Goal: Task Accomplishment & Management: Manage account settings

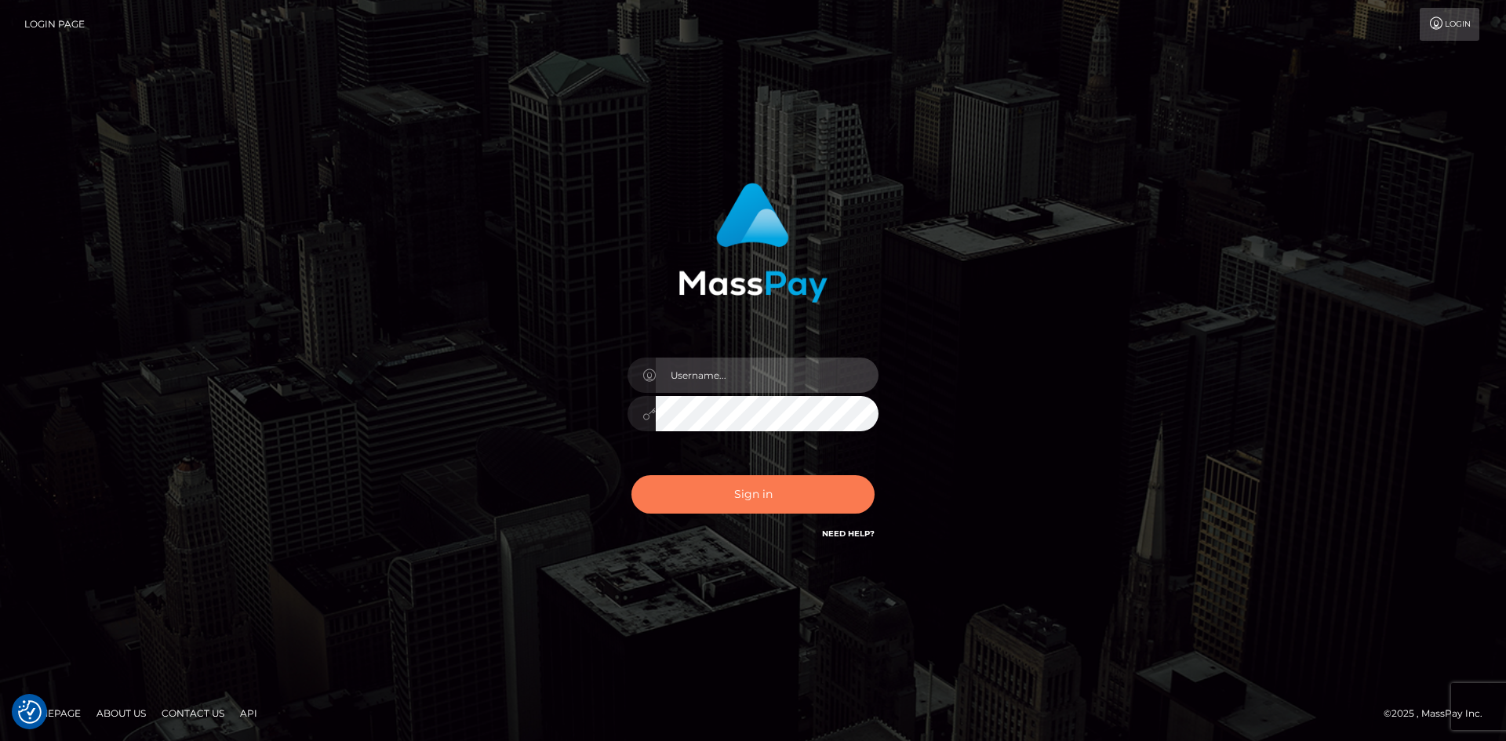
type input "alexstef"
click at [773, 485] on button "Sign in" at bounding box center [753, 494] width 243 height 38
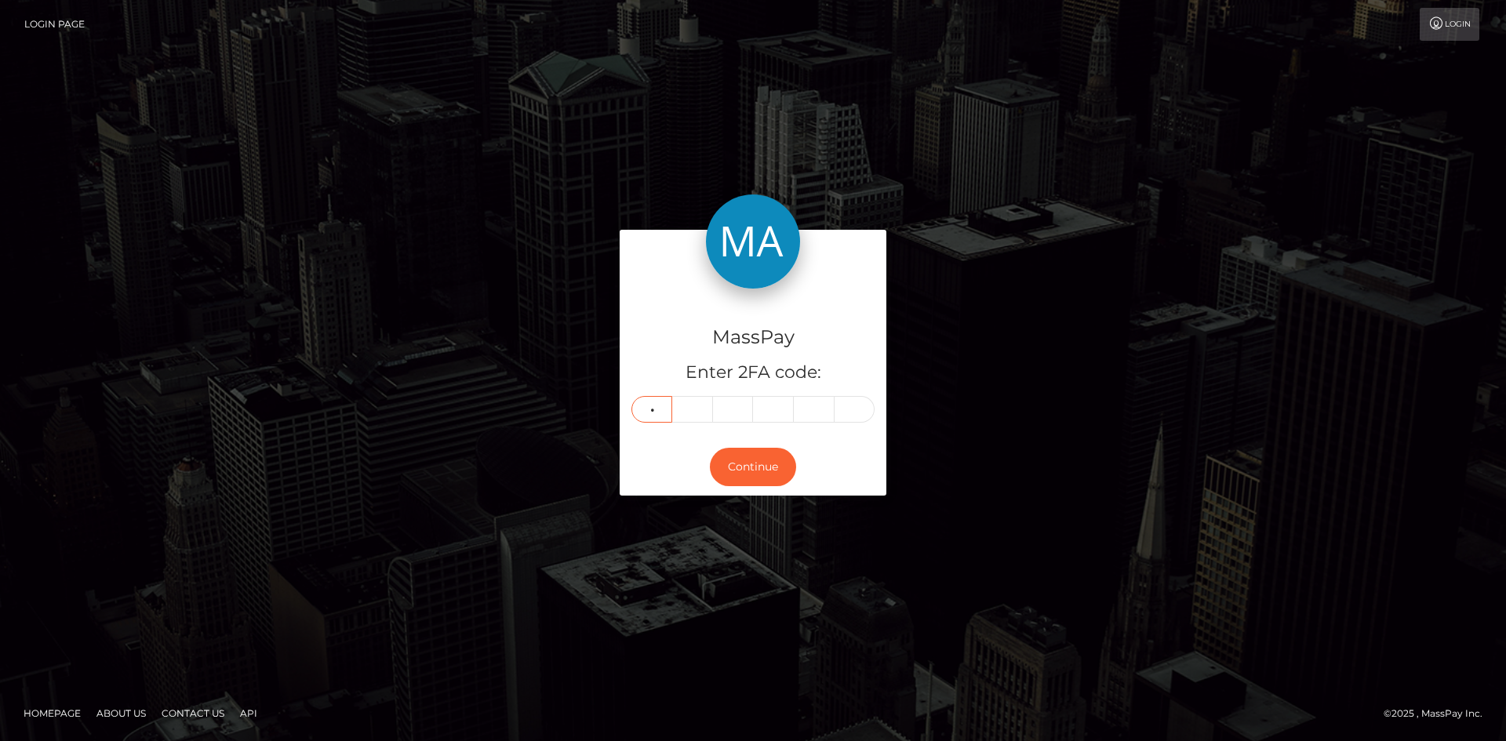
type input "2"
type input "4"
type input "0"
type input "3"
type input "8"
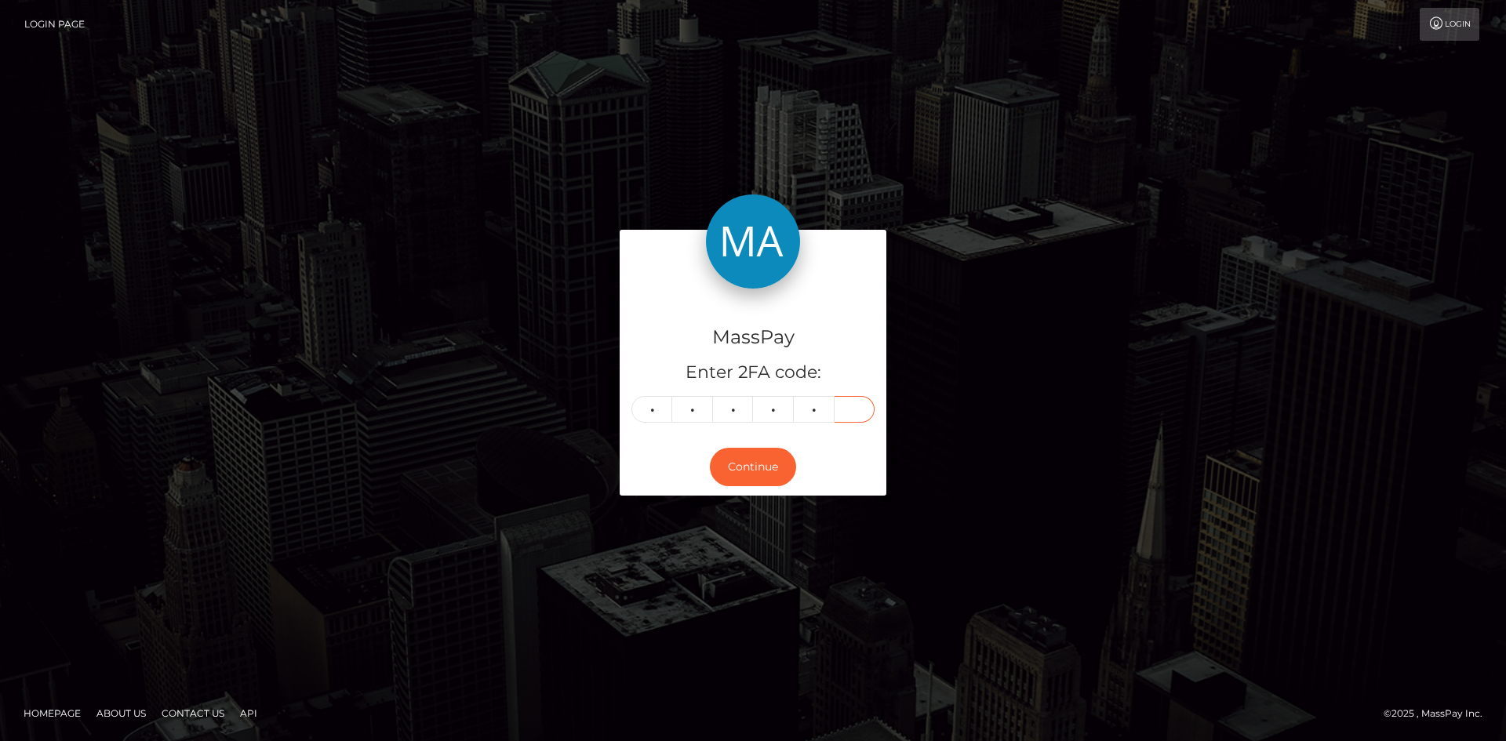
type input "6"
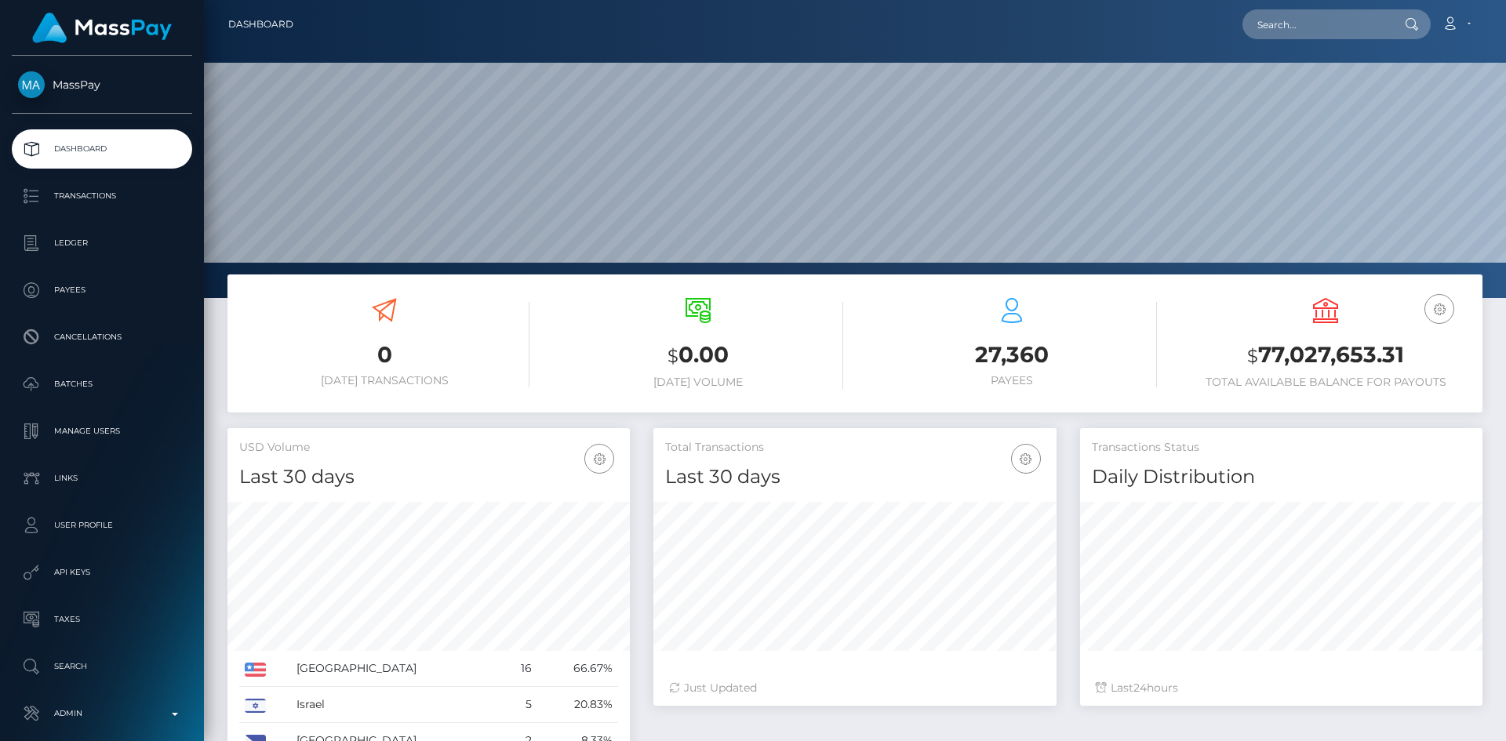
scroll to position [279, 403]
click at [1271, 27] on input "text" at bounding box center [1317, 24] width 148 height 30
paste input "Ticket #124911"
click at [1322, 22] on input "Ticket #124911" at bounding box center [1317, 24] width 148 height 30
paste input "pout_SUa5GvxauxK1M"
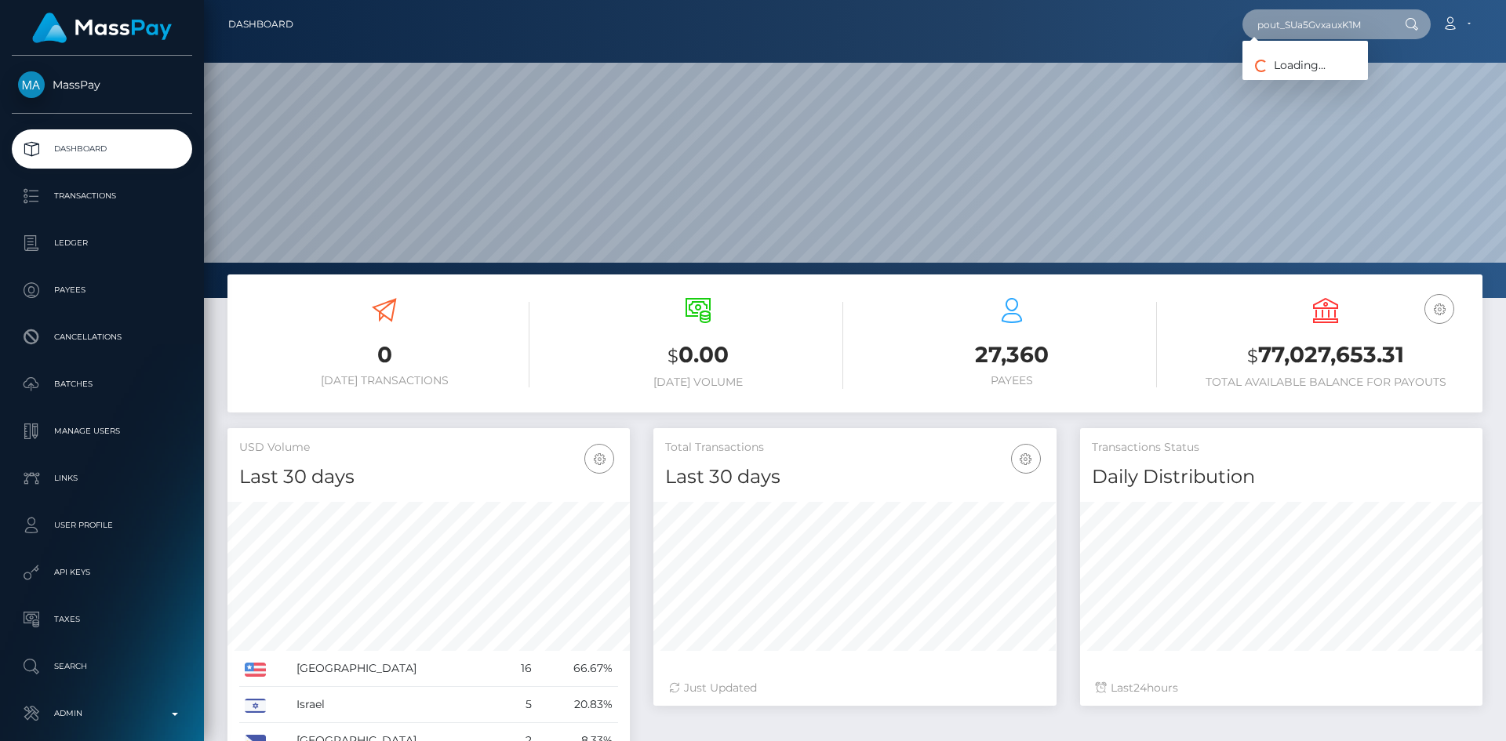
type input "pout_SUa5GvxauxK1M"
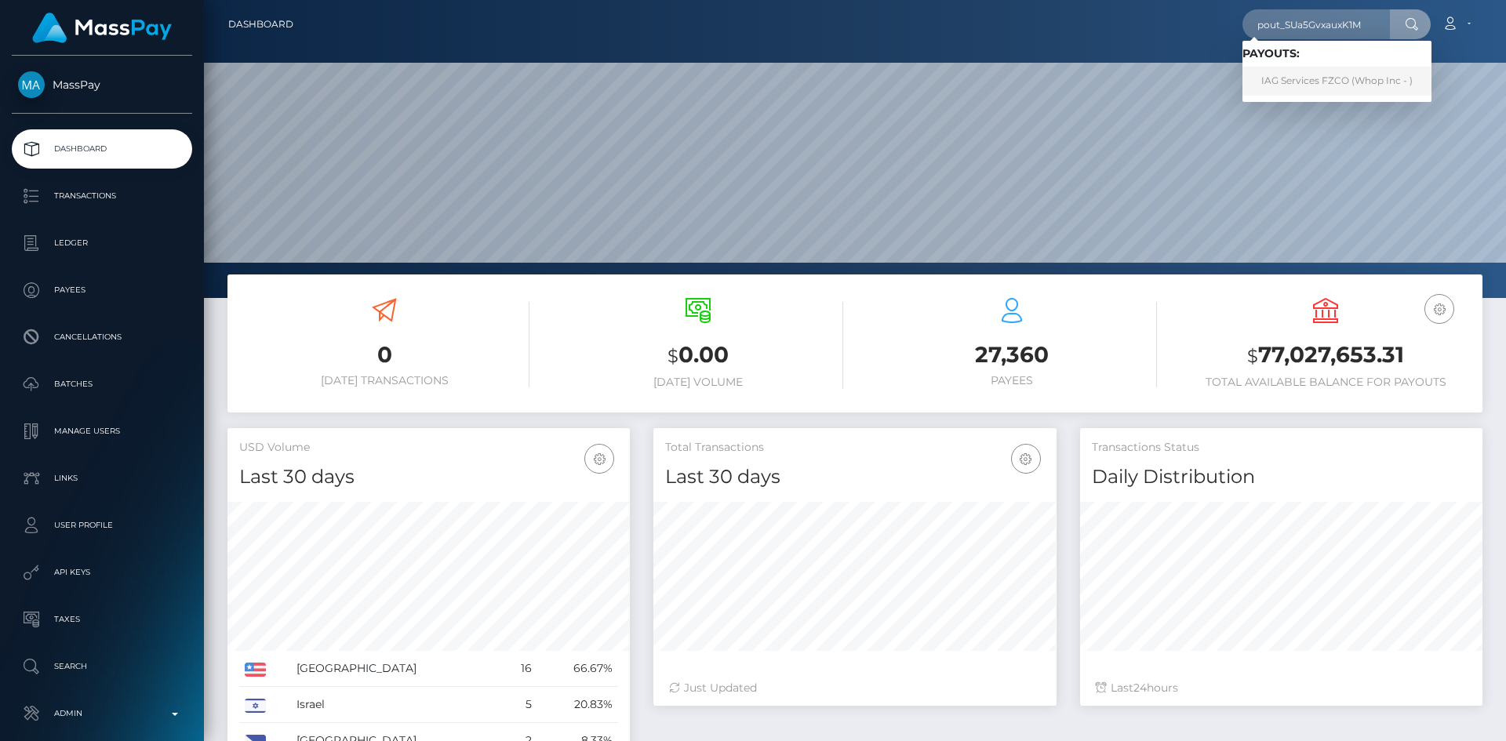
click at [1361, 78] on link "IAG Services FZCO (Whop Inc - )" at bounding box center [1337, 81] width 189 height 29
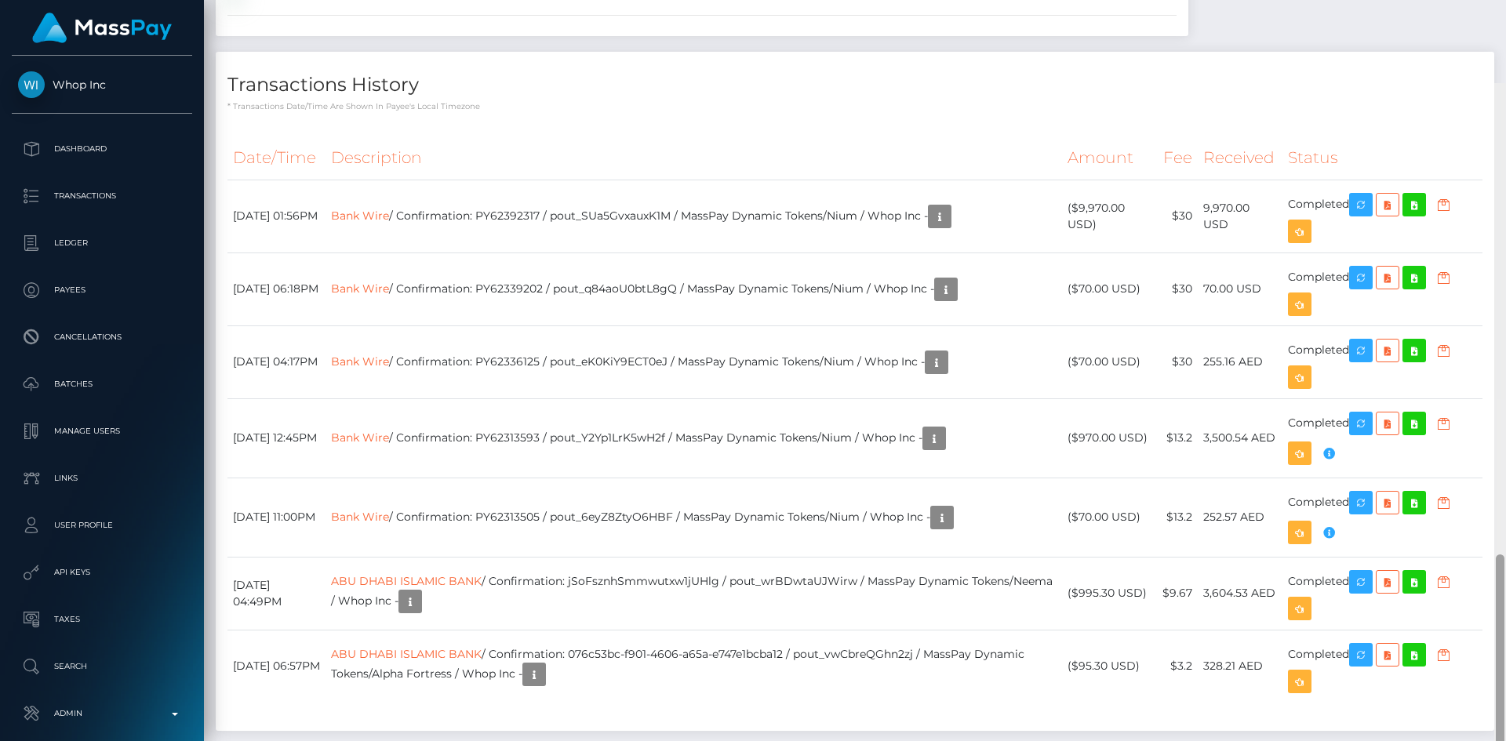
scroll to position [188, 403]
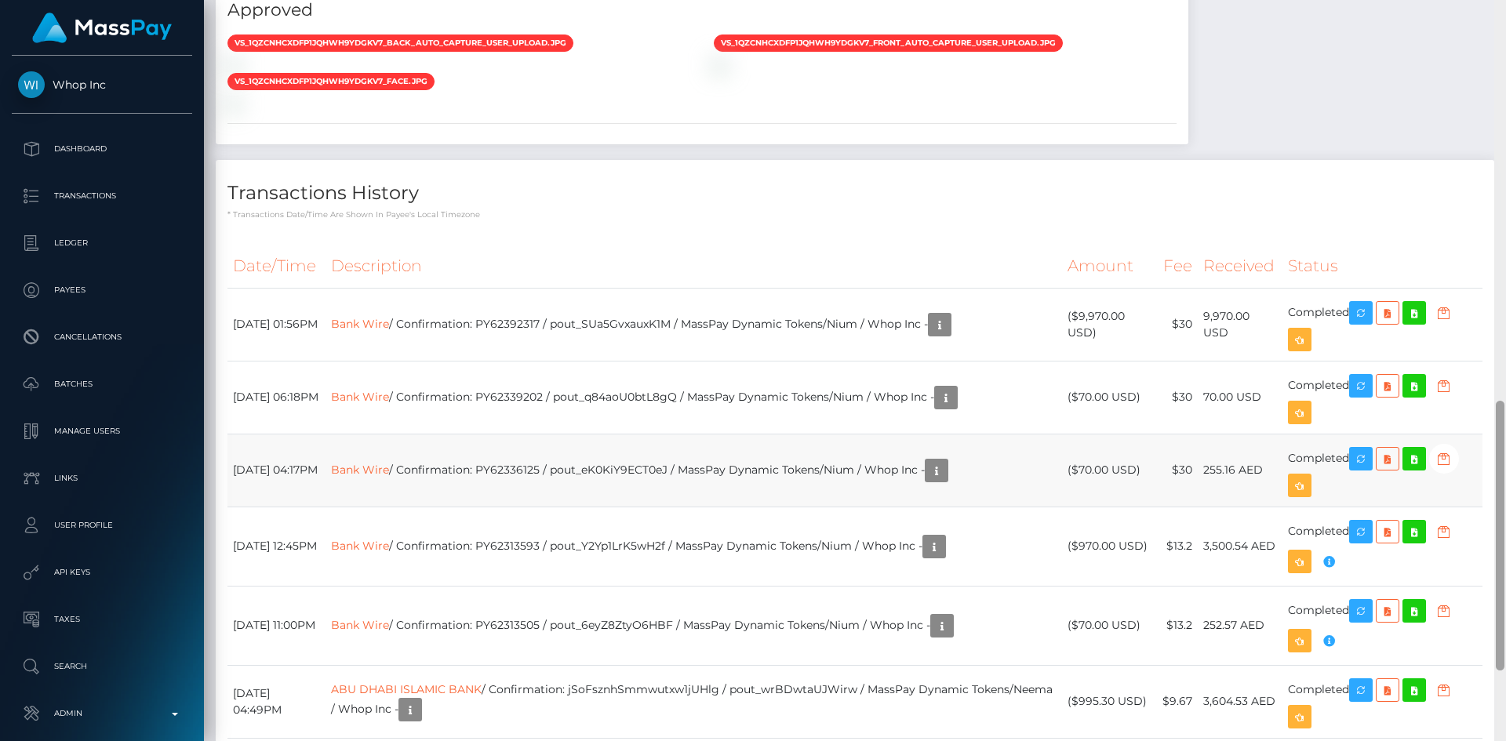
click at [1505, 499] on div at bounding box center [1501, 370] width 12 height 741
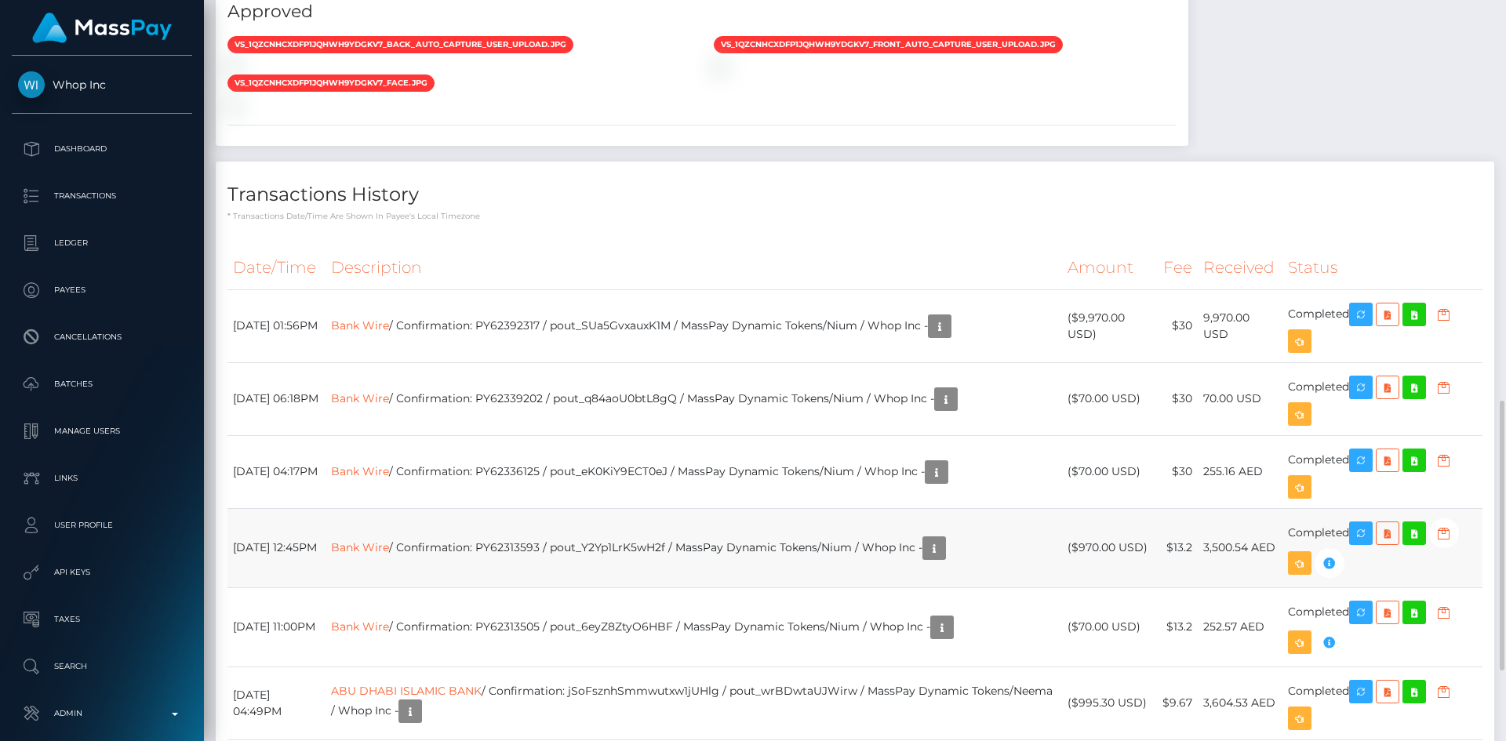
click at [1262, 549] on td "3,500.54 AED" at bounding box center [1240, 547] width 85 height 79
copy td "AED"
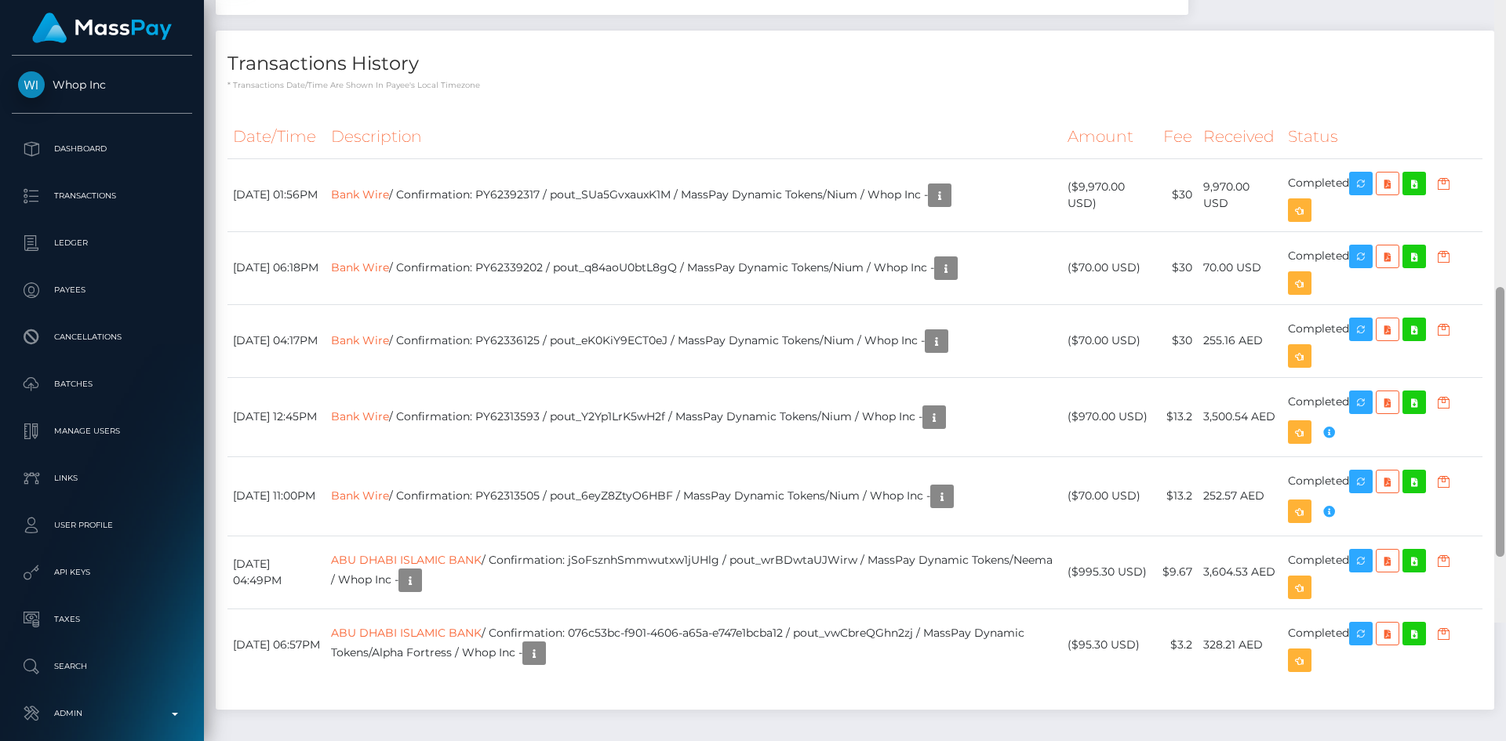
scroll to position [1255, 0]
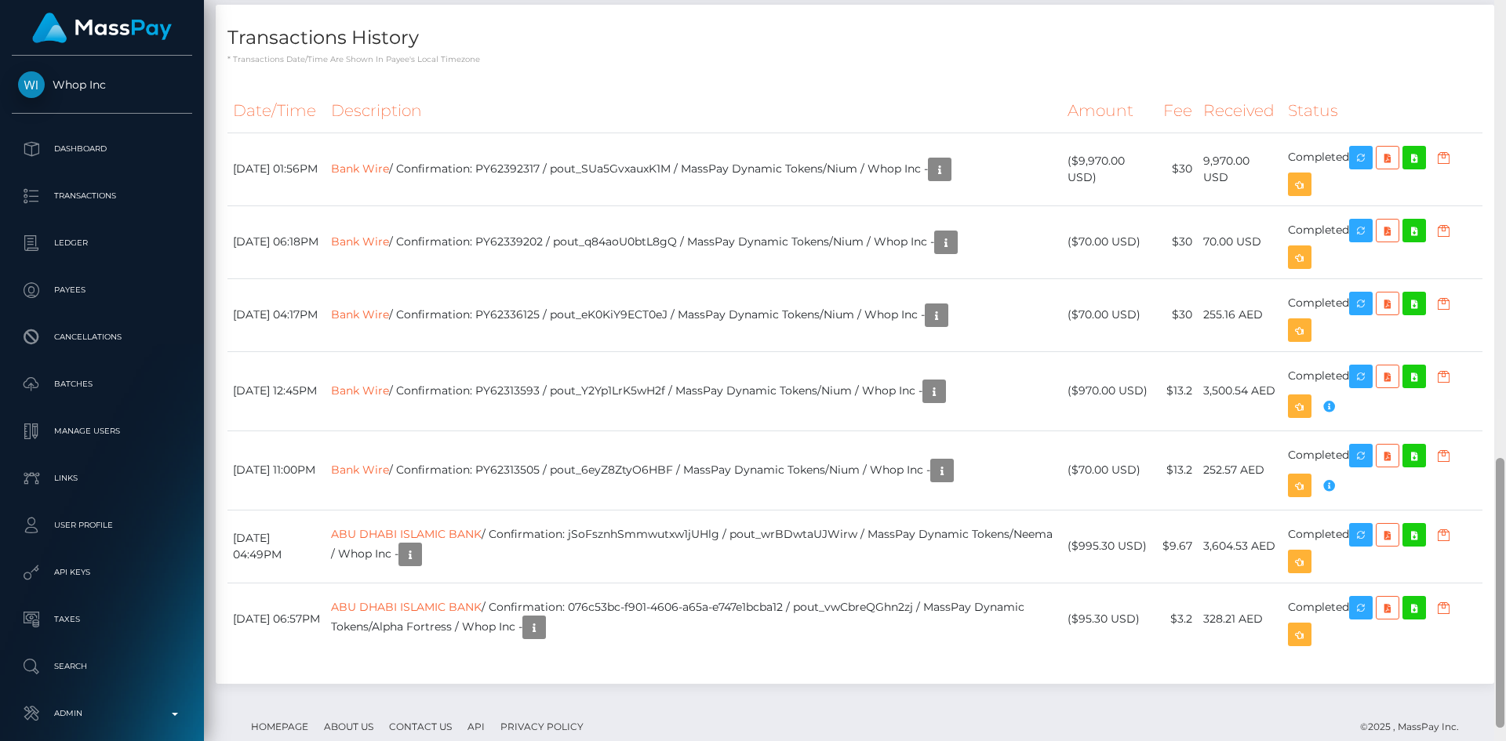
drag, startPoint x: 1500, startPoint y: 419, endPoint x: 1501, endPoint y: 476, distance: 57.3
click at [1501, 476] on div at bounding box center [1500, 593] width 9 height 270
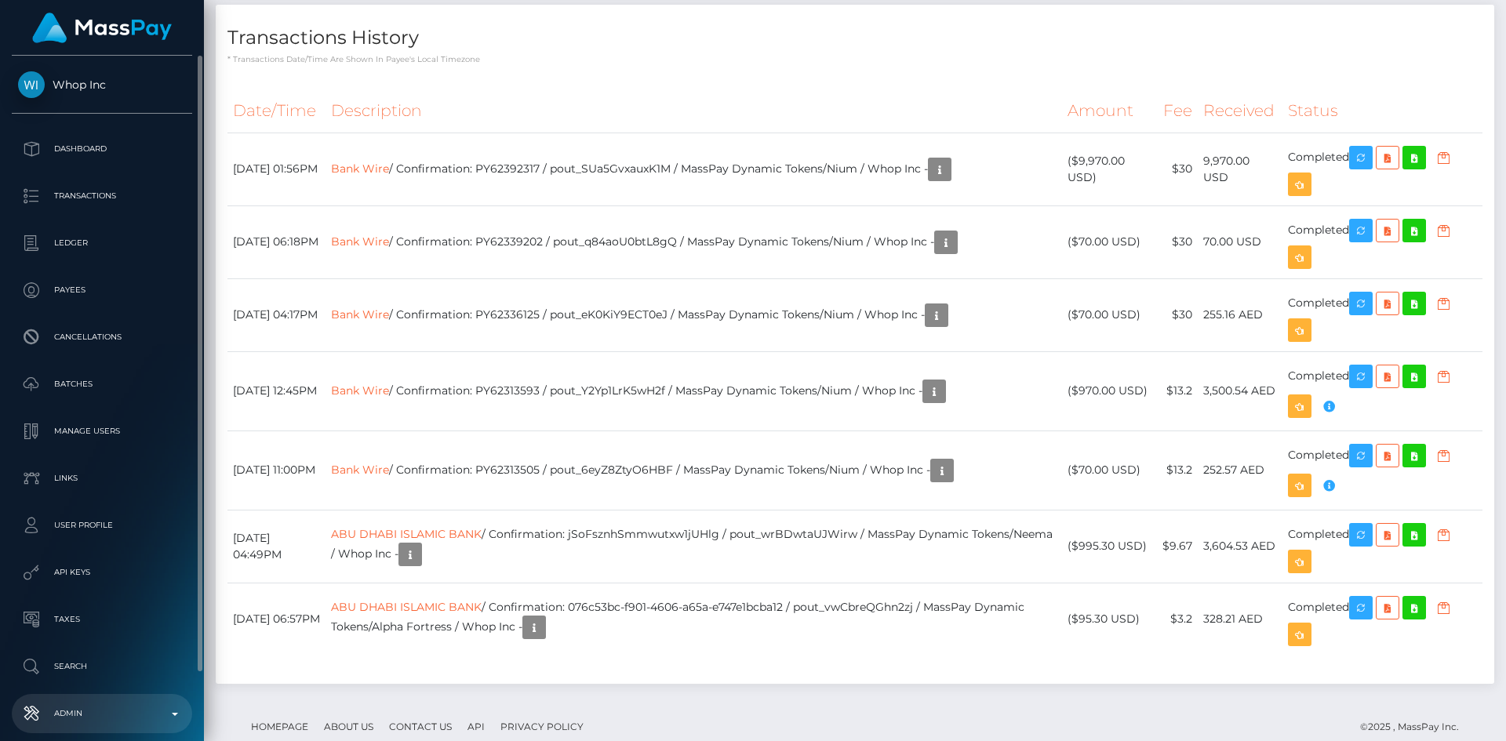
click at [120, 705] on p "Admin" at bounding box center [102, 714] width 168 height 24
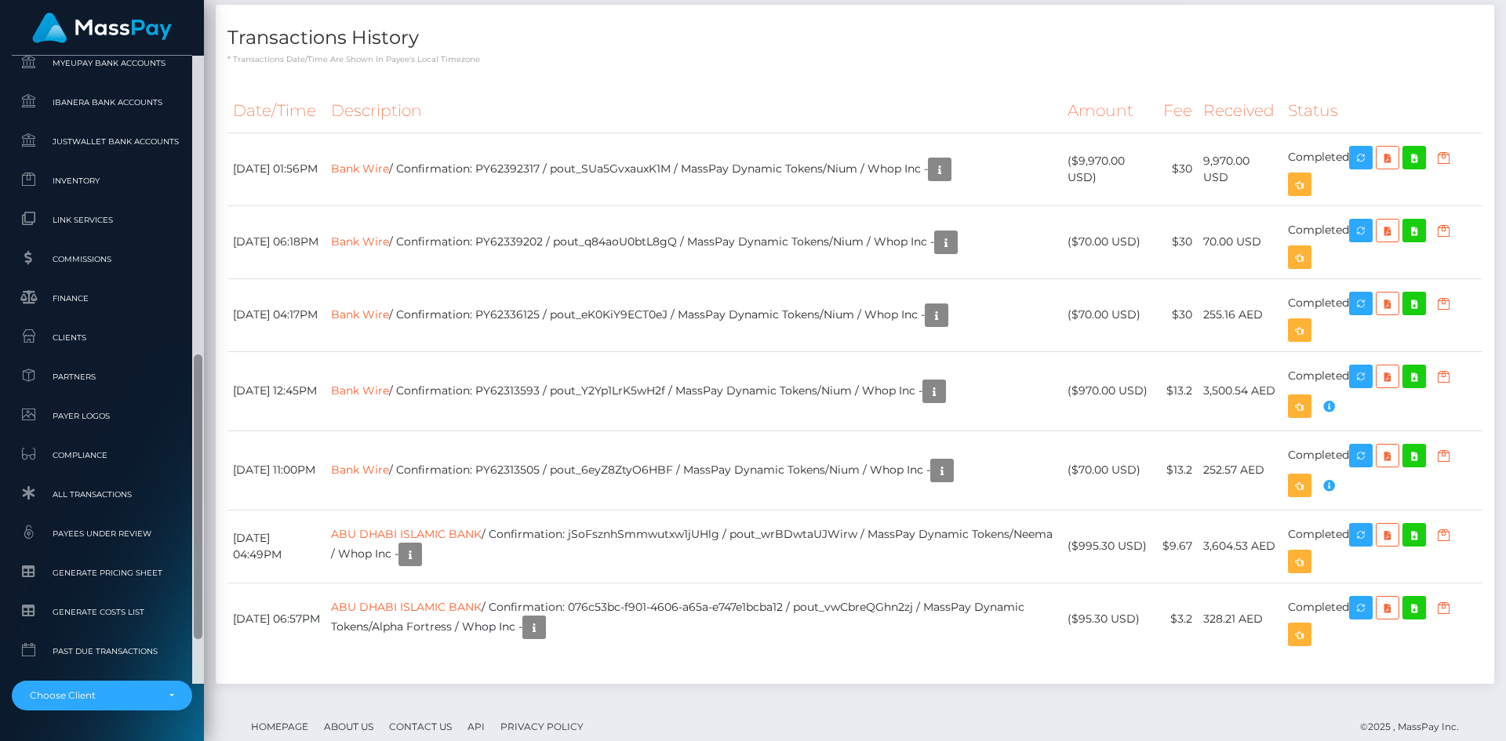
scroll to position [950, 0]
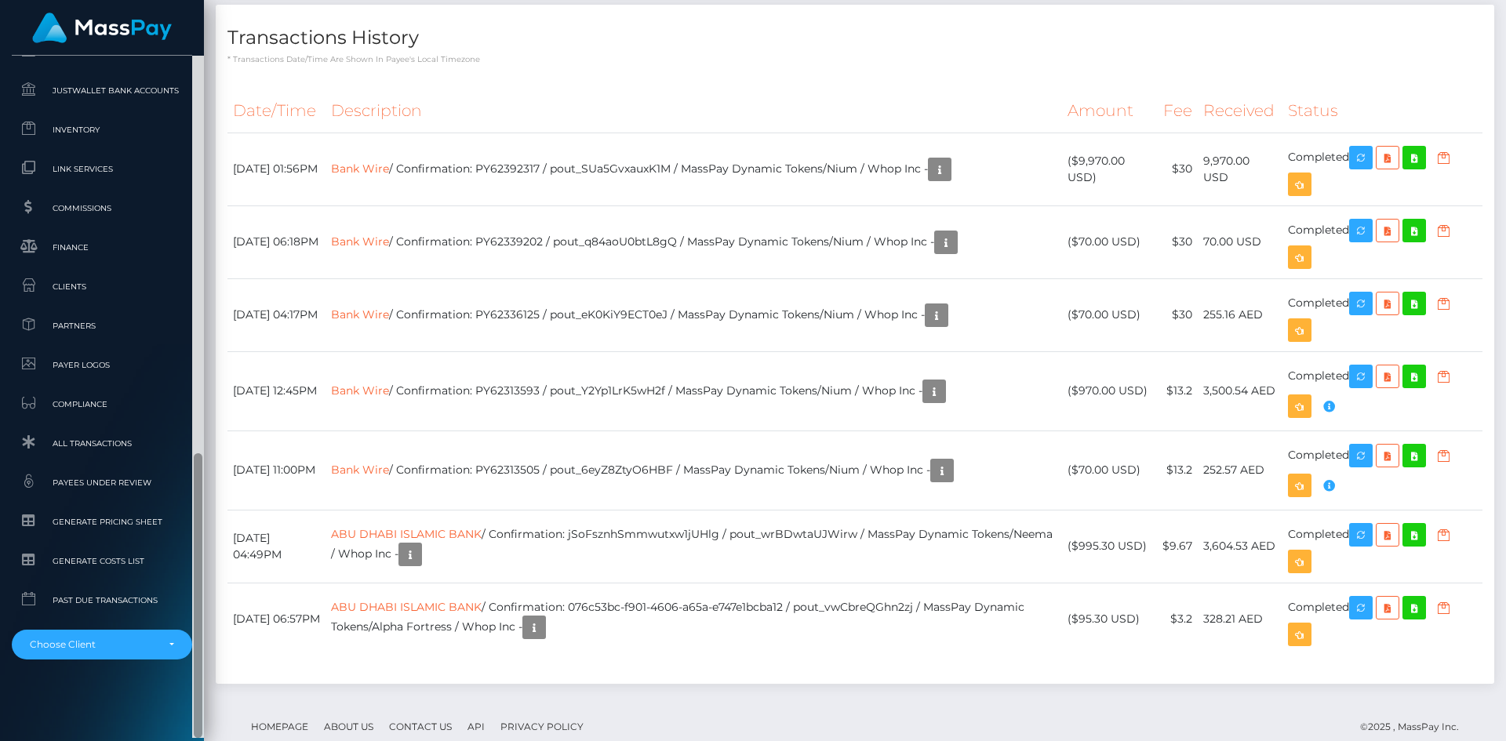
drag, startPoint x: 198, startPoint y: 282, endPoint x: 113, endPoint y: 625, distance: 353.2
click at [203, 639] on div at bounding box center [198, 397] width 12 height 683
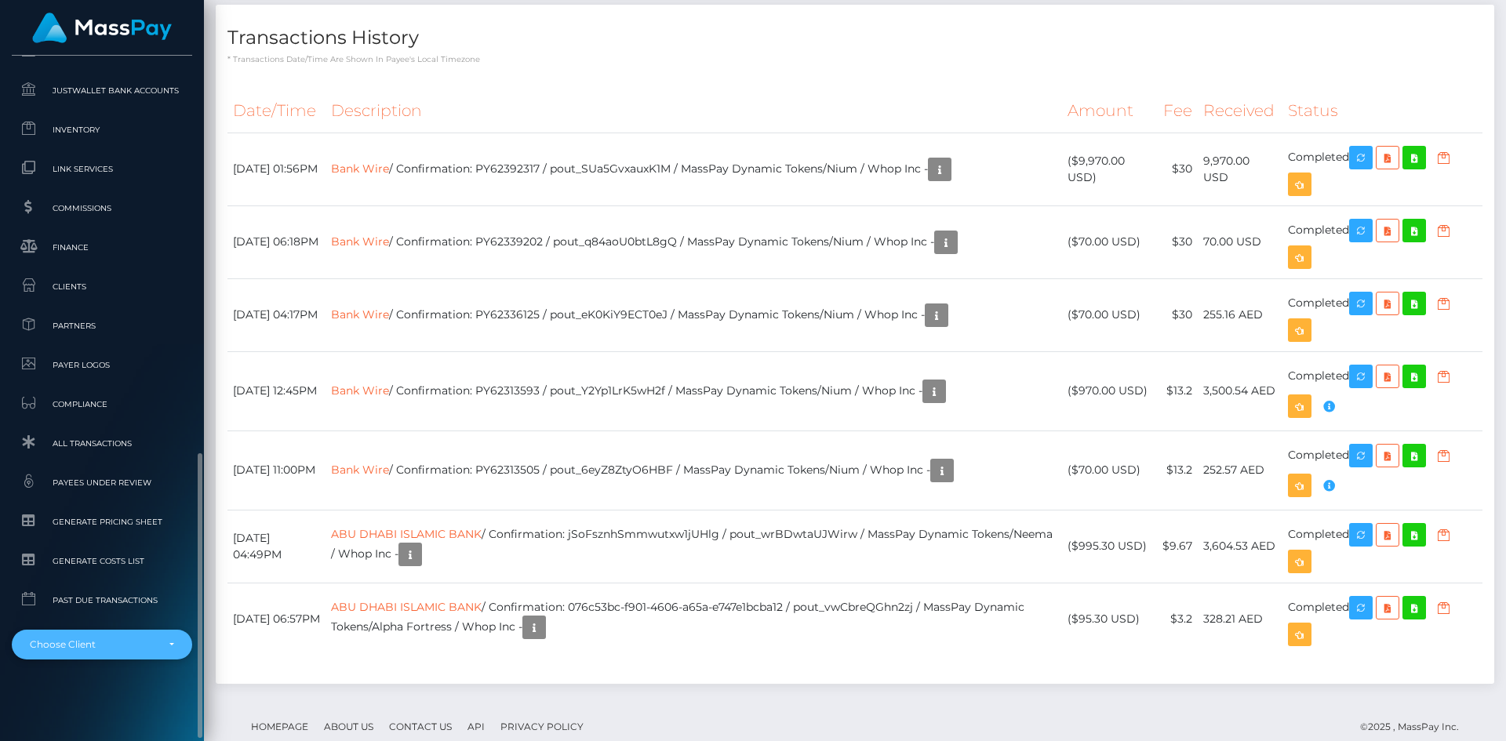
click at [114, 636] on div "Choose Client" at bounding box center [102, 645] width 180 height 30
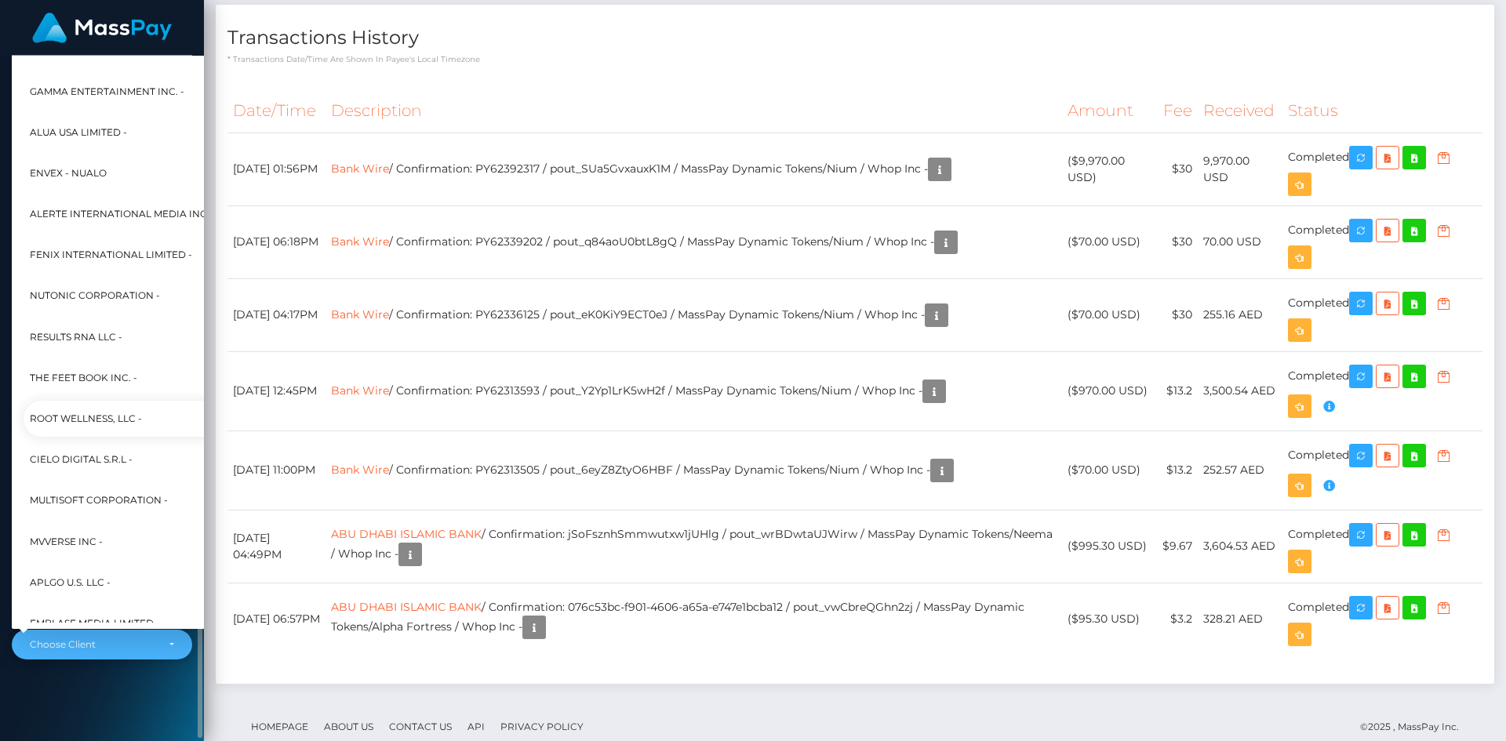
scroll to position [6990, 0]
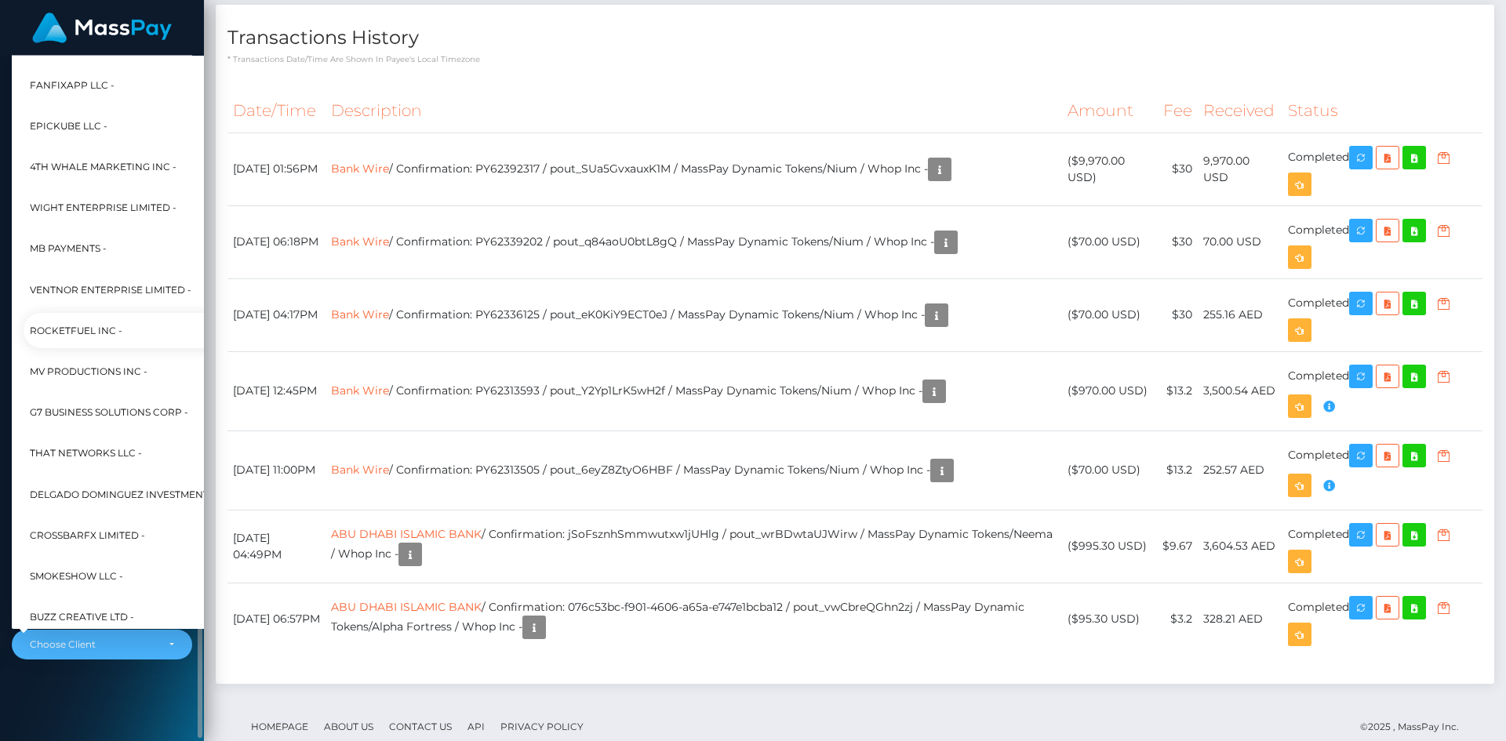
click at [74, 323] on span "RocketFuel Inc -" at bounding box center [76, 331] width 93 height 20
select select "191"
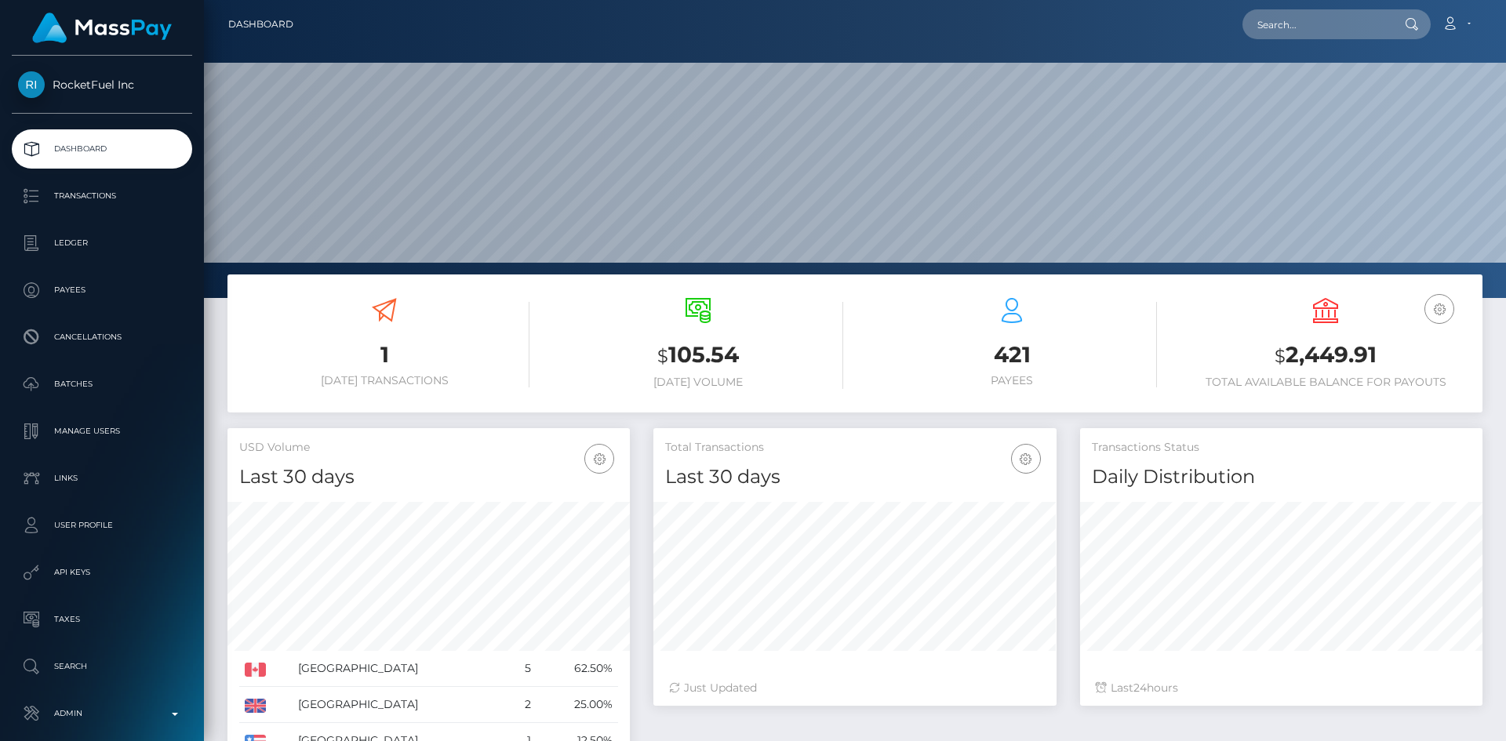
scroll to position [279, 403]
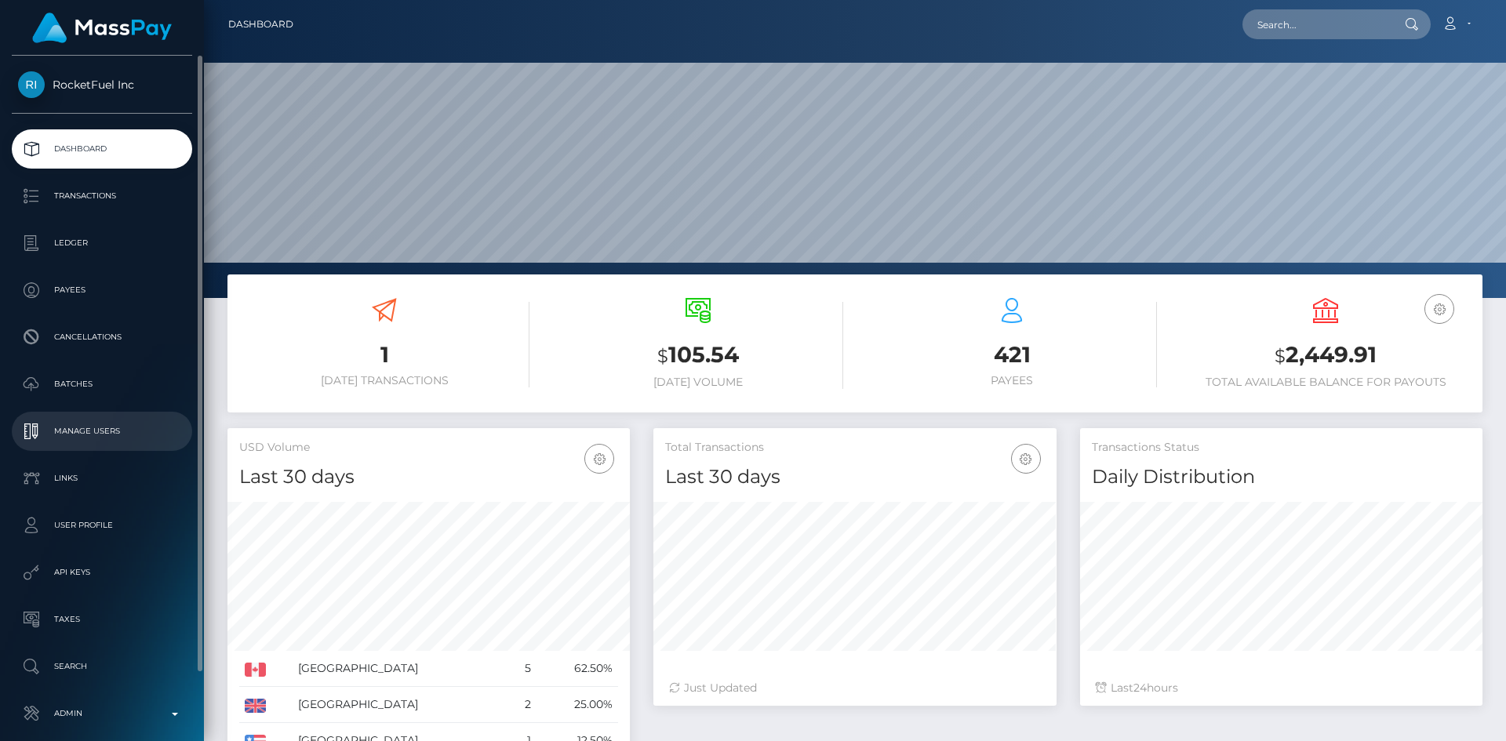
click at [111, 432] on p "Manage Users" at bounding box center [102, 432] width 168 height 24
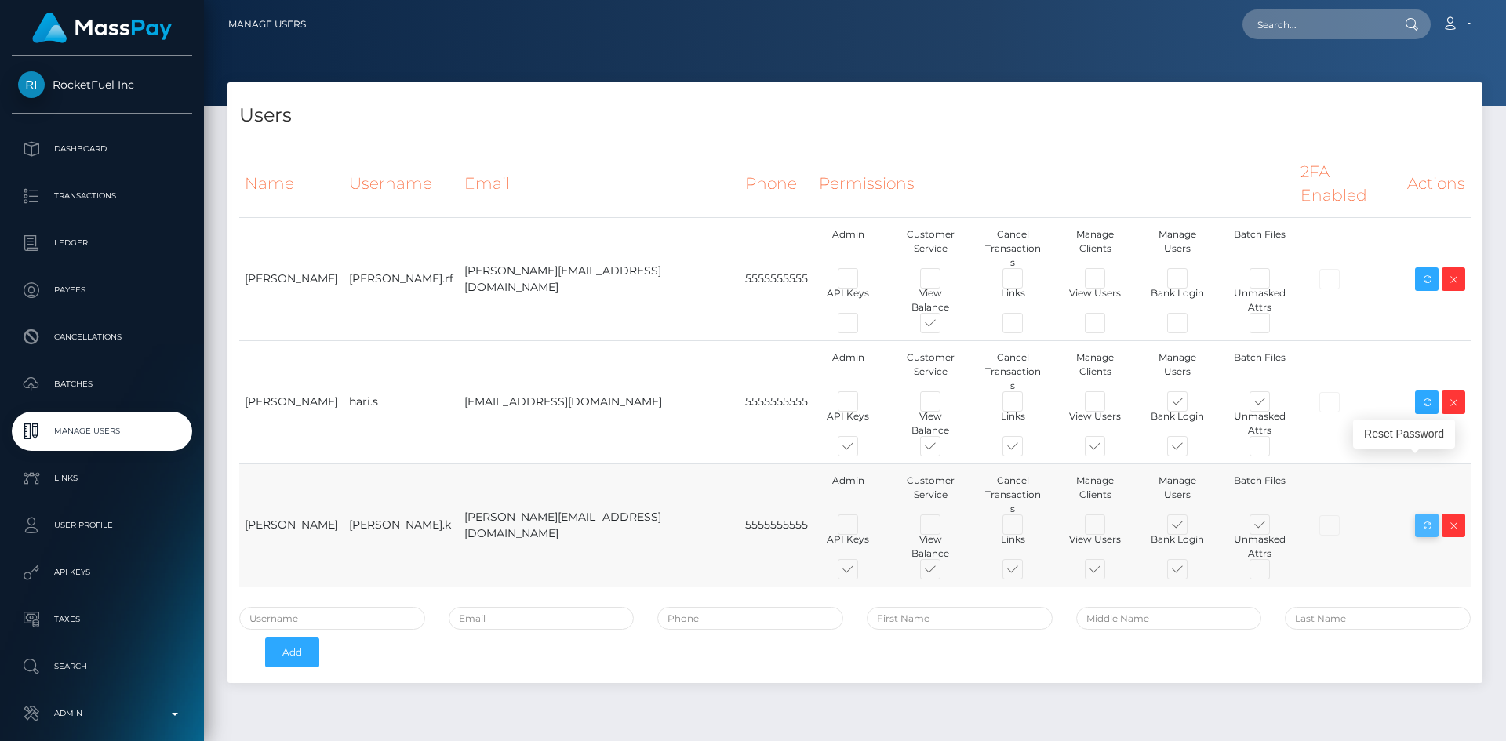
click at [1422, 516] on icon at bounding box center [1427, 526] width 19 height 20
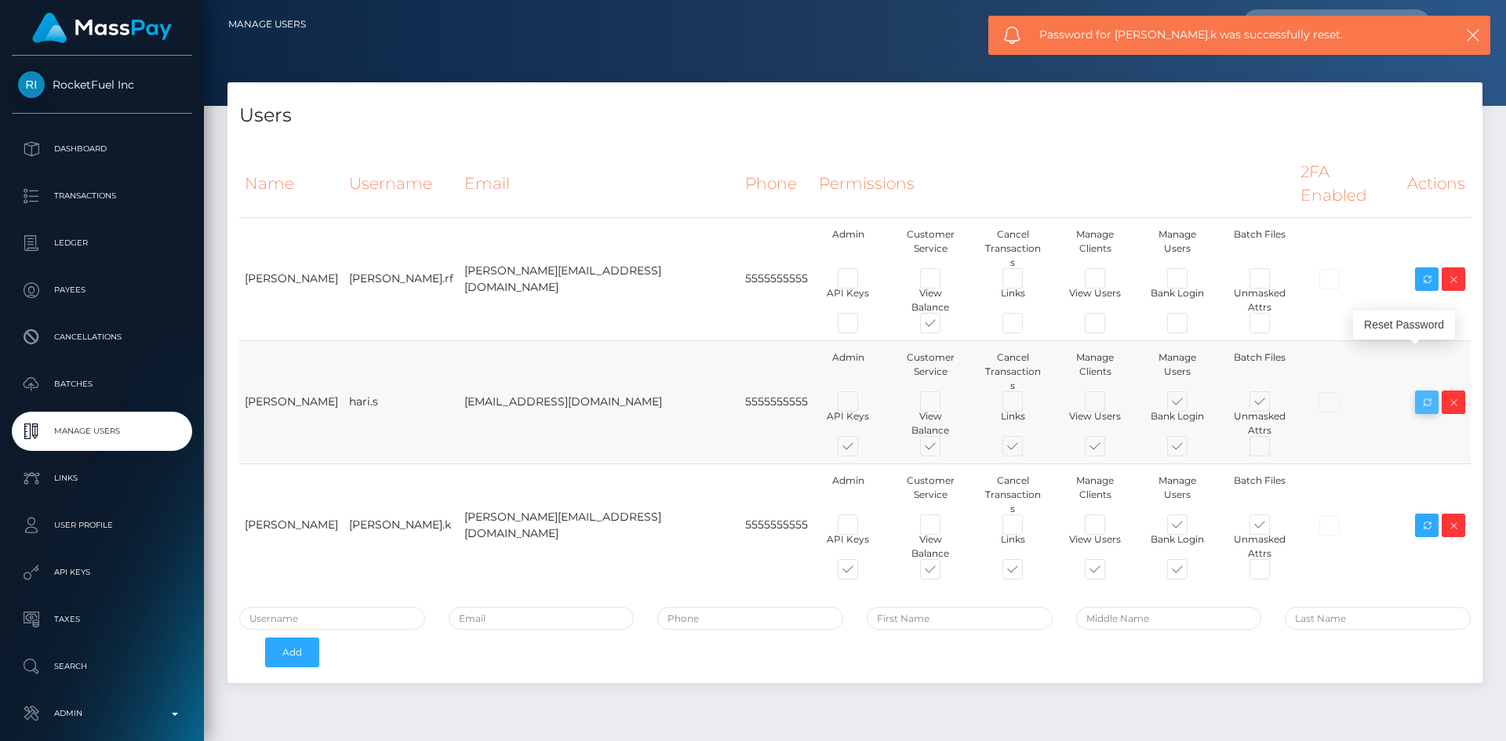
click at [1424, 393] on icon at bounding box center [1427, 403] width 19 height 20
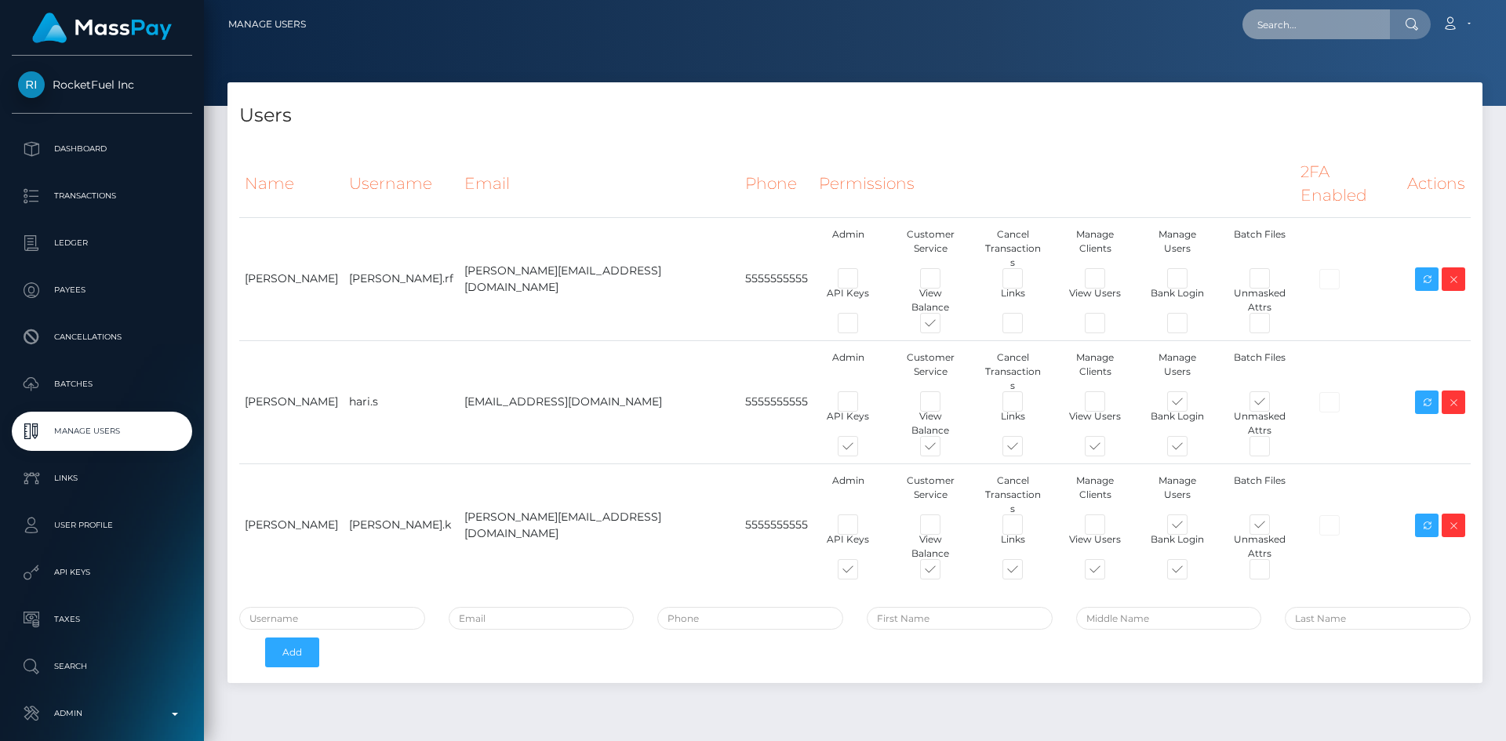
click at [1329, 33] on input "text" at bounding box center [1317, 24] width 148 height 30
paste input "PY62096803"
type input "PY62096803"
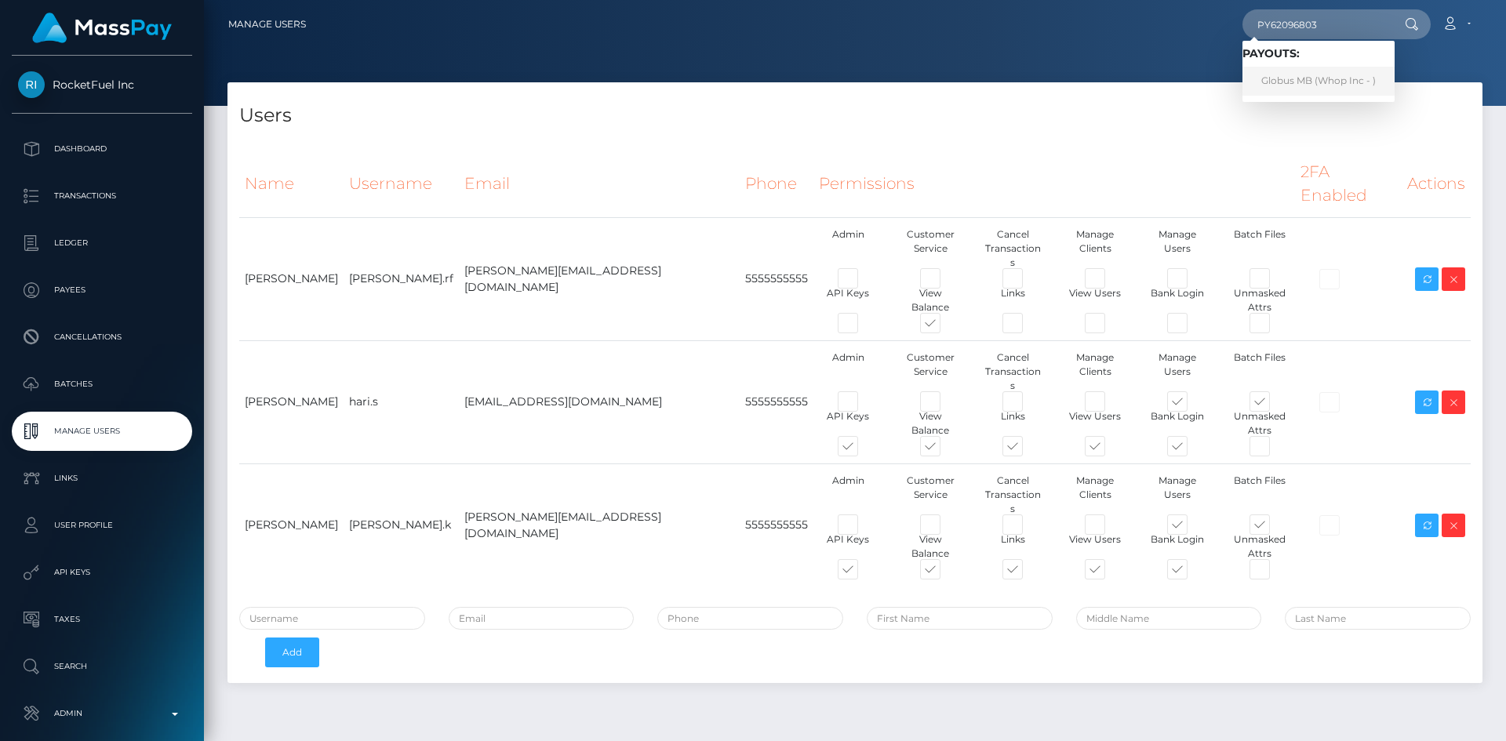
click at [1298, 80] on link "Globus MB (Whop Inc - )" at bounding box center [1319, 81] width 152 height 29
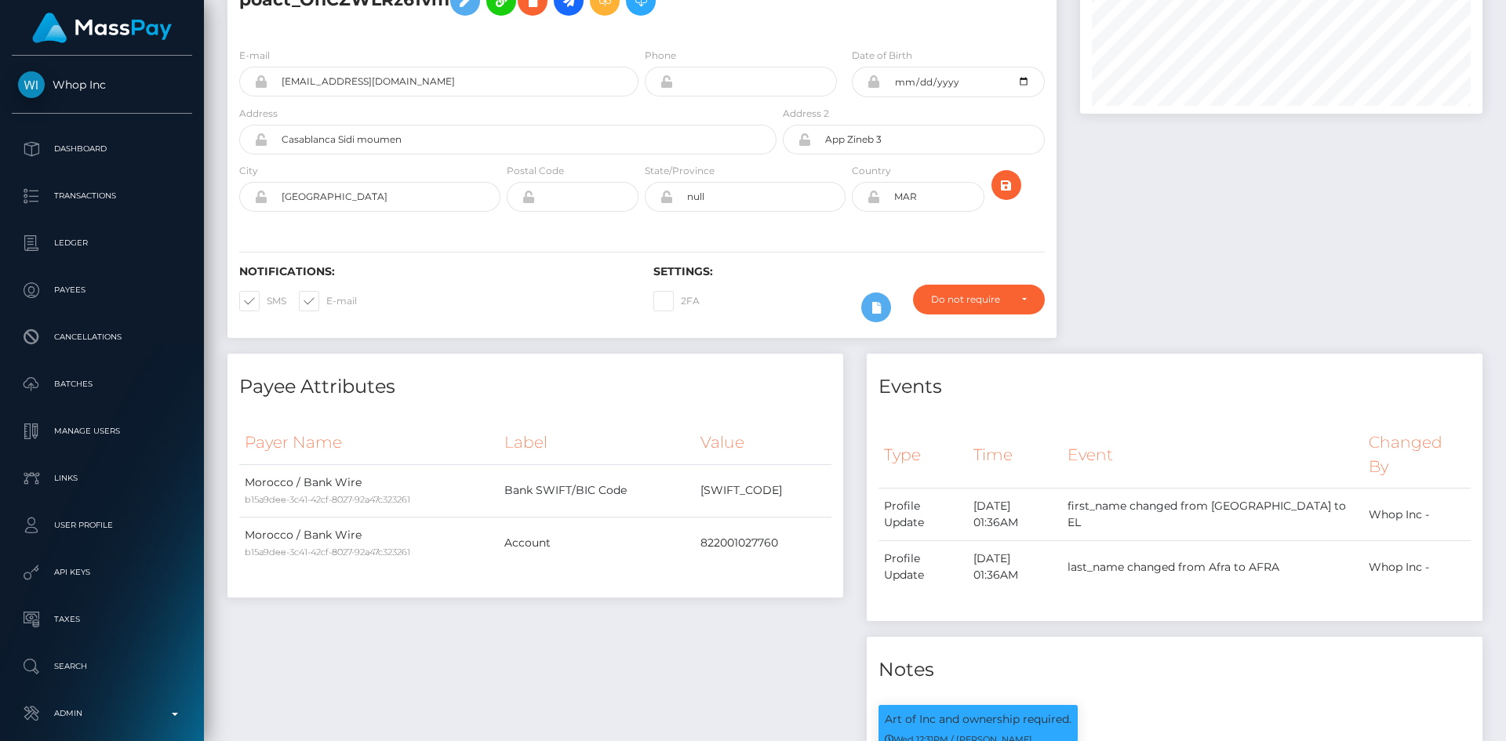
scroll to position [898, 0]
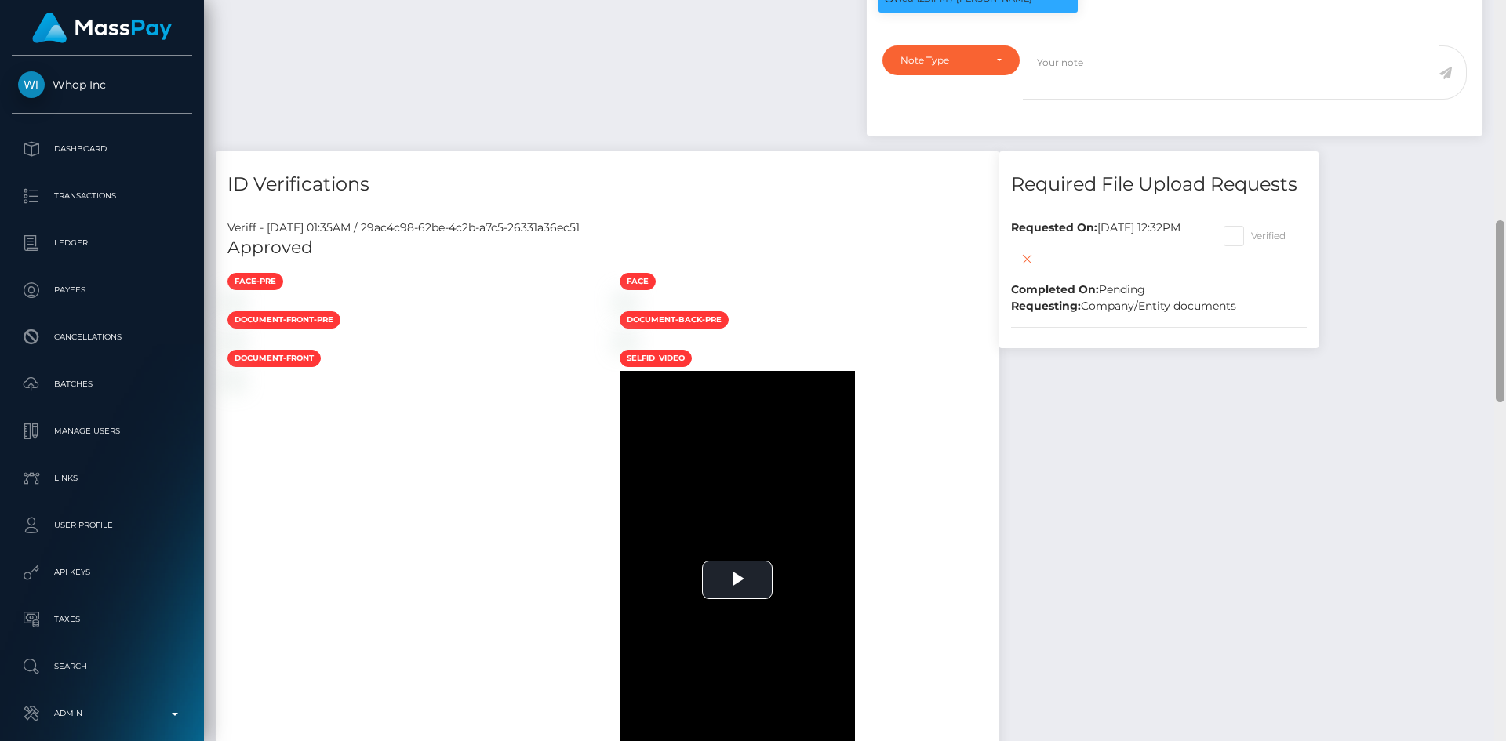
drag, startPoint x: 1506, startPoint y: 171, endPoint x: 1506, endPoint y: 187, distance: 15.7
click at [1506, 187] on div at bounding box center [1501, 370] width 12 height 741
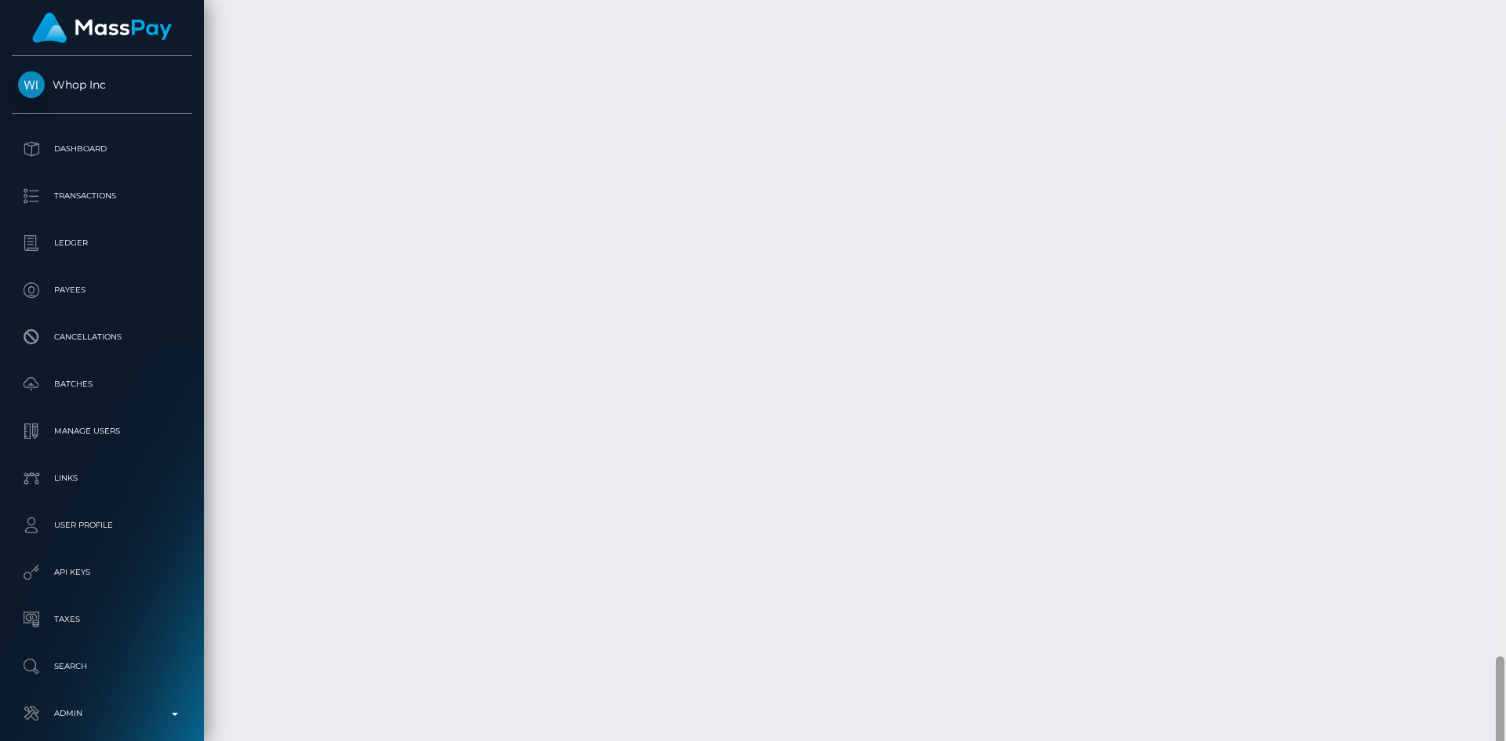
scroll to position [2278, 0]
drag, startPoint x: 1501, startPoint y: 249, endPoint x: 1506, endPoint y: 641, distance: 391.5
click at [1506, 641] on div at bounding box center [1501, 370] width 12 height 741
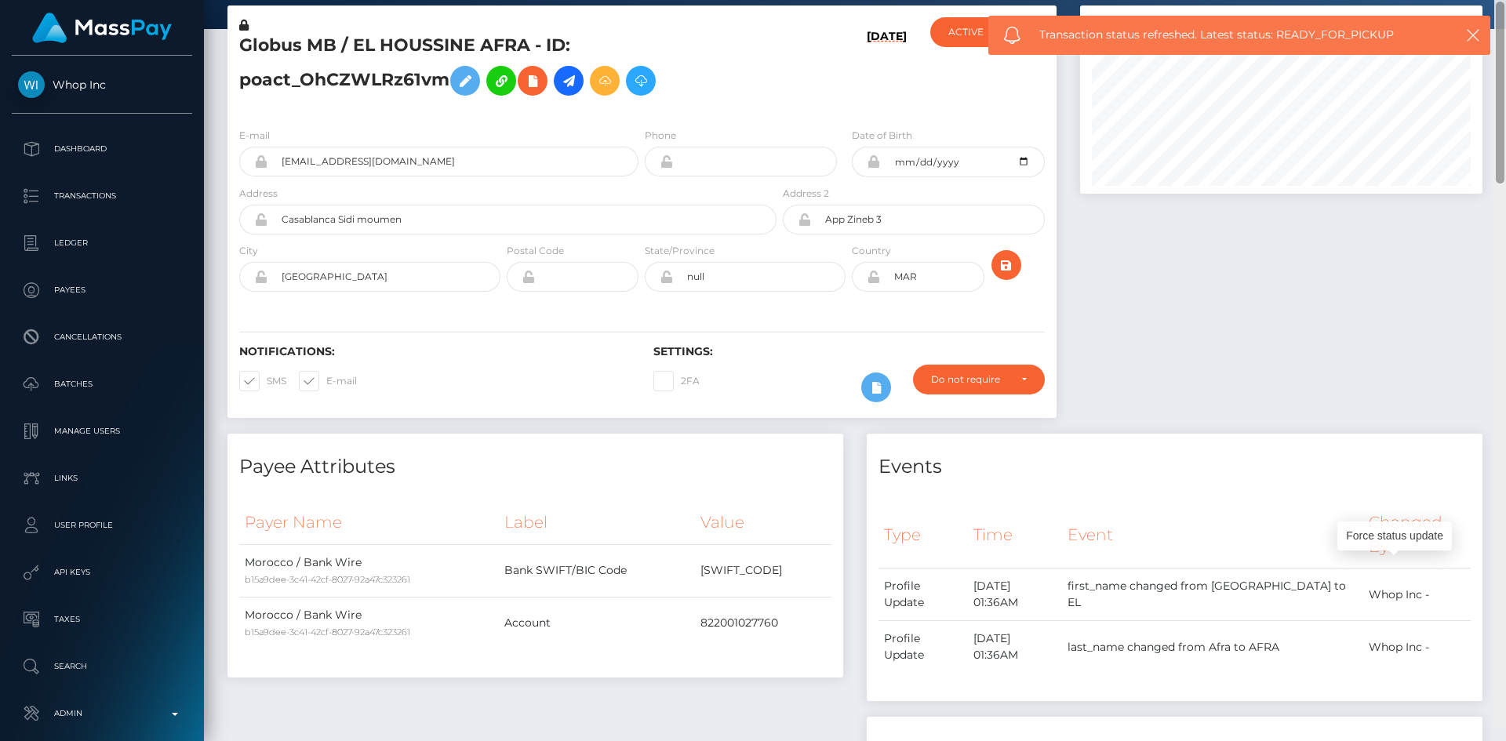
drag, startPoint x: 1500, startPoint y: 657, endPoint x: 1489, endPoint y: 86, distance: 570.5
click at [1502, 100] on div at bounding box center [1500, 93] width 9 height 182
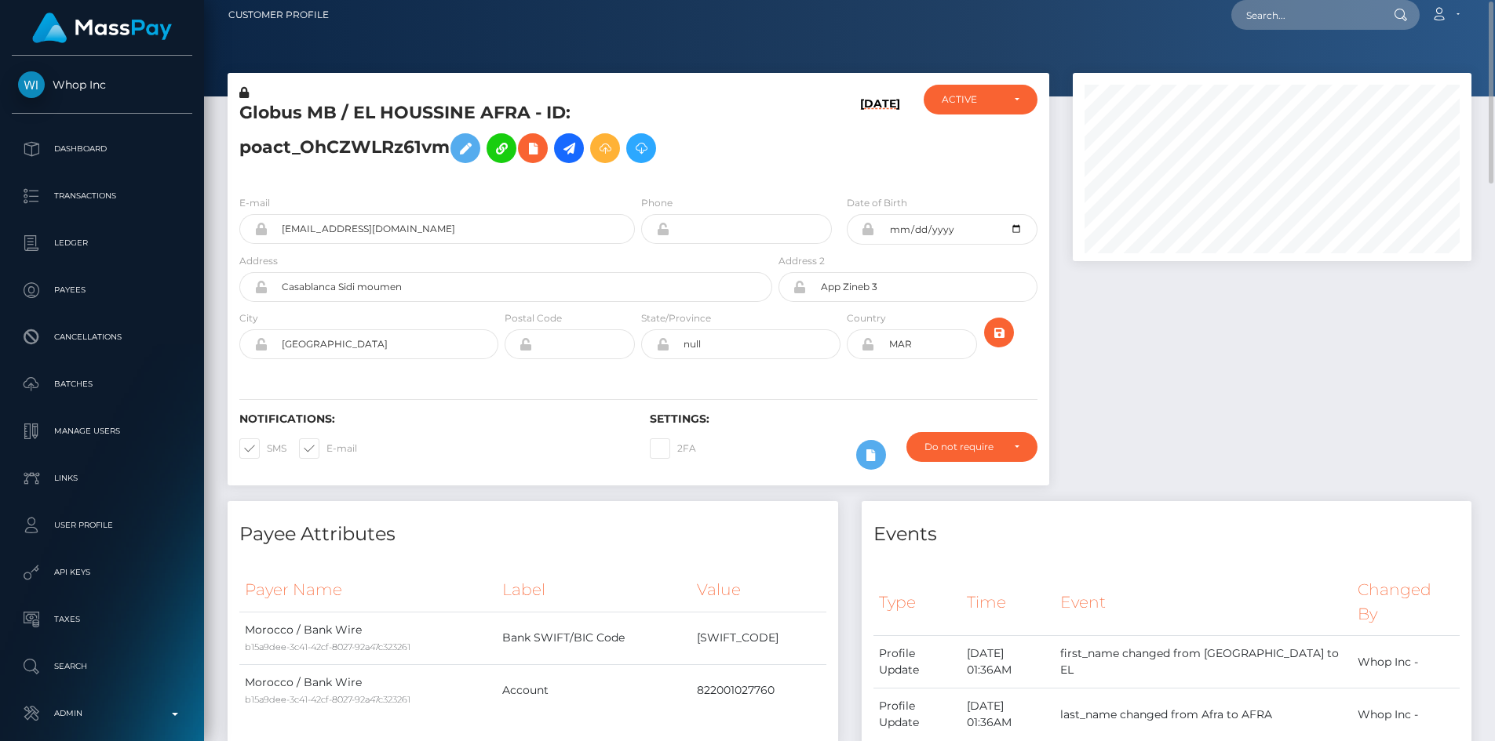
scroll to position [784391, 784181]
click at [1277, 20] on input "text" at bounding box center [1305, 15] width 148 height 30
paste input "103775158"
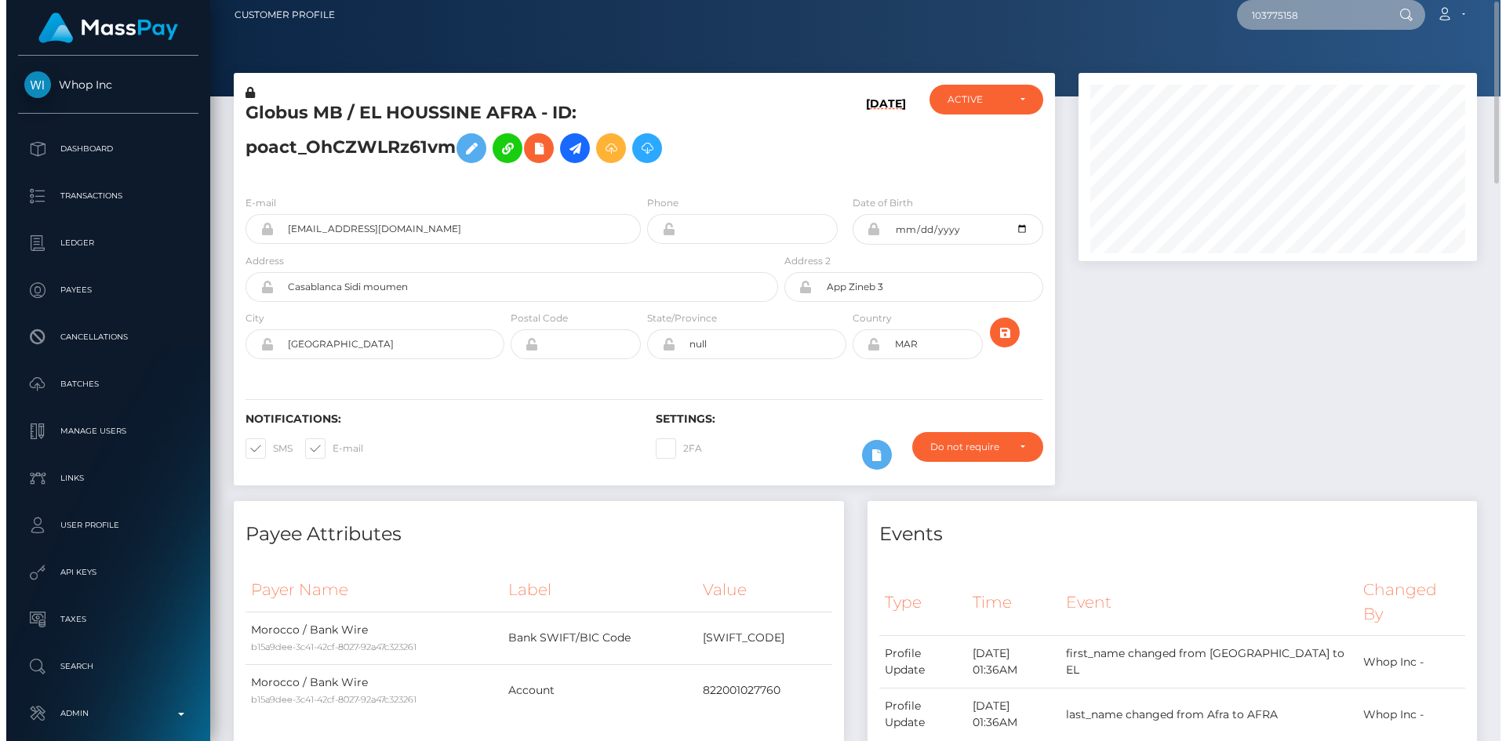
scroll to position [188, 403]
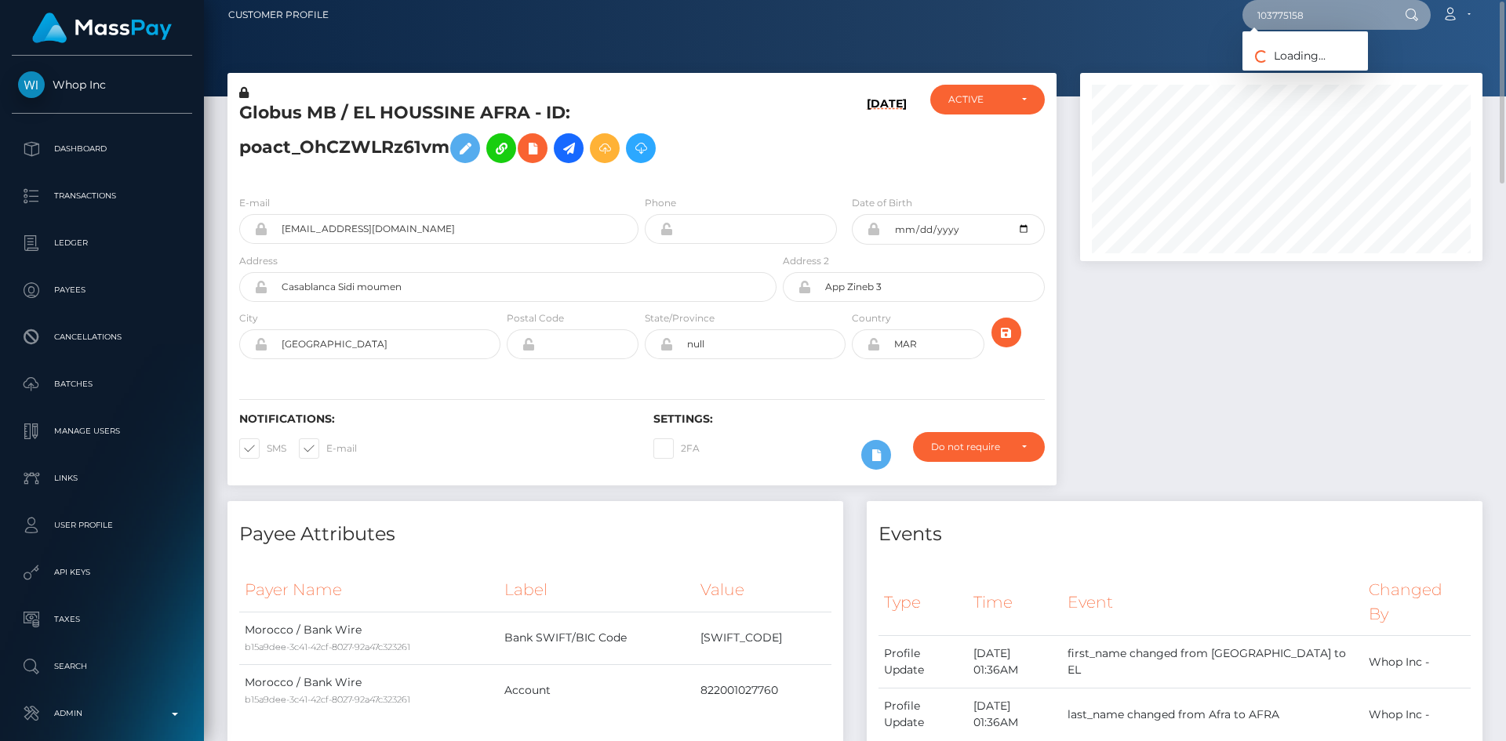
type input "103775158"
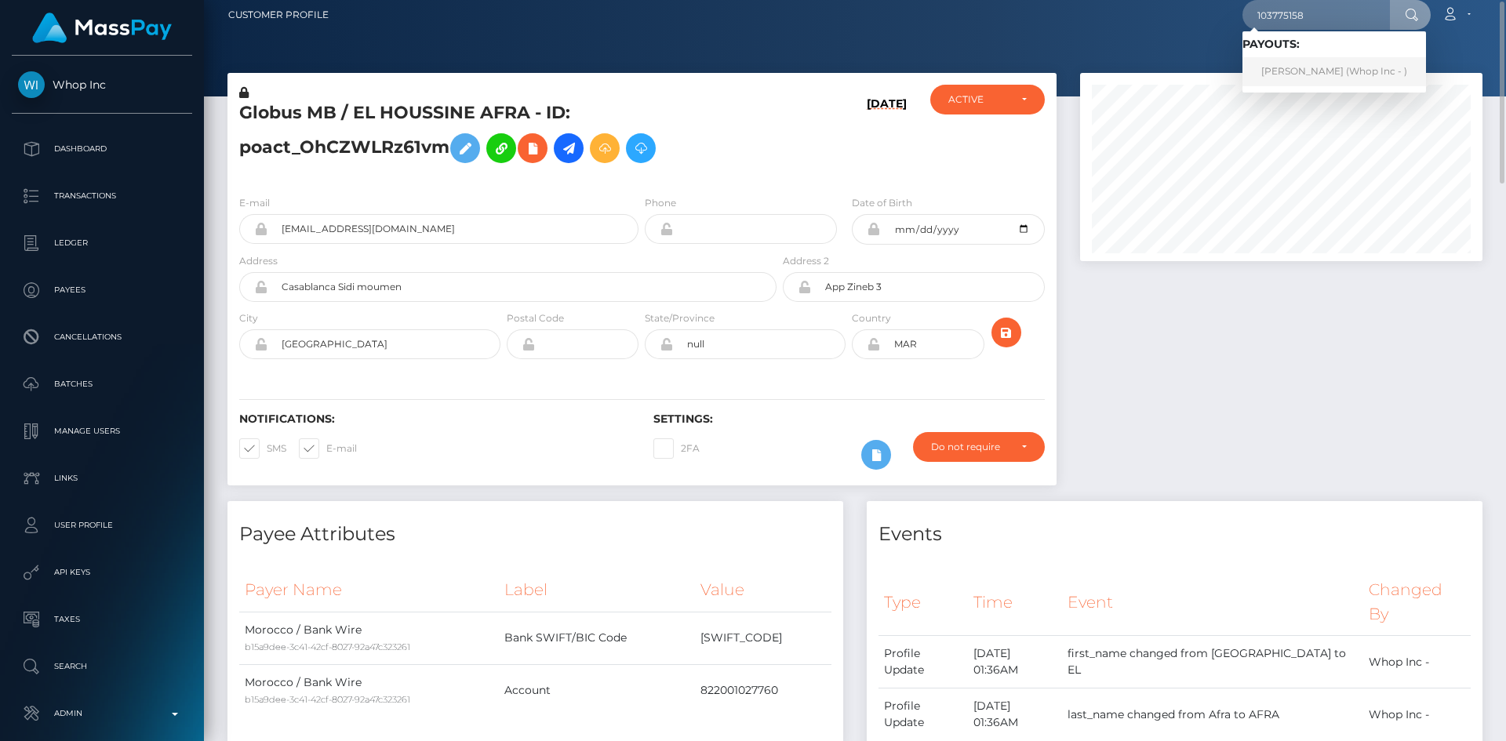
click at [1302, 63] on link "HUSAIN RAHMAN (Whop Inc - )" at bounding box center [1335, 71] width 184 height 29
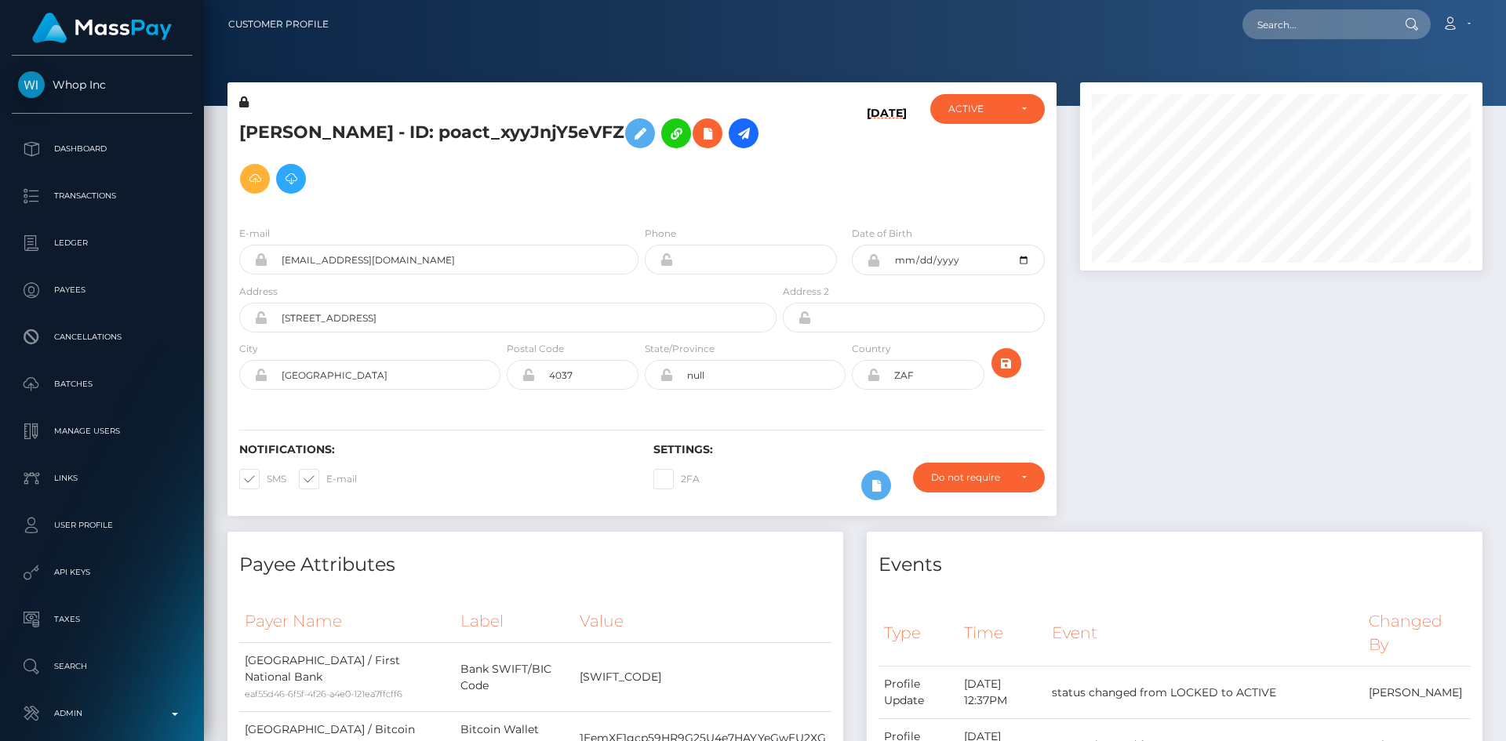
scroll to position [188, 403]
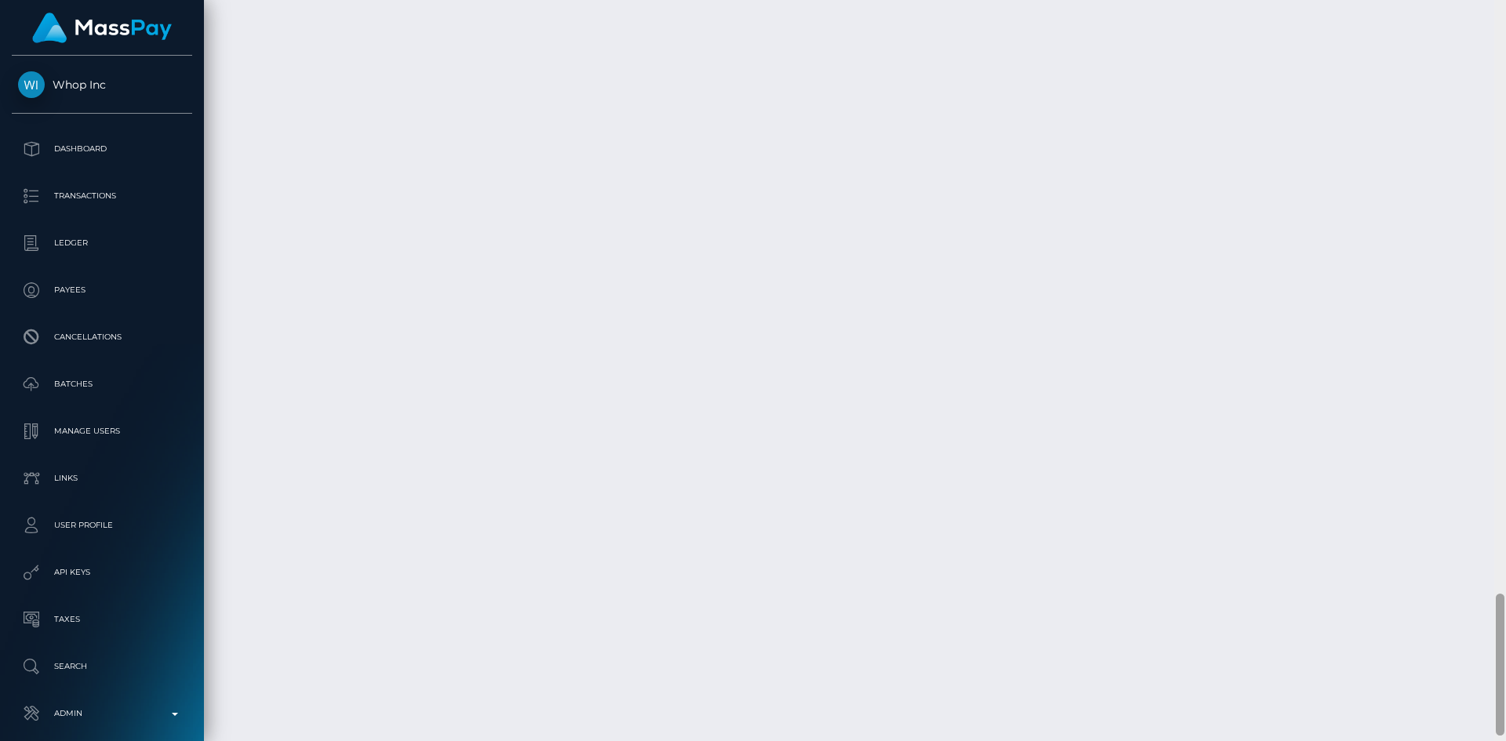
drag, startPoint x: 1499, startPoint y: 110, endPoint x: 1243, endPoint y: 620, distance: 570.9
click at [1487, 741] on html "Whop Inc Dashboard Transactions Ledger Payees Cancellations Links" at bounding box center [753, 370] width 1506 height 741
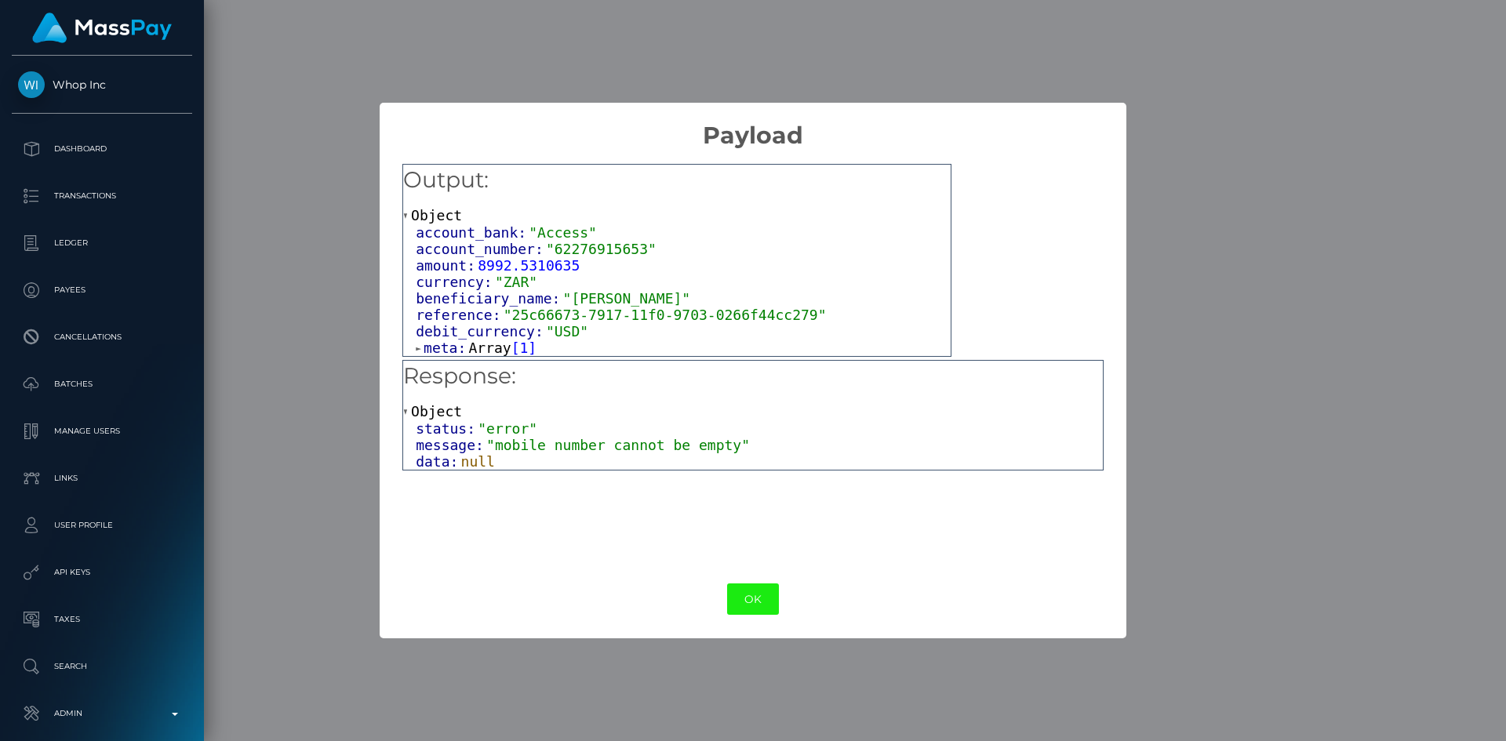
scroll to position [3, 0]
click at [487, 353] on span "Array" at bounding box center [489, 348] width 42 height 16
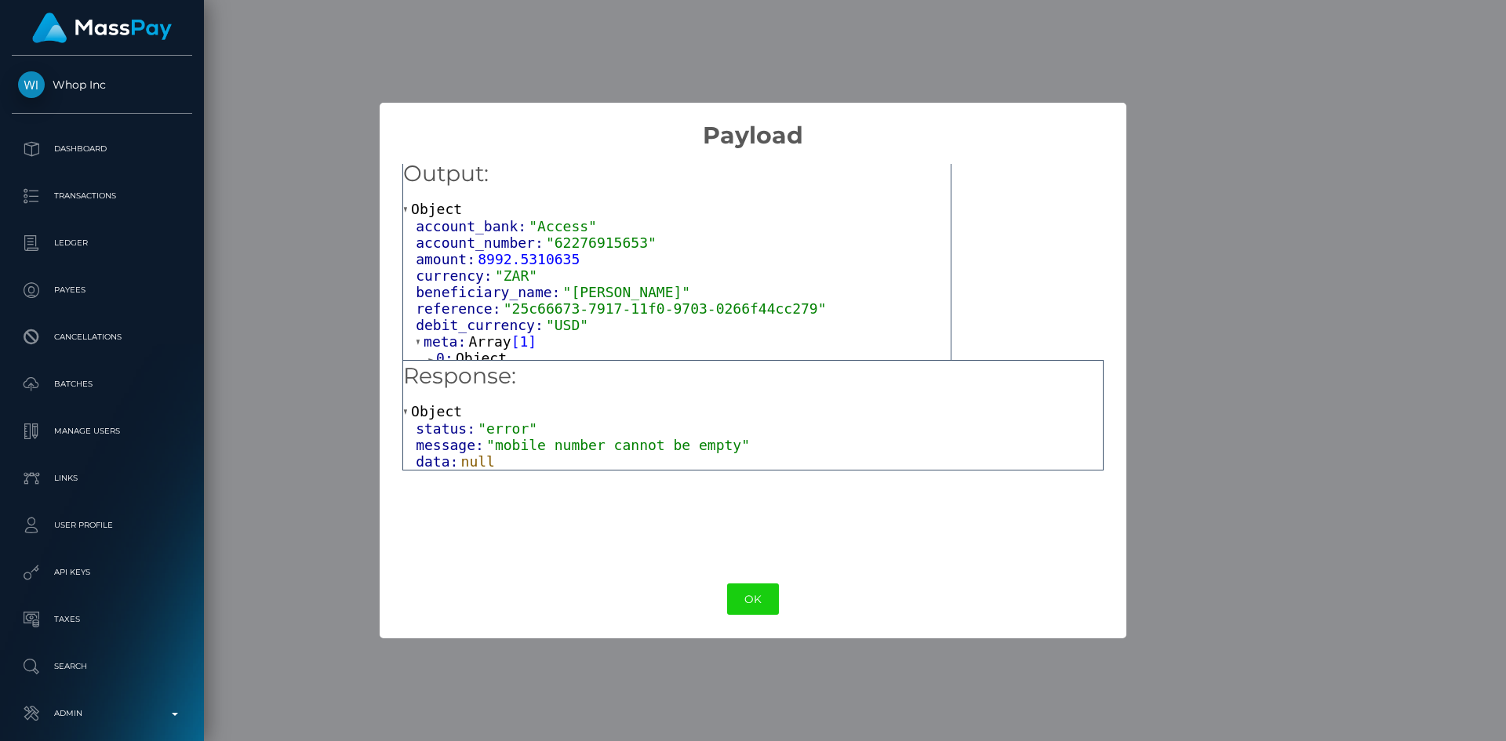
scroll to position [21, 0]
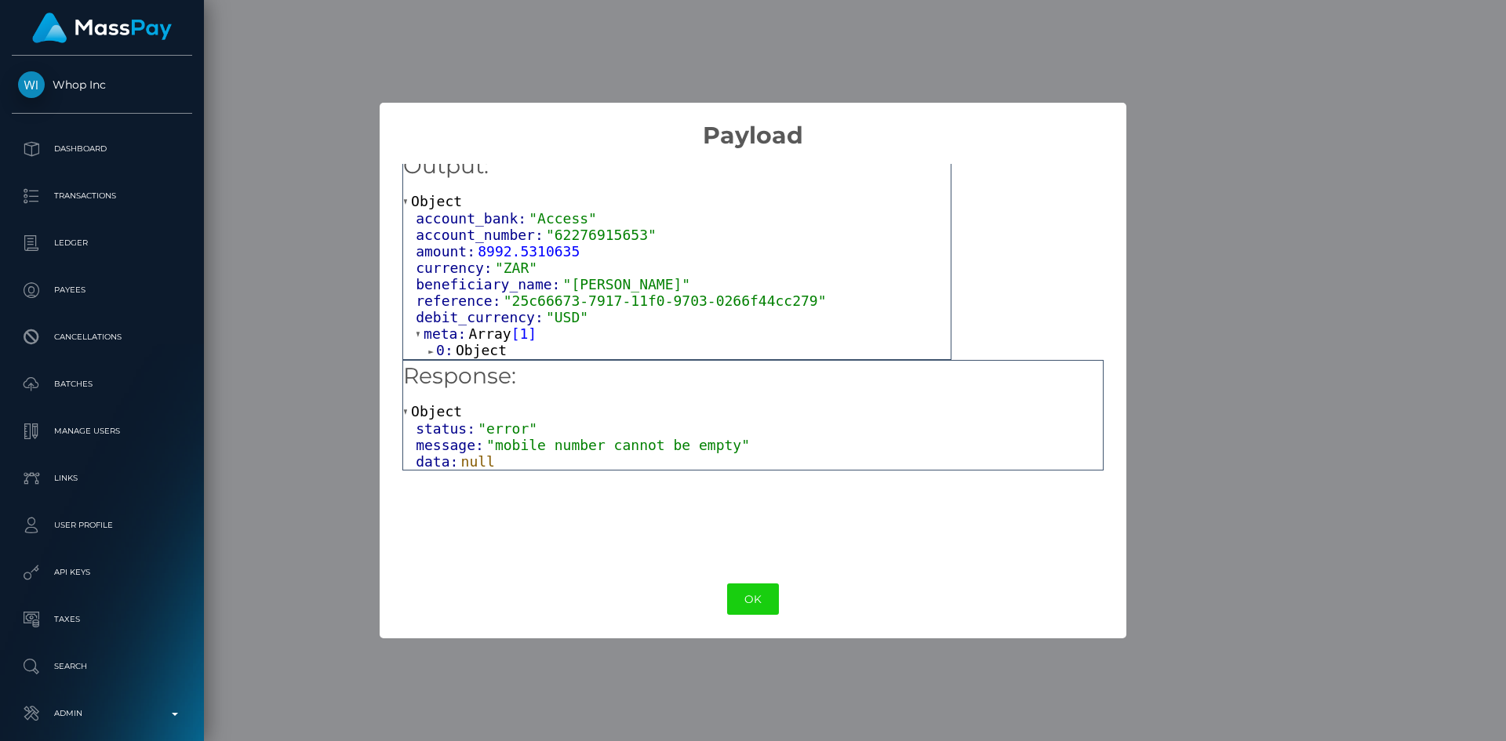
click at [484, 348] on span "Object" at bounding box center [481, 350] width 51 height 16
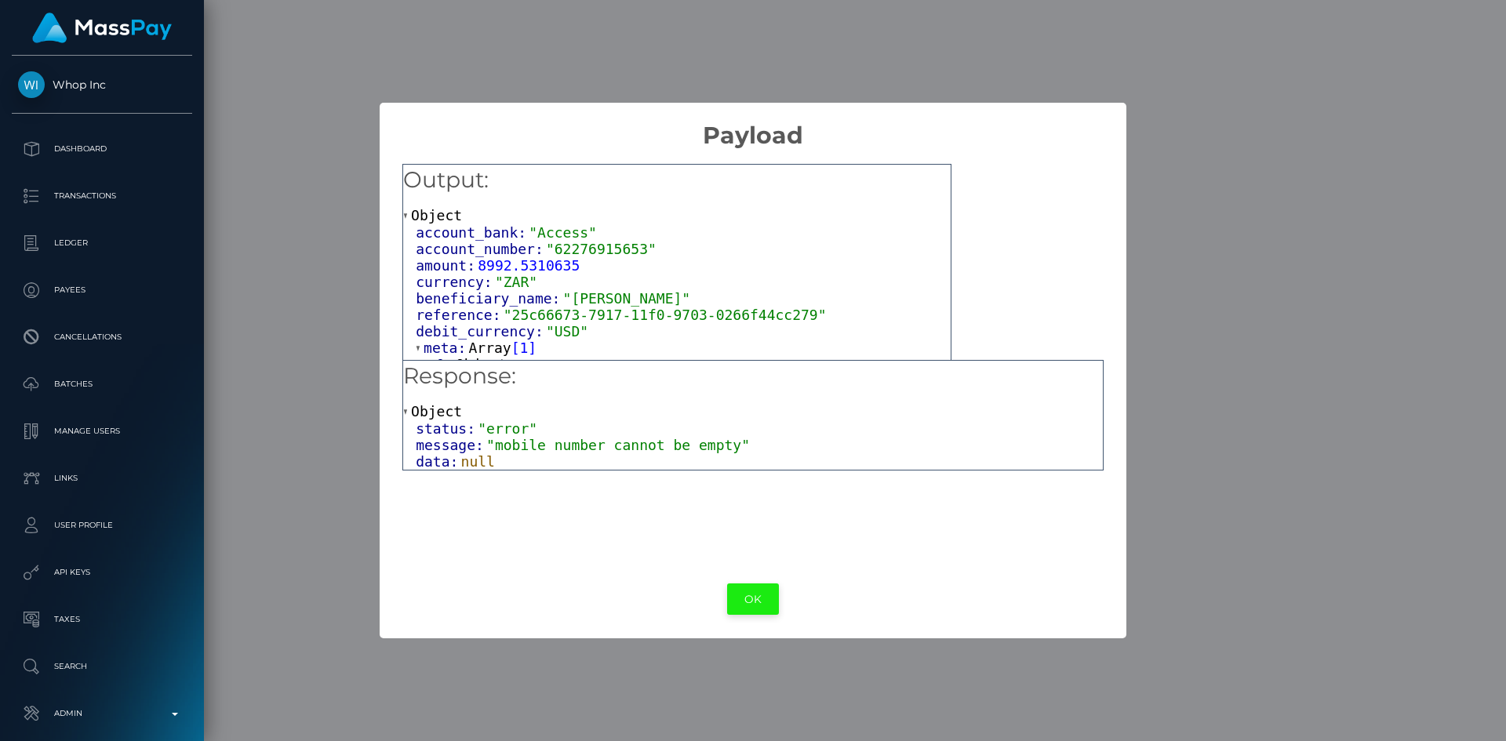
click at [751, 604] on button "OK" at bounding box center [753, 600] width 52 height 32
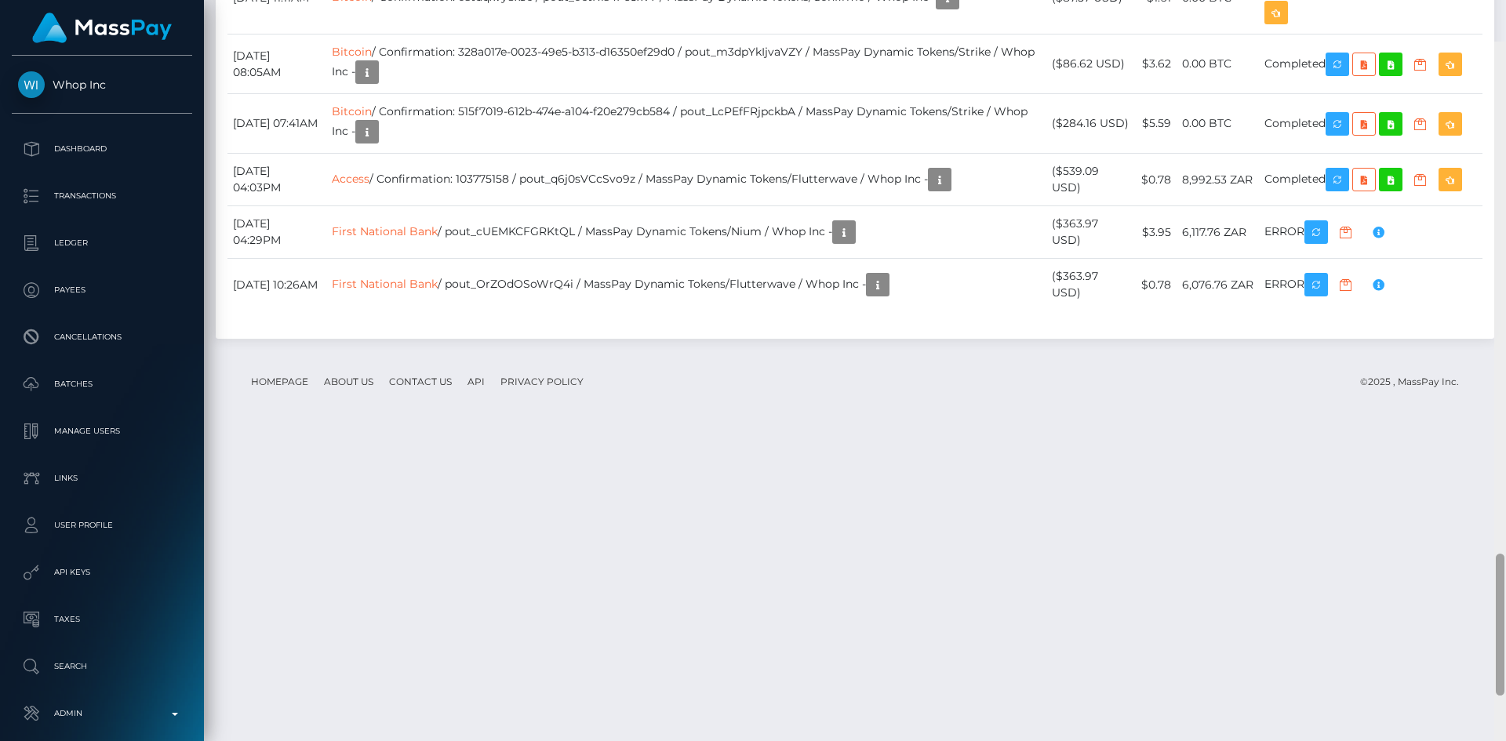
scroll to position [3125, 0]
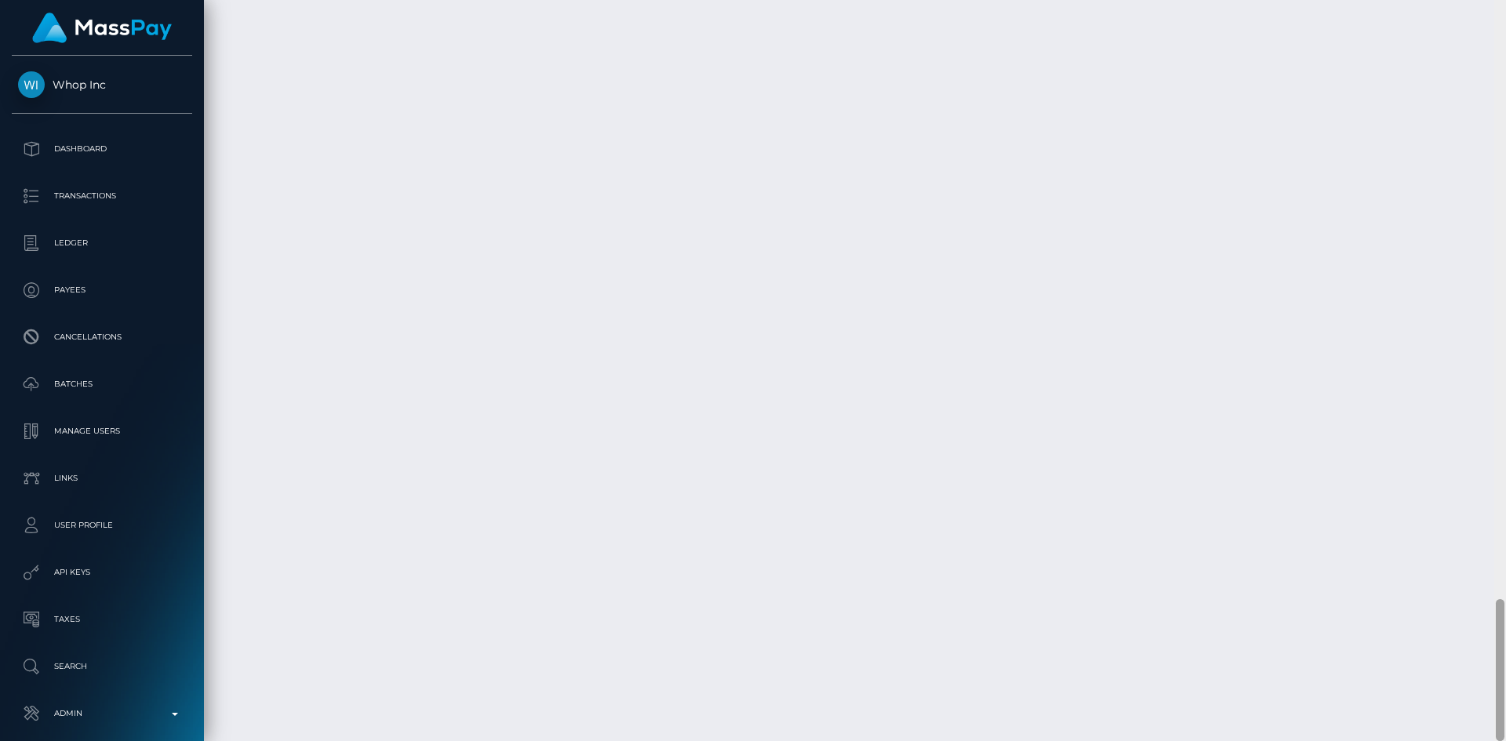
drag, startPoint x: 1501, startPoint y: 623, endPoint x: 1502, endPoint y: 686, distance: 62.8
click at [1506, 691] on div at bounding box center [1501, 370] width 12 height 741
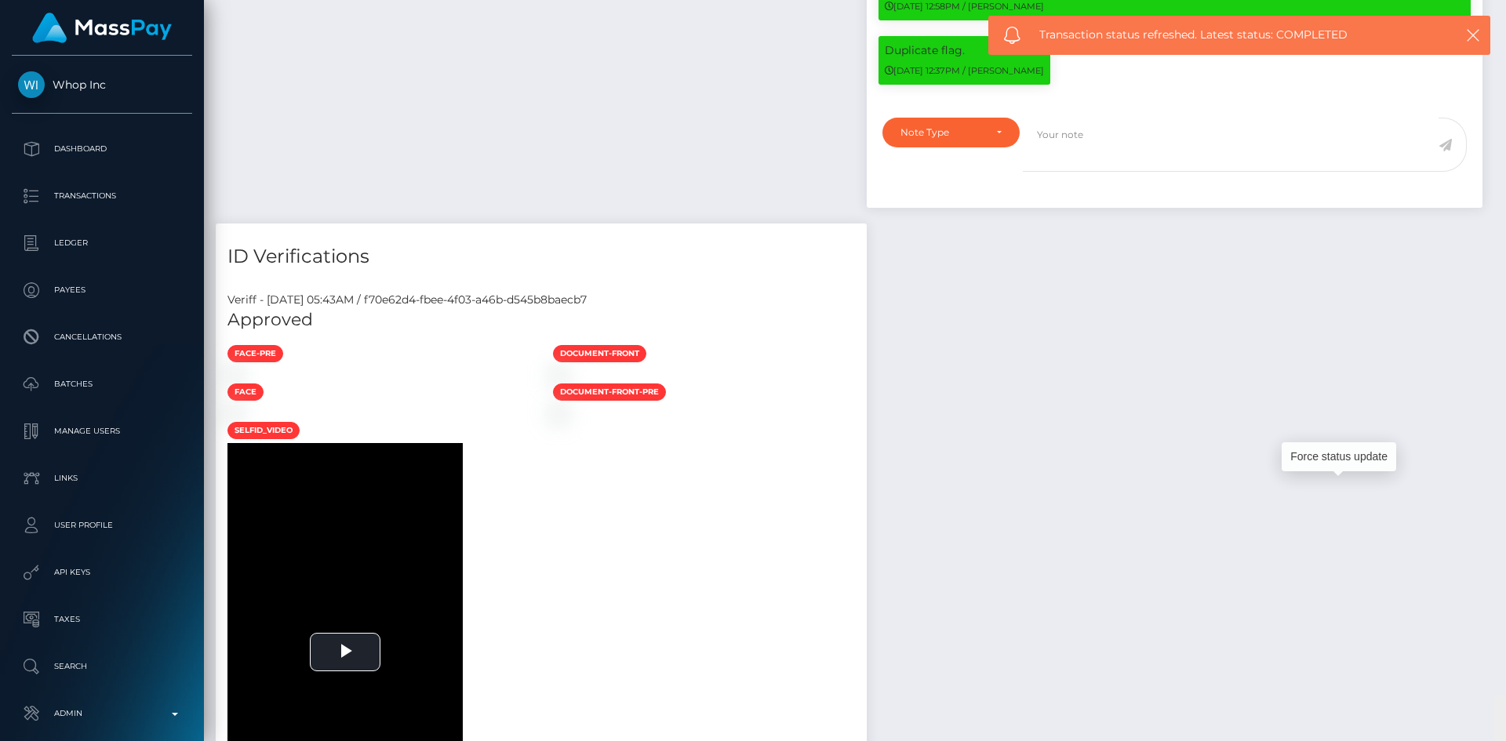
scroll to position [3125, 0]
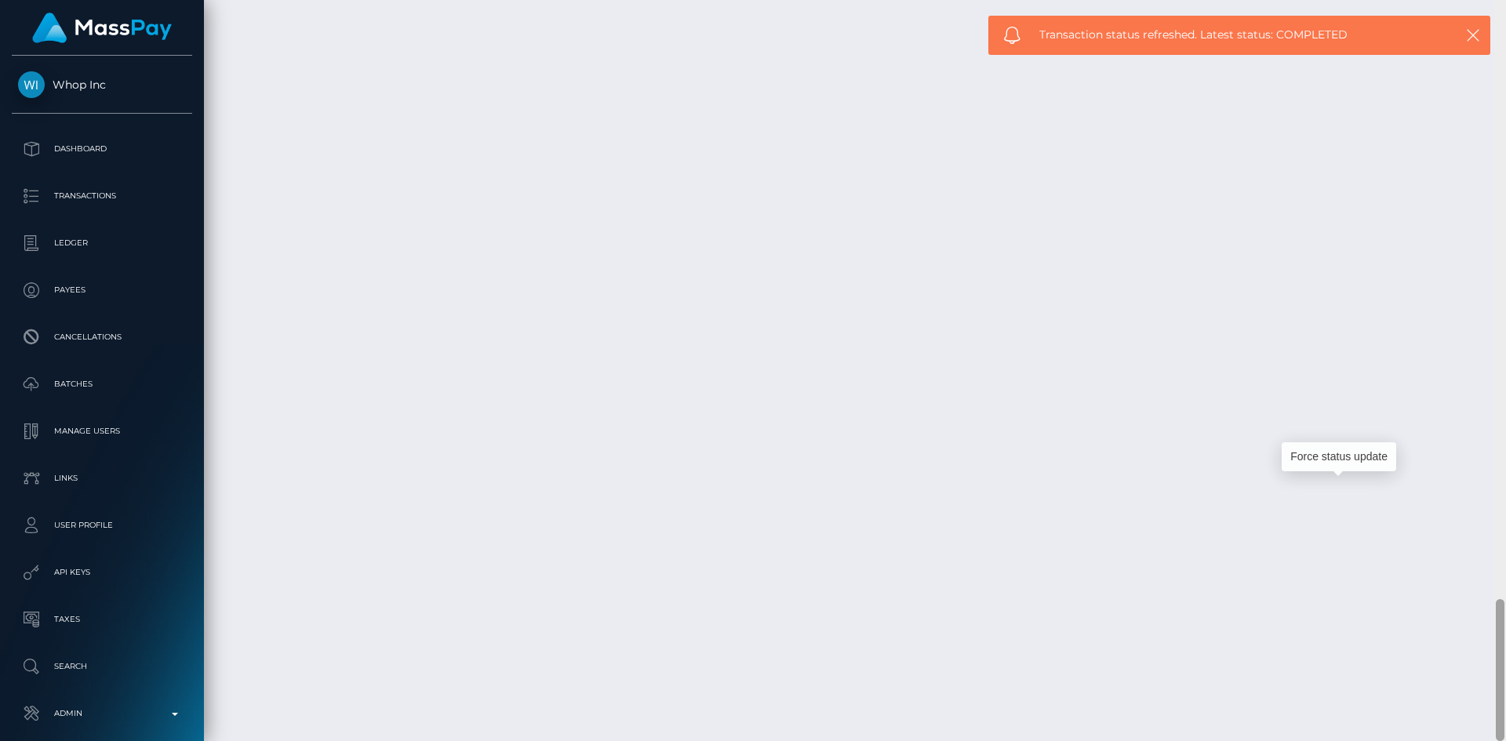
drag, startPoint x: 1501, startPoint y: 654, endPoint x: 1506, endPoint y: 689, distance: 34.8
click at [1506, 689] on div at bounding box center [1501, 370] width 12 height 741
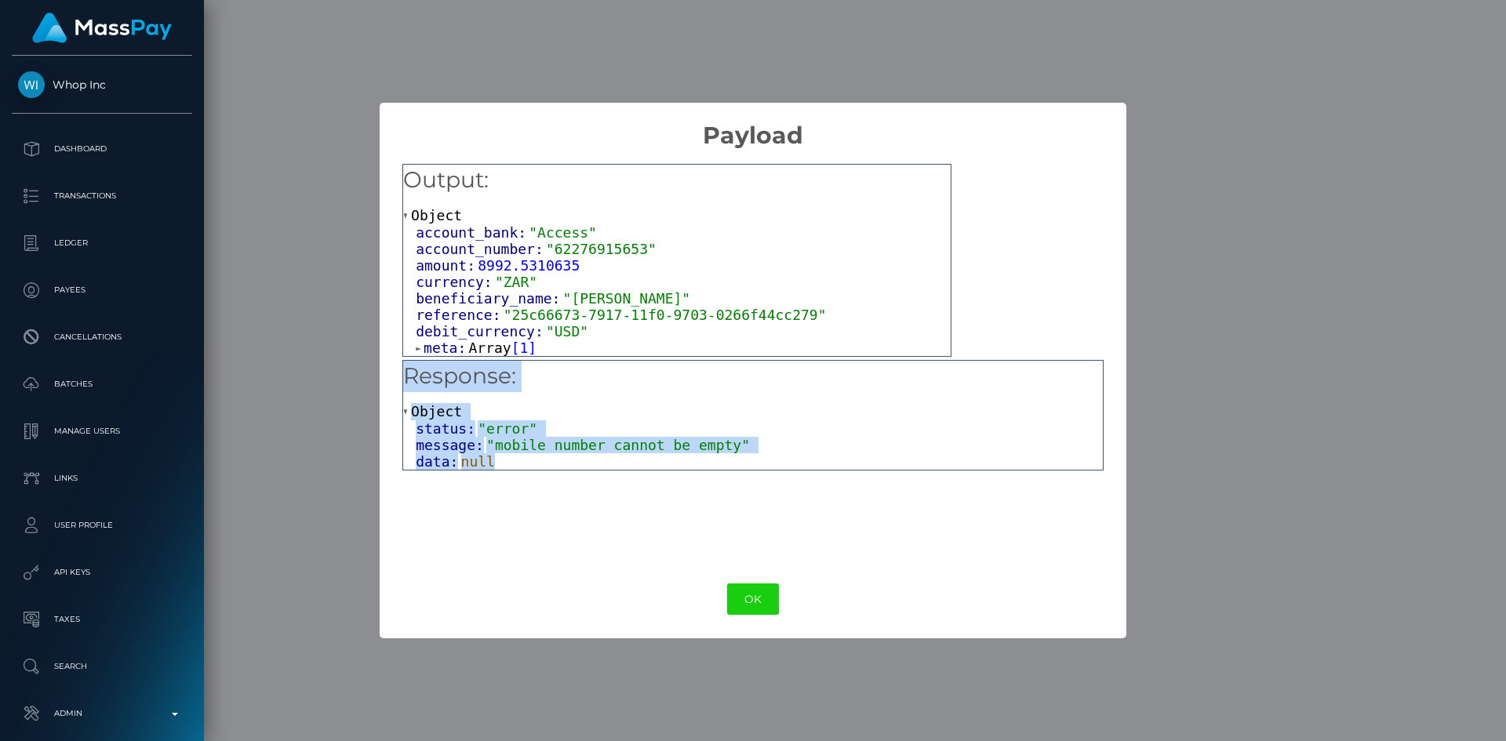
drag, startPoint x: 496, startPoint y: 461, endPoint x: 410, endPoint y: 381, distance: 118.2
click at [410, 381] on div "Response: Object status: "error" message: "mobile number cannot be empty" data:…" at bounding box center [752, 415] width 701 height 111
copy div "Response: Object status: "error" message: "mobile number cannot be empty" data:…"
click at [593, 447] on span ""mobile number cannot be empty"" at bounding box center [618, 445] width 264 height 16
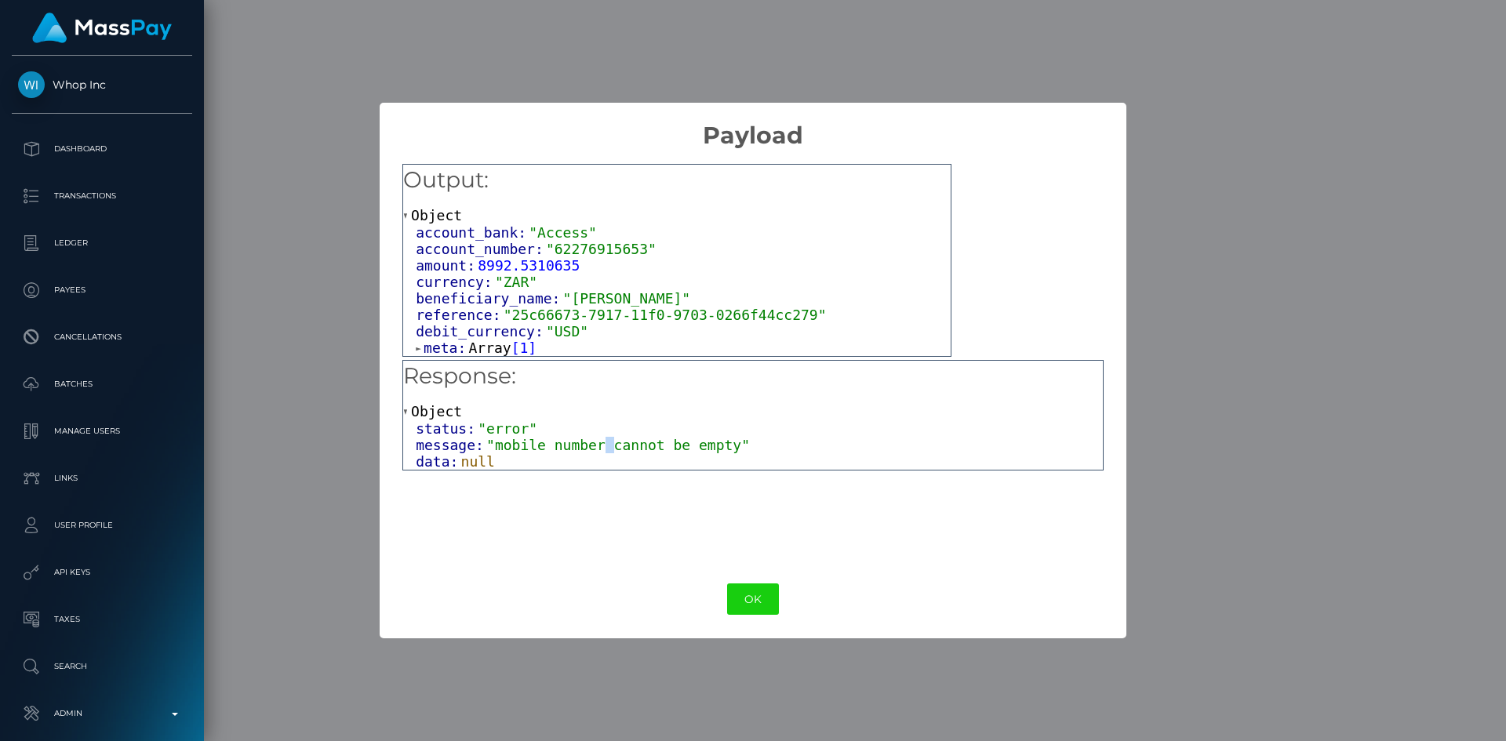
click at [593, 447] on span ""mobile number cannot be empty"" at bounding box center [618, 445] width 264 height 16
click at [630, 453] on span ""mobile number cannot be empty"" at bounding box center [618, 445] width 264 height 16
click at [687, 446] on span ""mobile number cannot be empty"" at bounding box center [618, 445] width 264 height 16
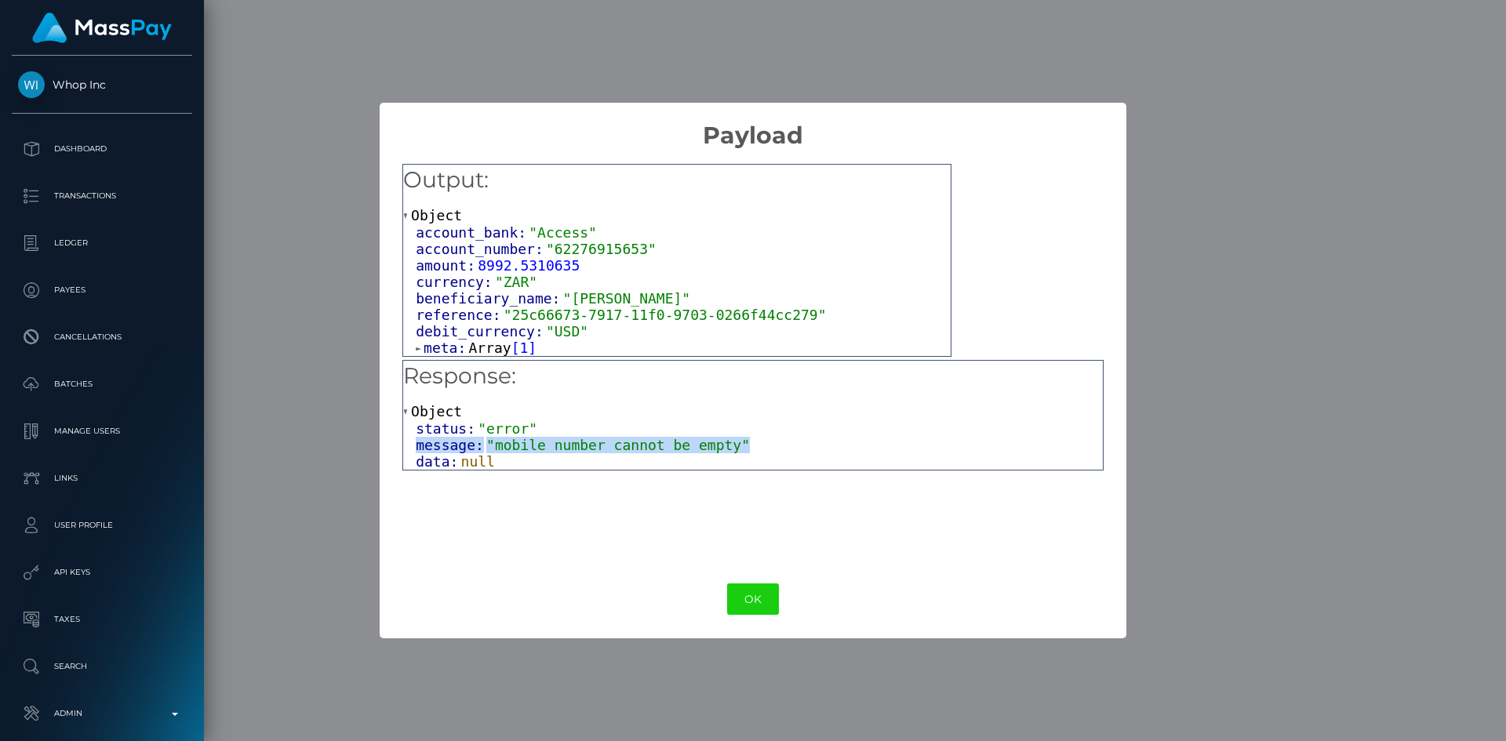
click at [687, 446] on span ""mobile number cannot be empty"" at bounding box center [618, 445] width 264 height 16
copy div "message: "mobile number cannot be empty""
click at [736, 584] on button "OK" at bounding box center [753, 600] width 52 height 32
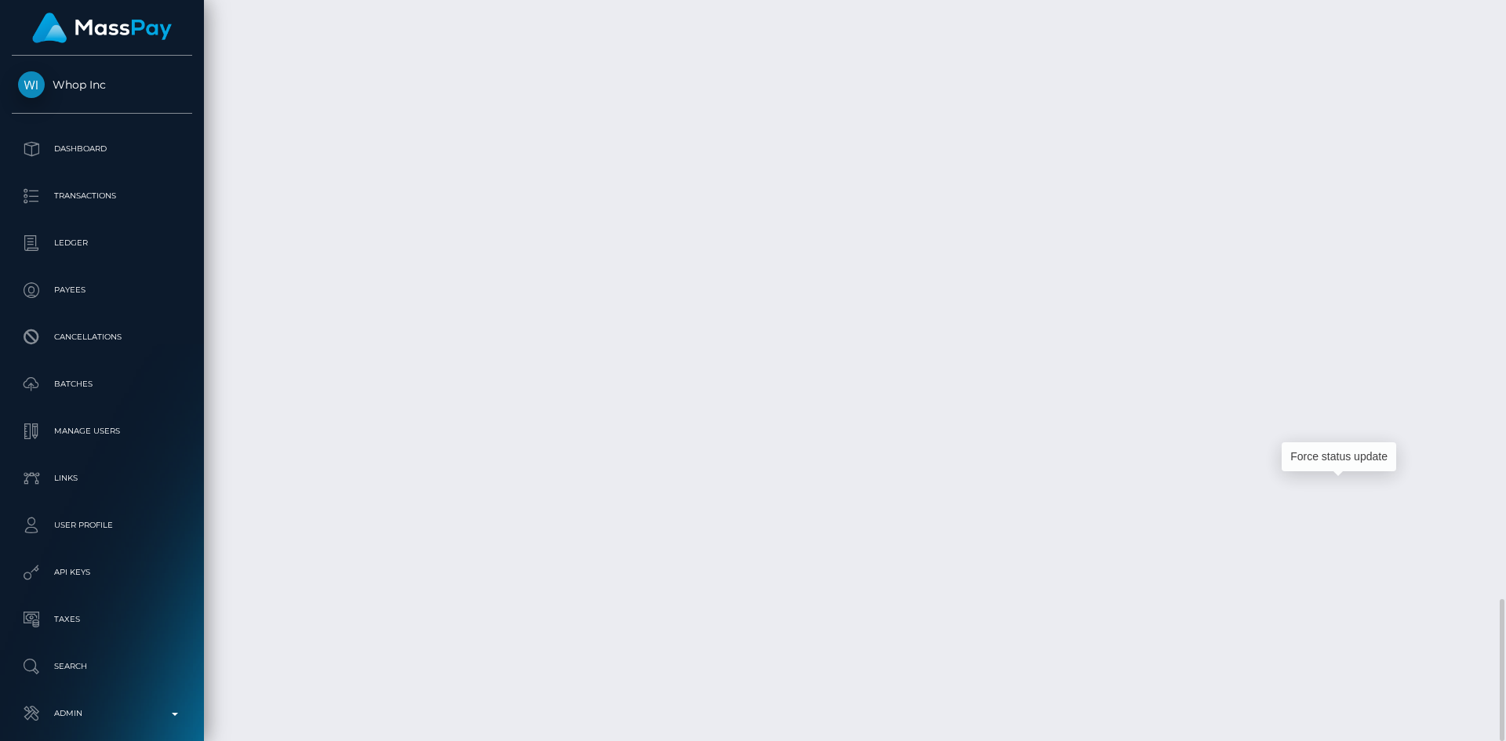
scroll to position [188, 403]
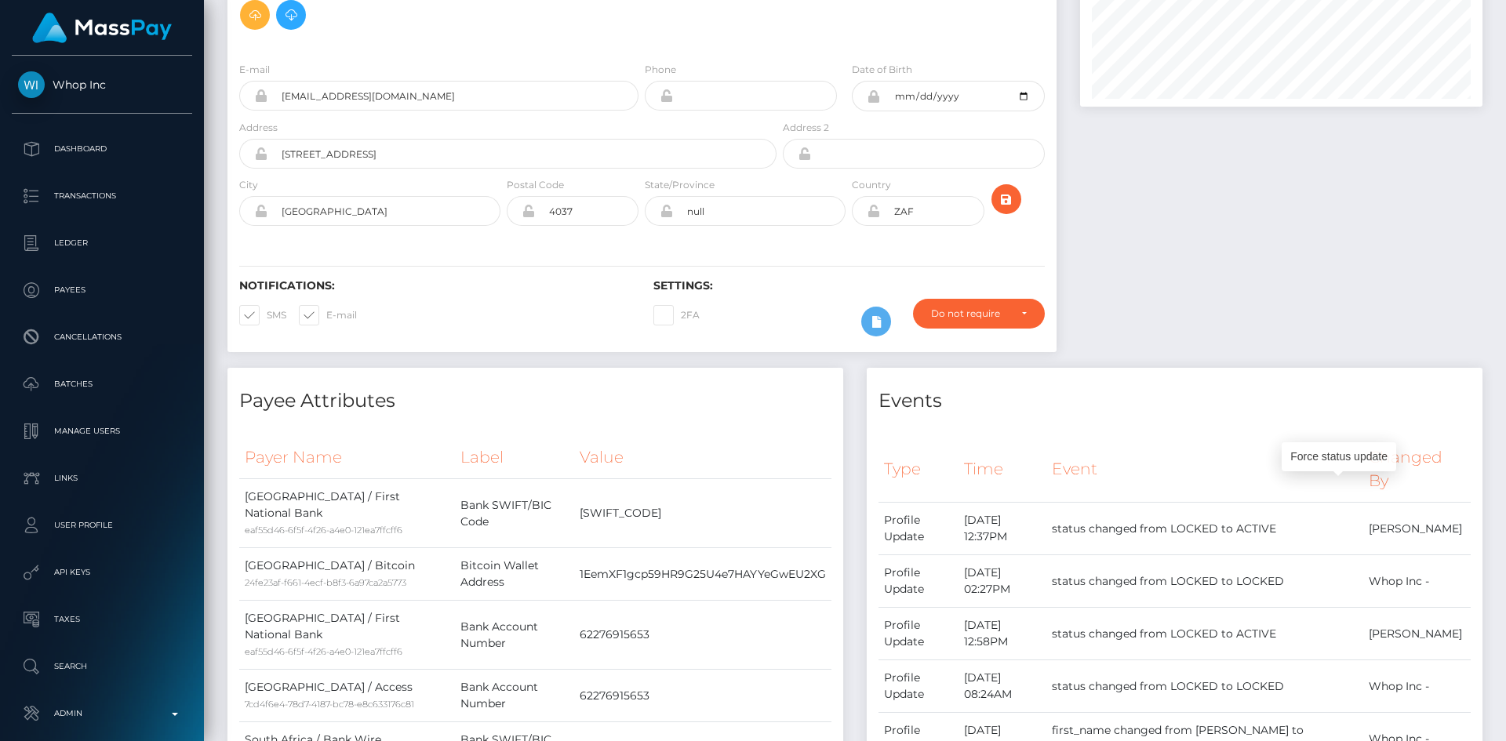
scroll to position [0, 0]
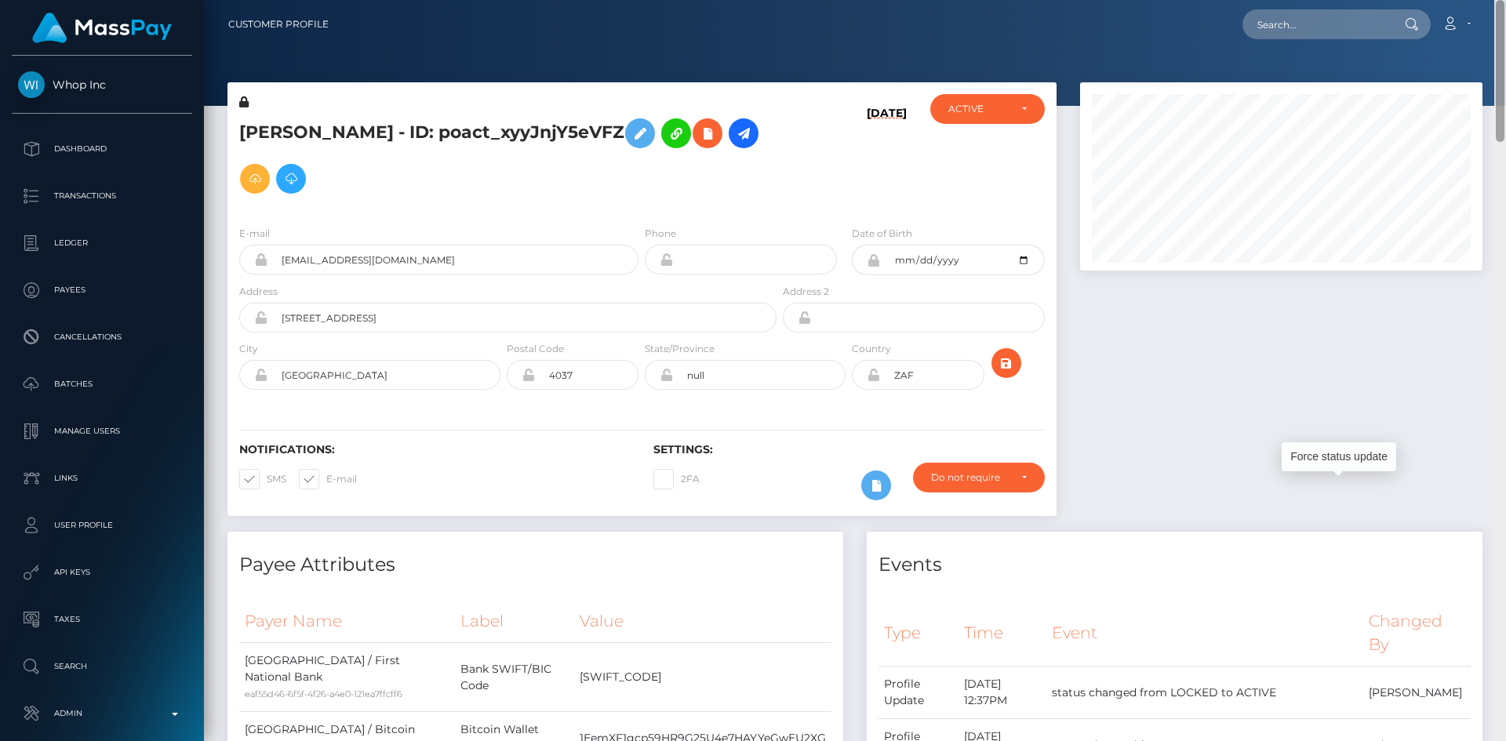
drag, startPoint x: 1502, startPoint y: 654, endPoint x: 1489, endPoint y: -21, distance: 675.7
click at [1489, 0] on html "Whop Inc Dashboard Transactions Ledger Payees Cancellations Links" at bounding box center [753, 370] width 1506 height 741
click at [1356, 29] on input "text" at bounding box center [1317, 24] width 148 height 30
paste input "poact_xMJSjpjw7Wc3"
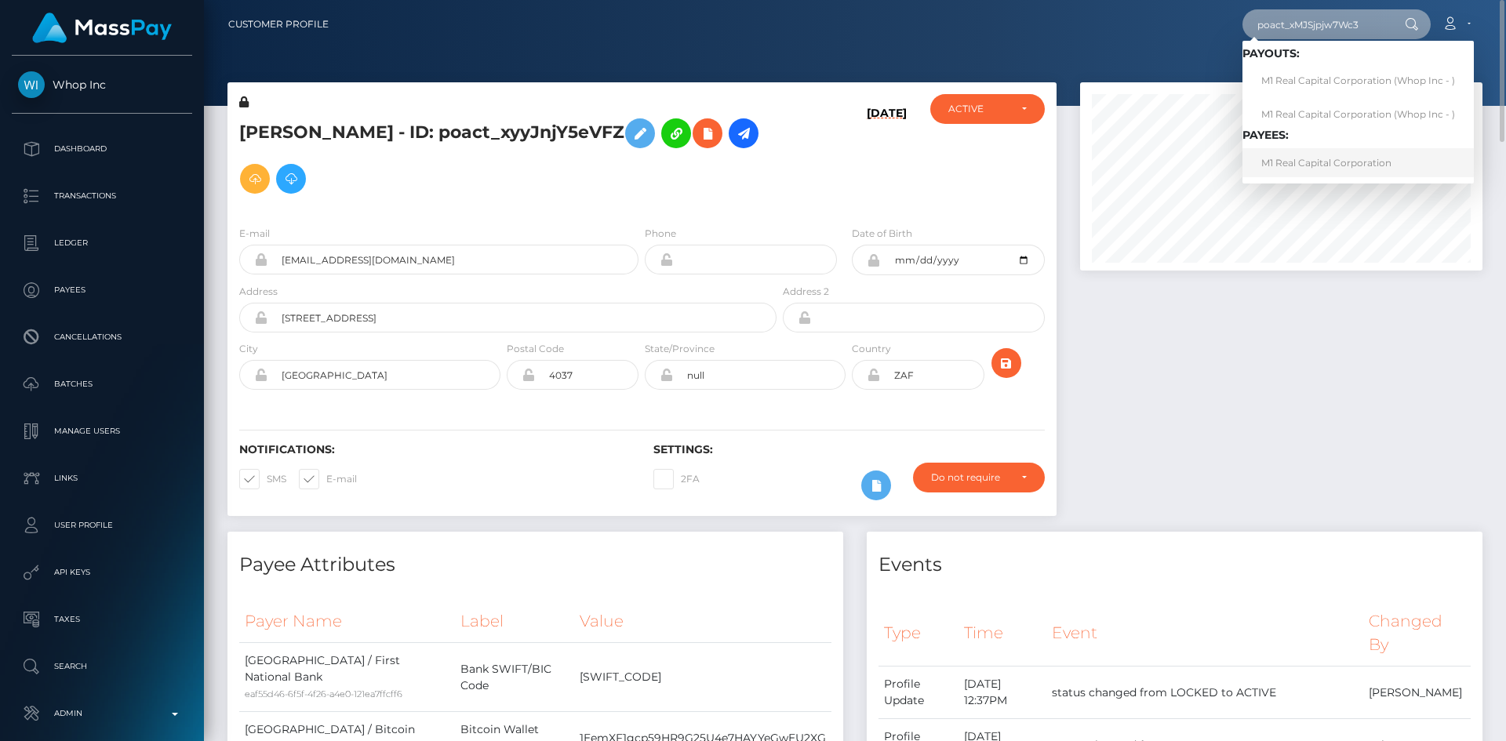
type input "poact_xMJSjpjw7Wc3"
click at [1311, 162] on link "M1 Real Capital Corporation" at bounding box center [1358, 162] width 231 height 29
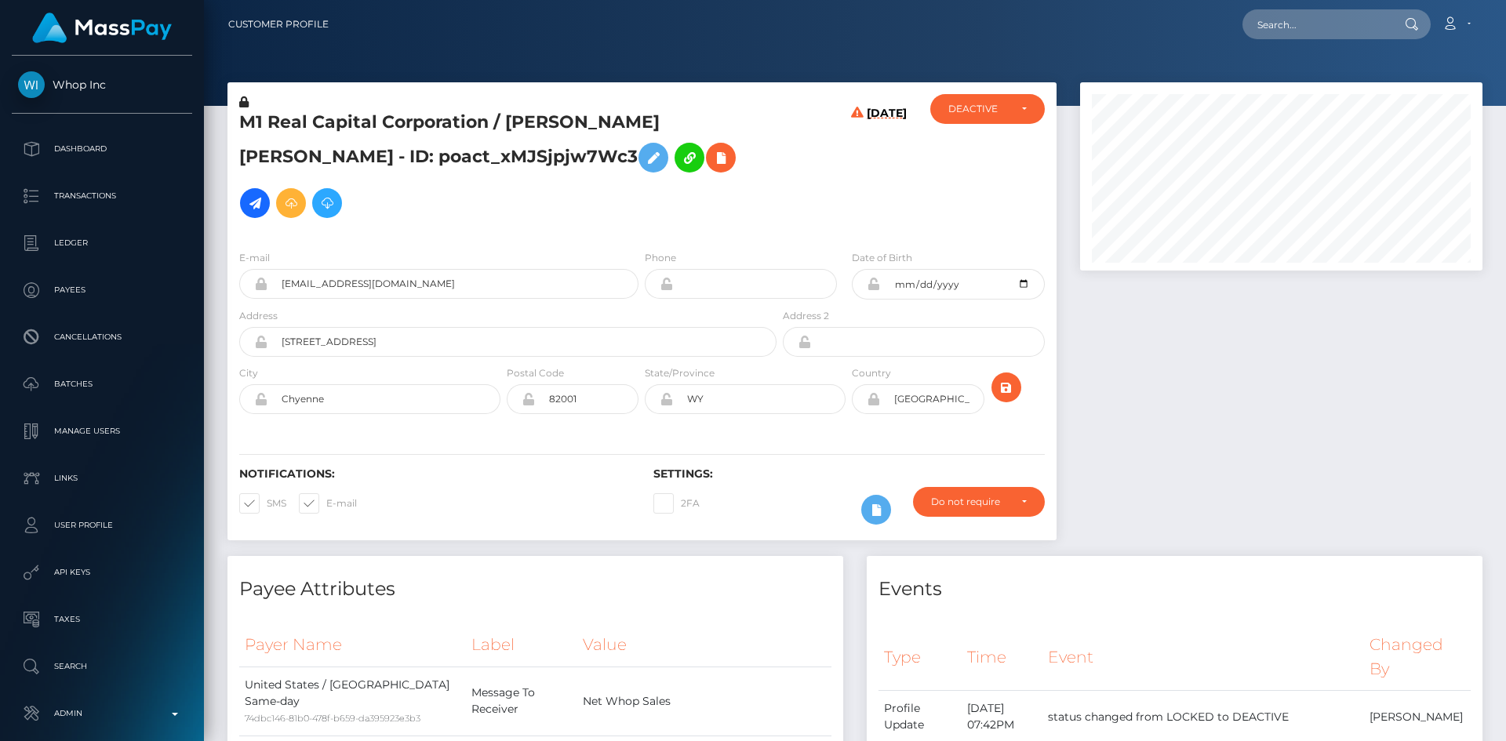
scroll to position [188, 403]
click at [371, 123] on h5 "M1 Real Capital Corporation / [PERSON_NAME] [PERSON_NAME] - ID: poact_xMJSjpjw7…" at bounding box center [503, 168] width 529 height 115
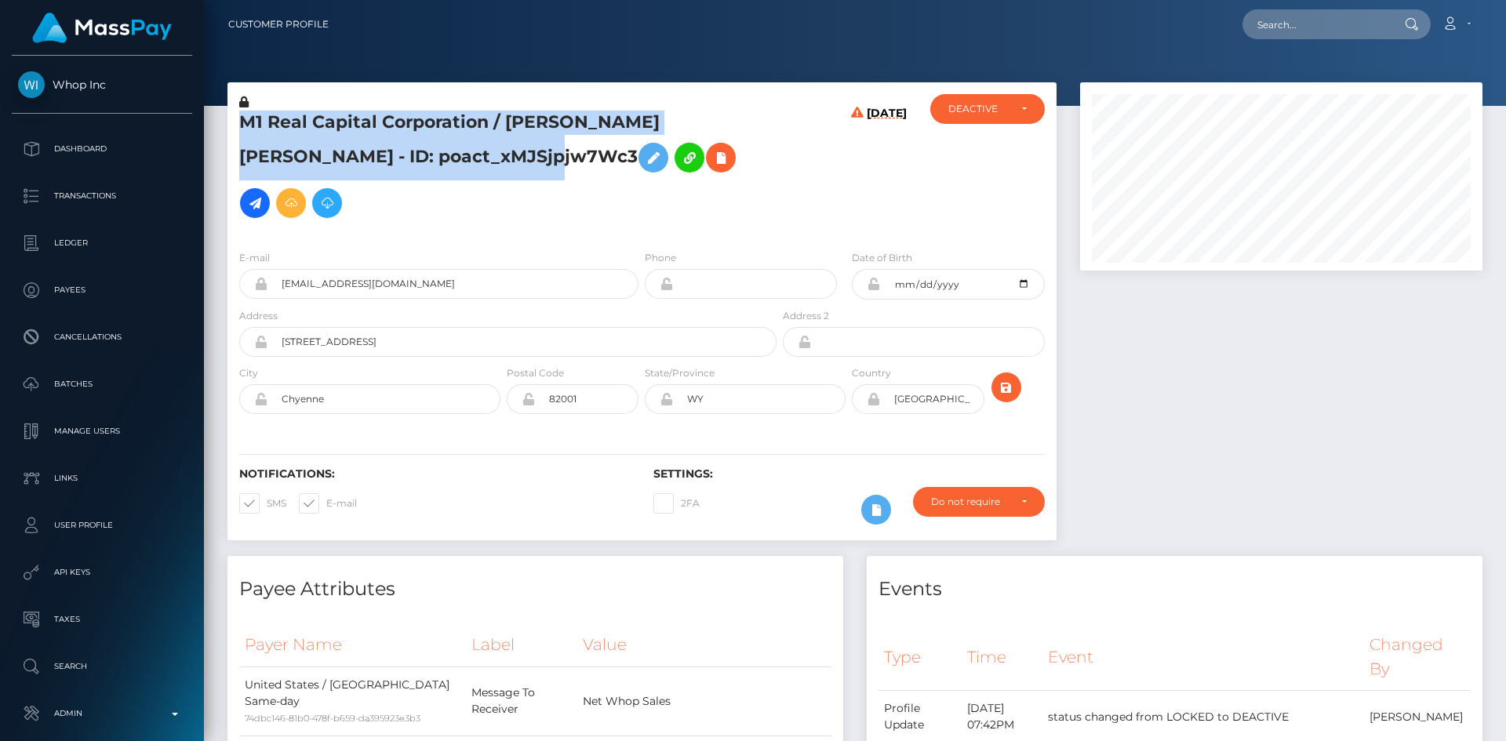
click at [371, 123] on h5 "M1 Real Capital Corporation / [PERSON_NAME] [PERSON_NAME] - ID: poact_xMJSjpjw7…" at bounding box center [503, 168] width 529 height 115
copy h5 "M1 Real Capital Corporation / [PERSON_NAME] [PERSON_NAME] - ID: poact_xMJSjpjw7…"
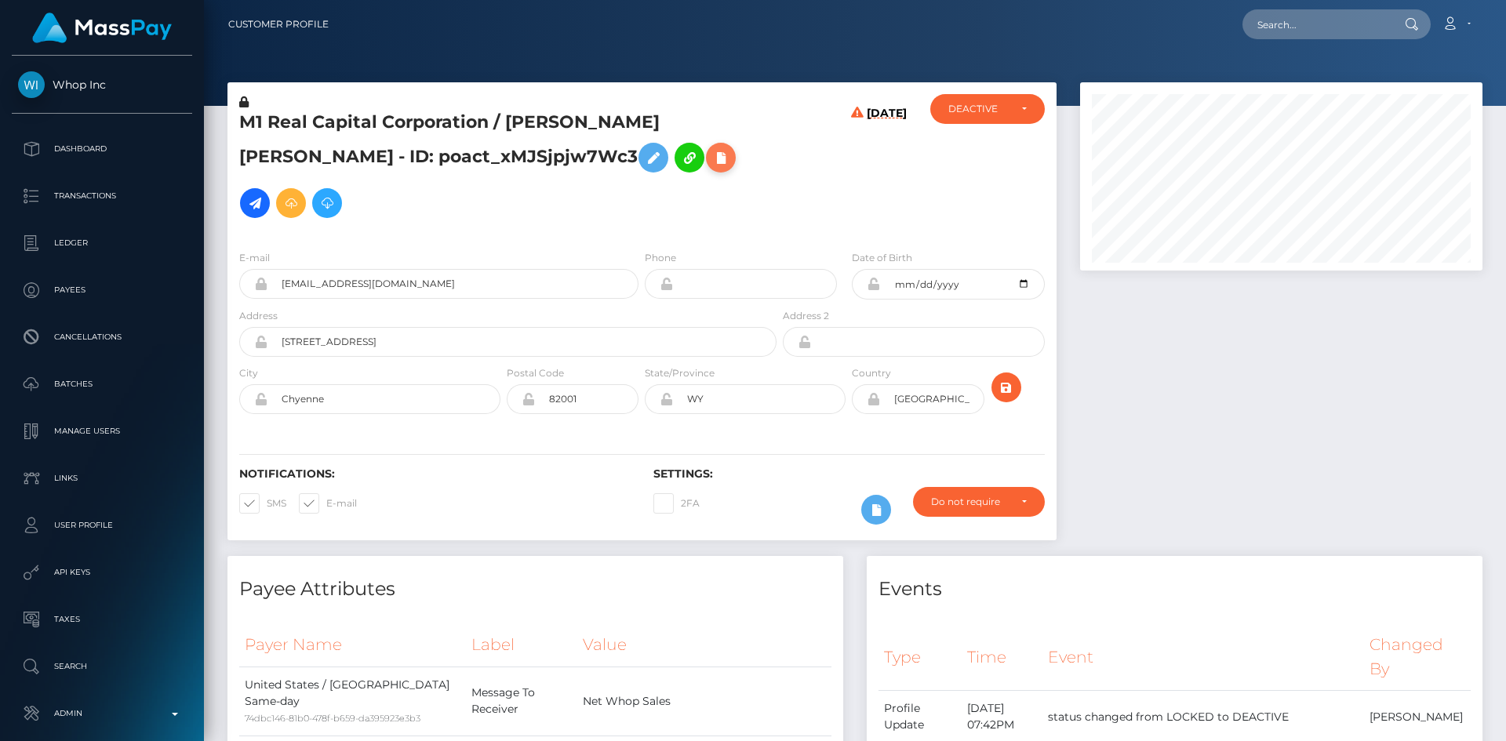
click at [712, 160] on icon at bounding box center [721, 158] width 19 height 20
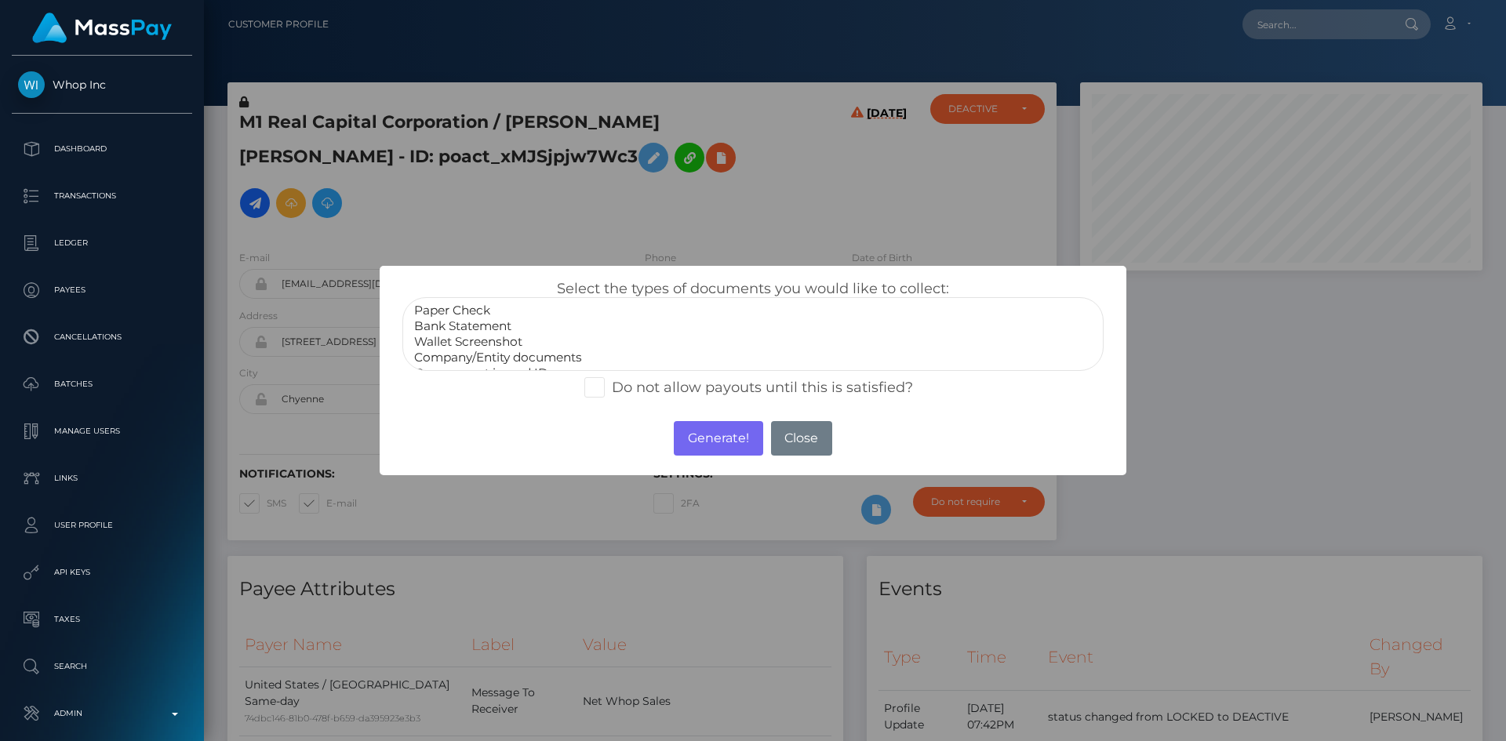
select select "Company/Entity documents"
click at [508, 355] on option "Company/Entity documents" at bounding box center [753, 358] width 681 height 16
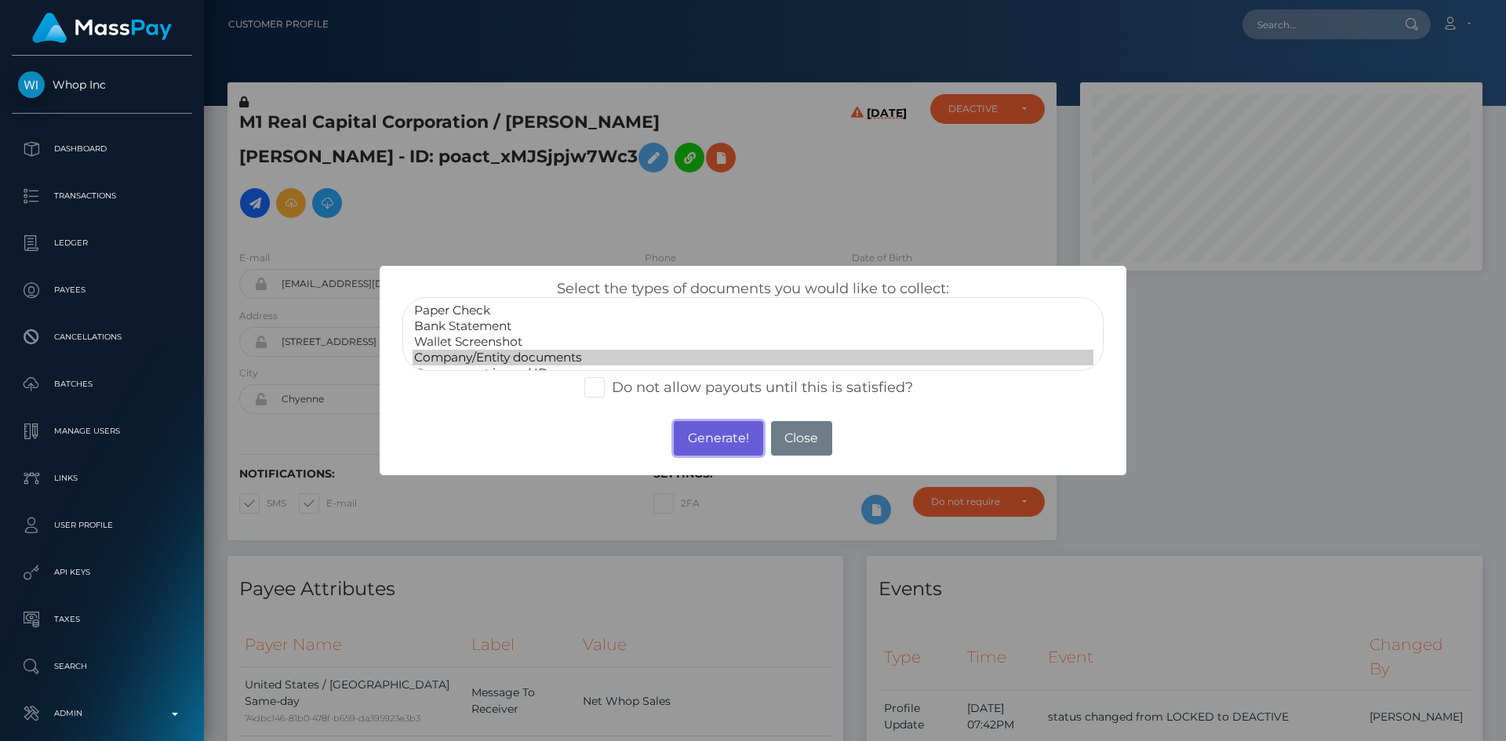
click at [687, 443] on button "Generate!" at bounding box center [718, 438] width 89 height 35
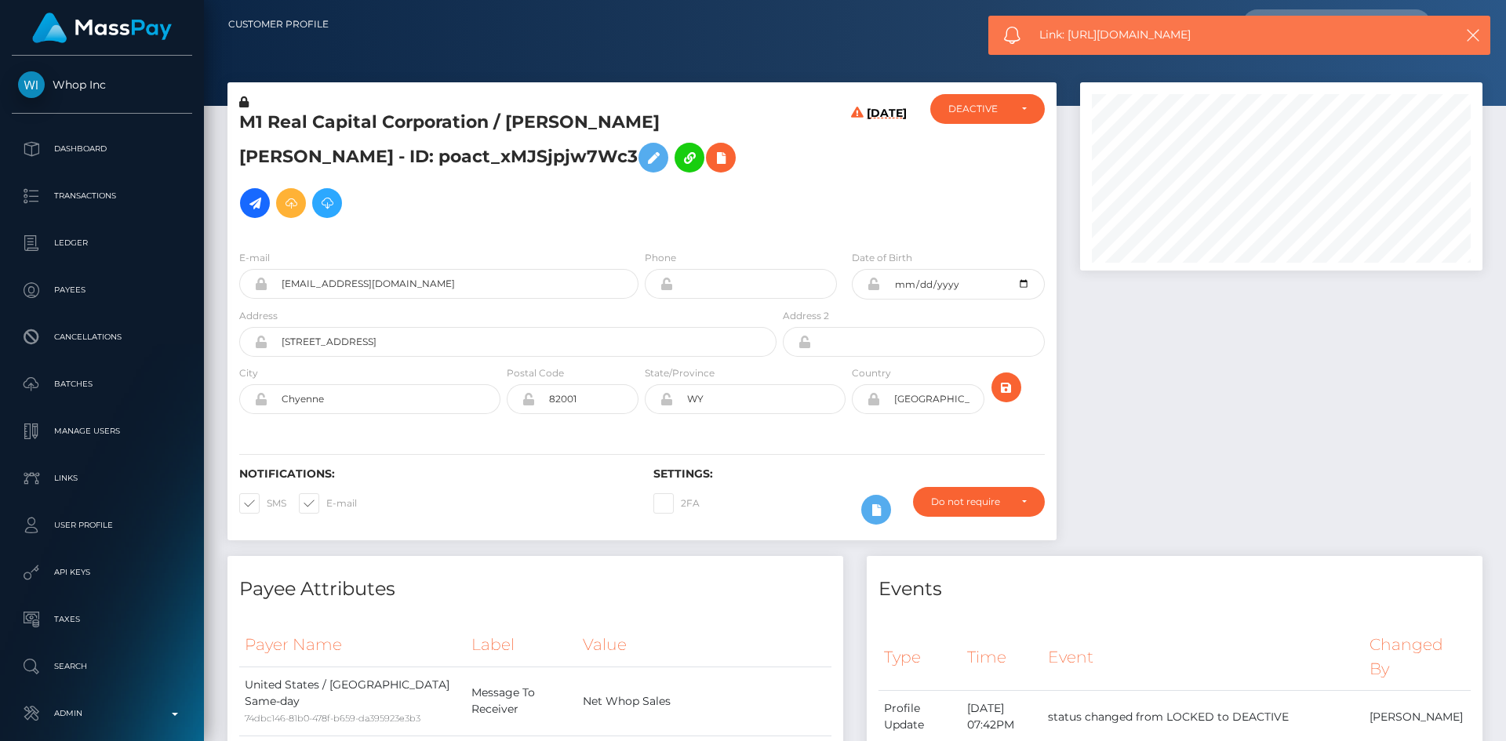
click at [1104, 44] on div "Link: [URL][DOMAIN_NAME]" at bounding box center [1240, 35] width 502 height 39
copy span "Link: https://l.maspay.io/8hoZE"
click at [712, 165] on icon at bounding box center [721, 158] width 19 height 20
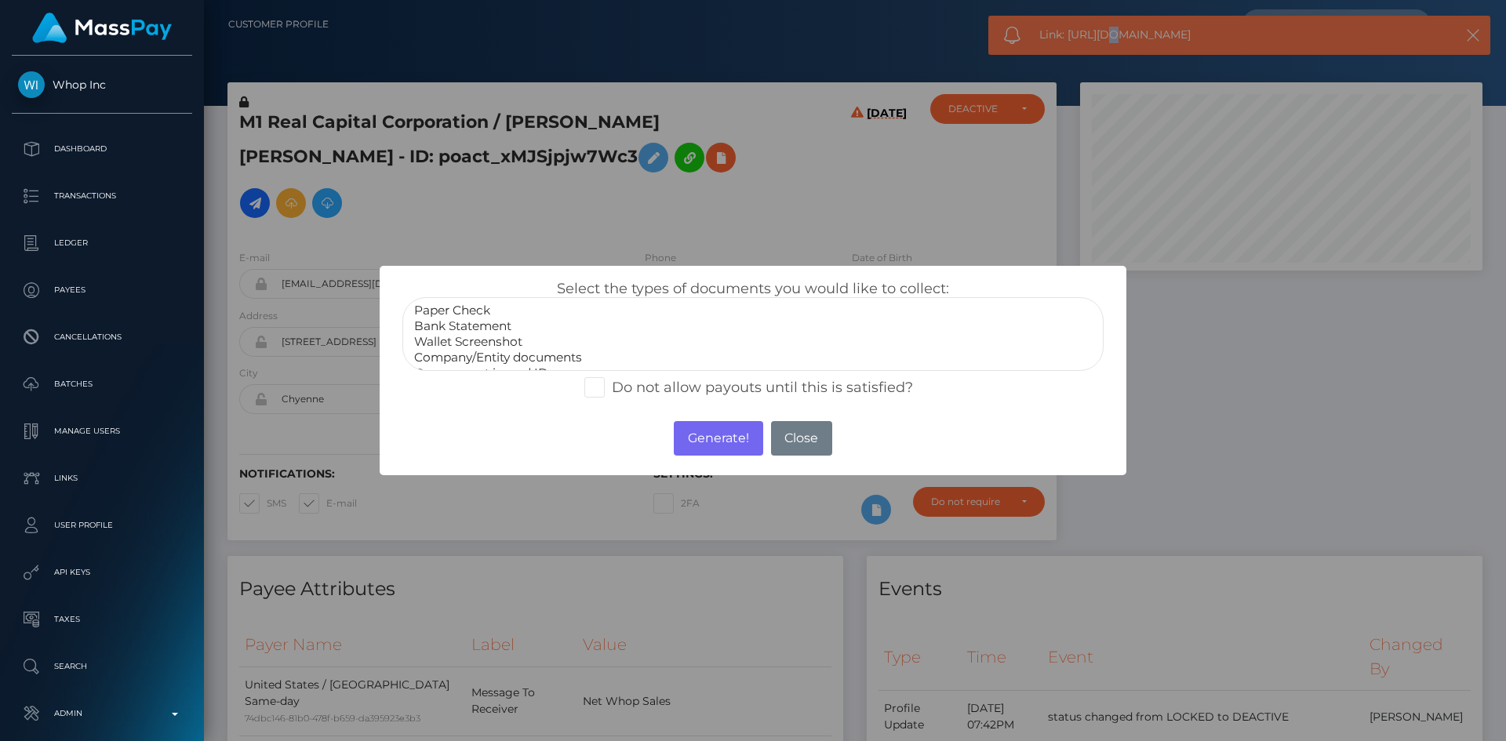
select select "Bank Statement"
click at [494, 326] on option "Bank Statement" at bounding box center [753, 327] width 681 height 16
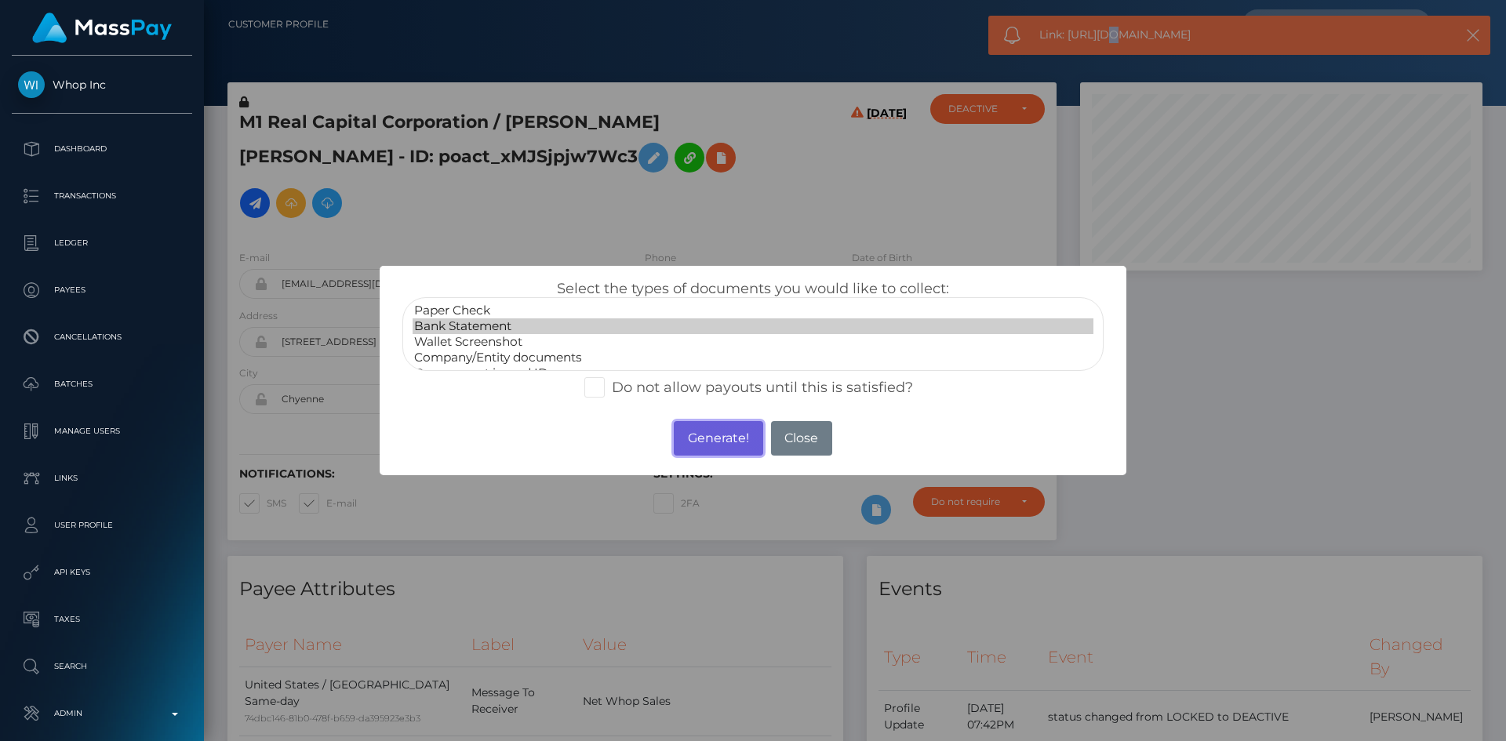
click at [692, 441] on button "Generate!" at bounding box center [718, 438] width 89 height 35
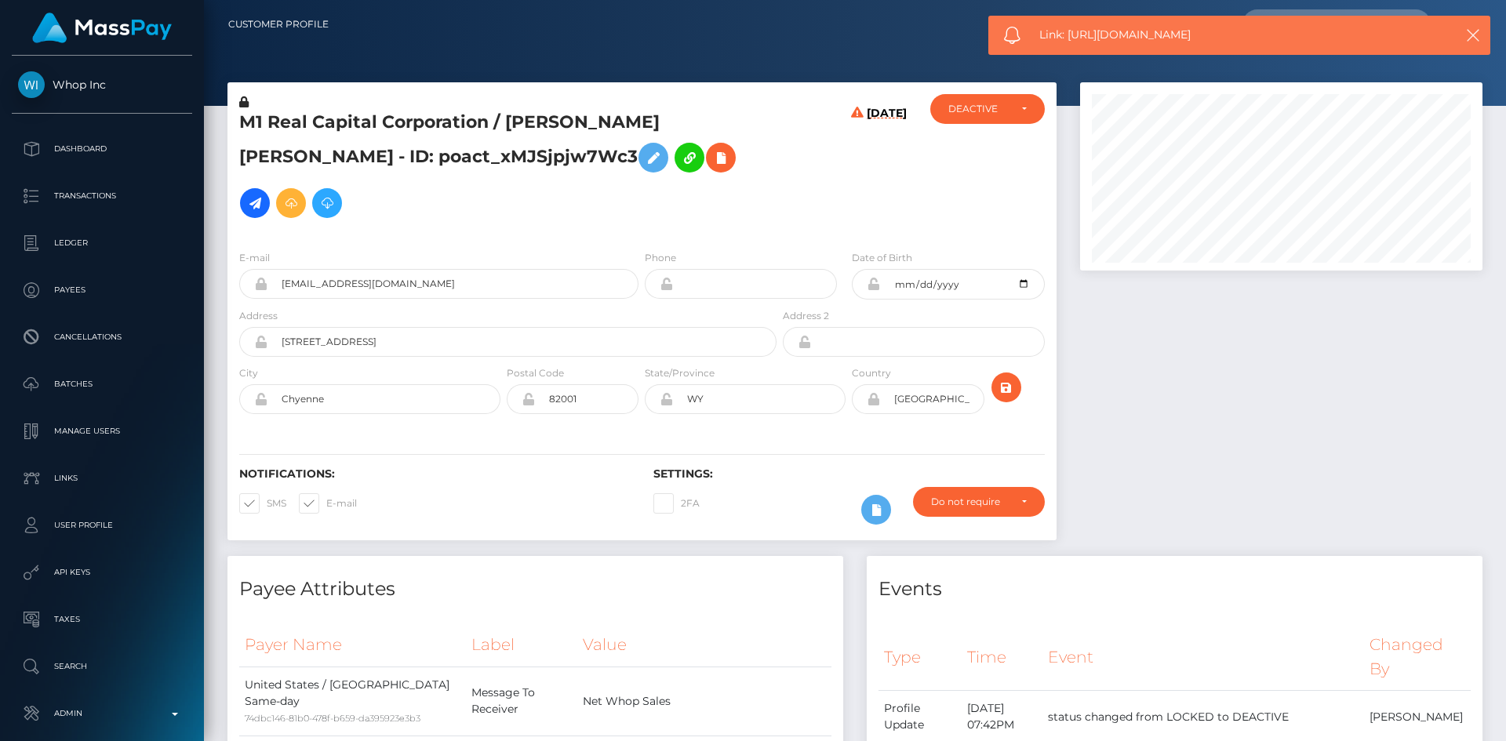
click at [1098, 31] on span "Link: https://l.maspay.io/2hoXJ" at bounding box center [1234, 35] width 388 height 16
copy span "Link: https://l.maspay.io/2hoXJ"
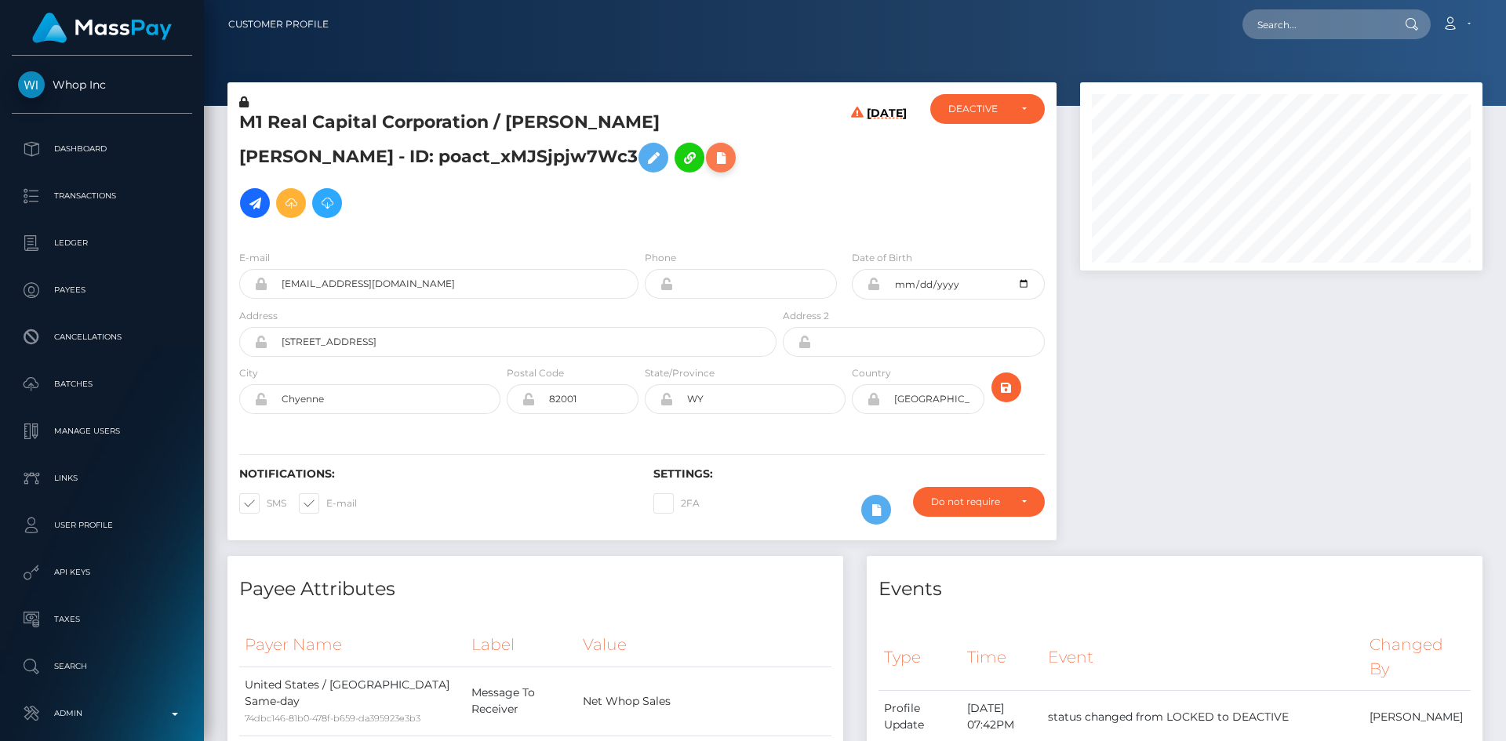
click at [712, 165] on icon at bounding box center [721, 158] width 19 height 20
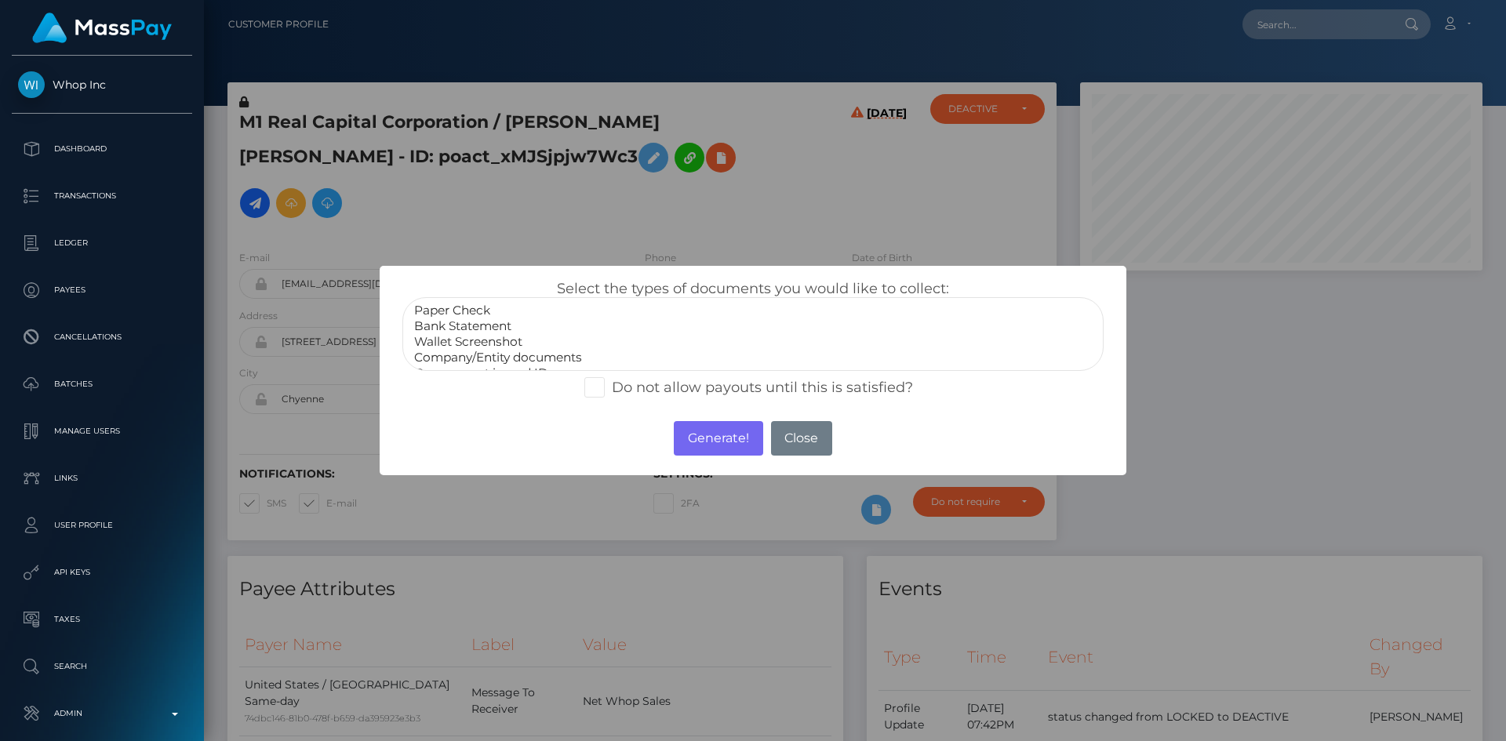
scroll to position [31, 0]
select select "Miscellaneous"
click at [492, 355] on option "Miscellaneous" at bounding box center [753, 358] width 681 height 16
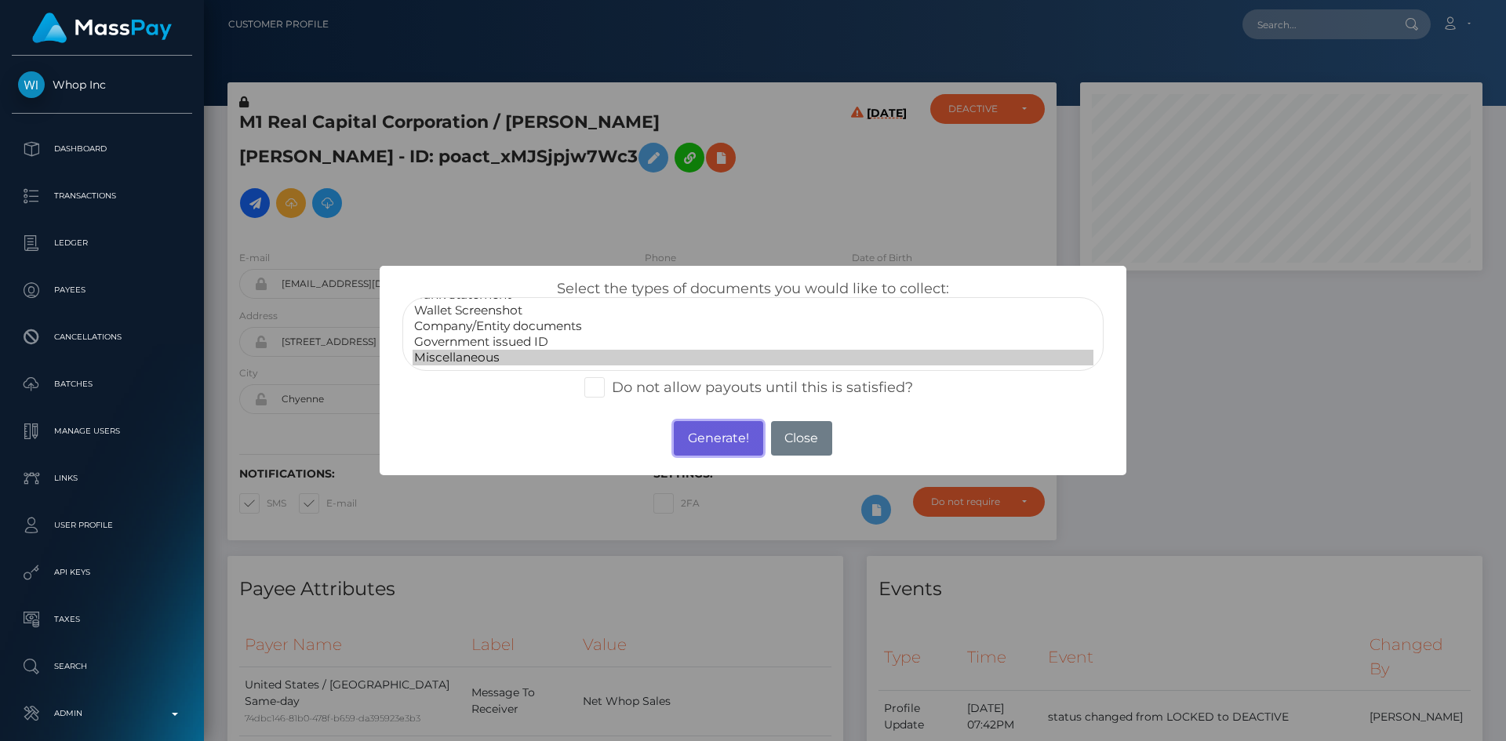
click at [697, 438] on button "Generate!" at bounding box center [718, 438] width 89 height 35
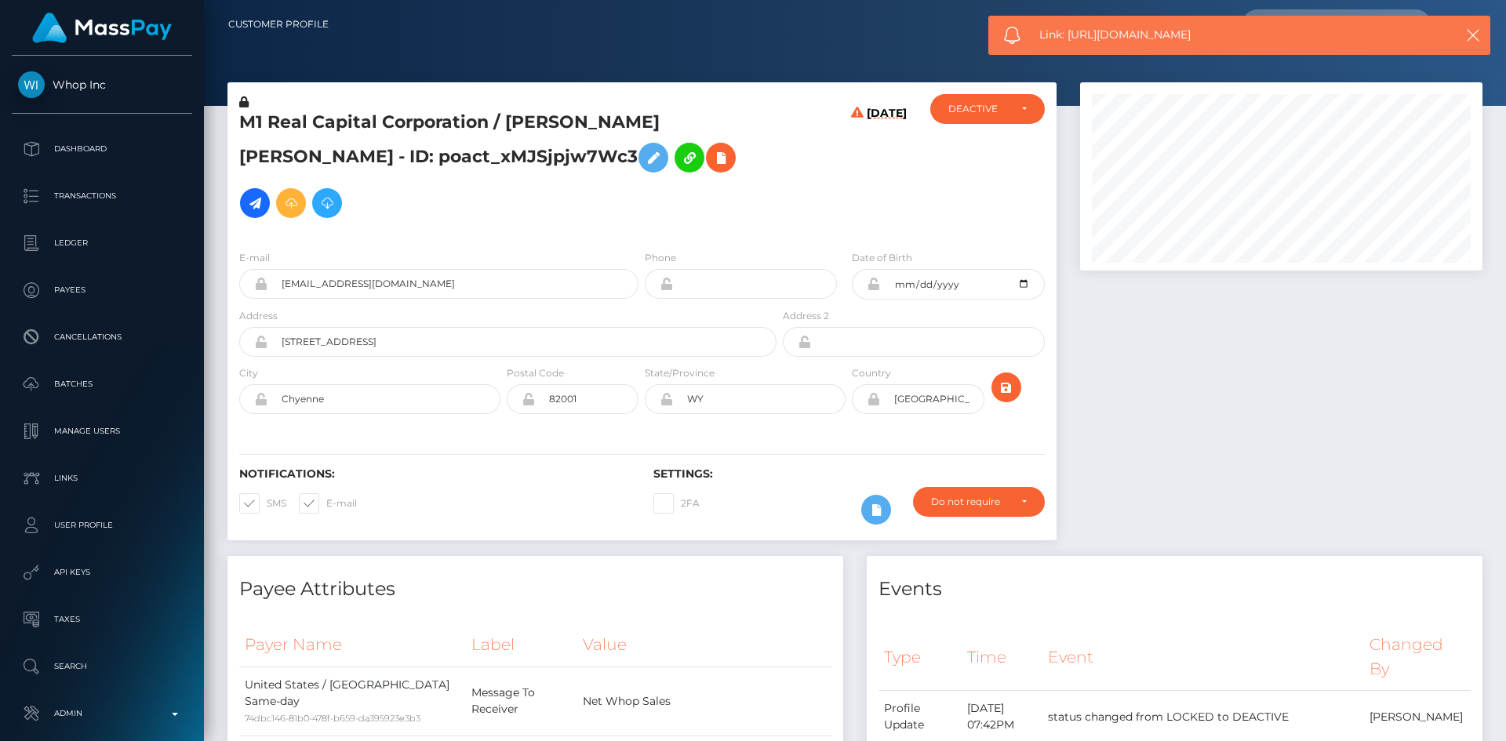
click at [1097, 32] on span "Link: https://l.maspay.io/6hoCY" at bounding box center [1234, 35] width 388 height 16
copy span "Link: https://l.maspay.io/6hoCY"
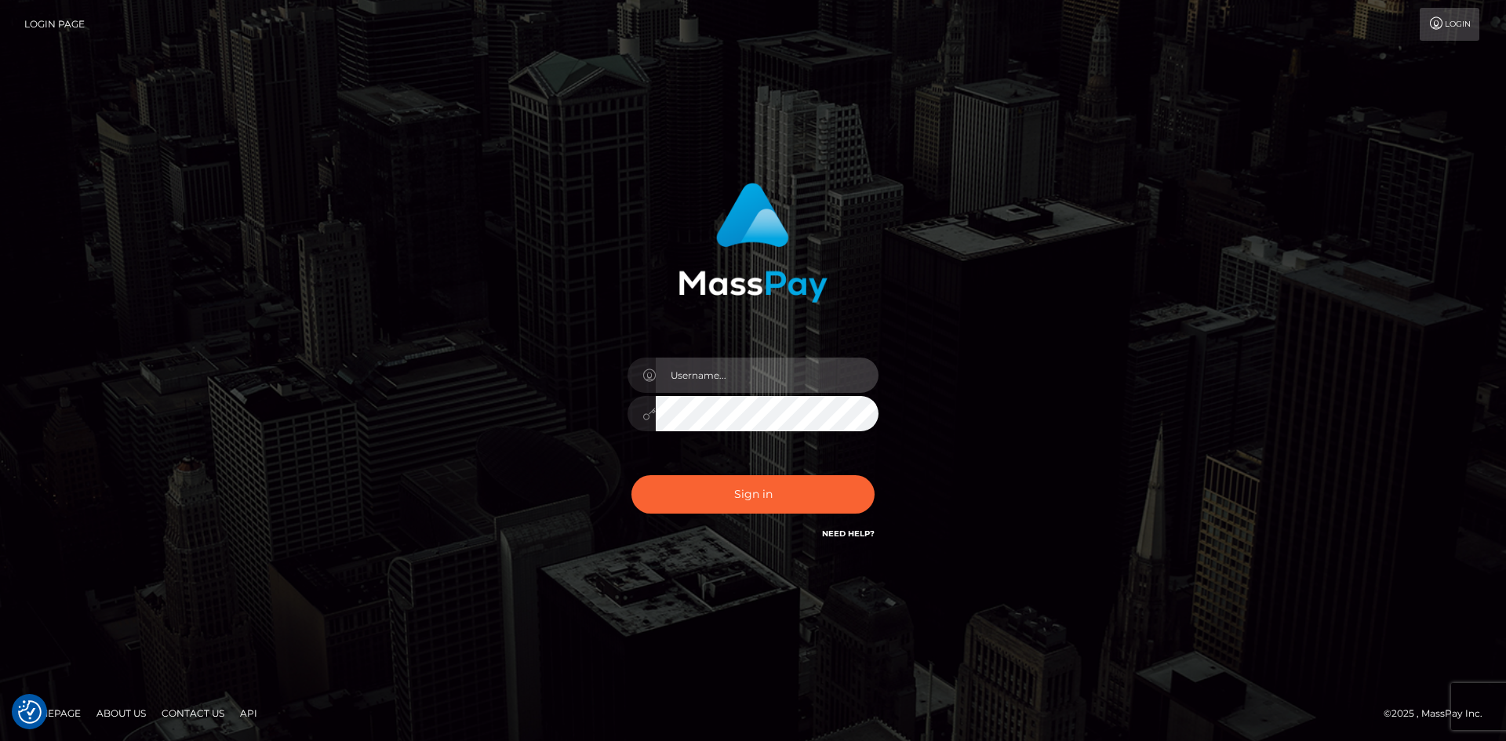
type input "alexstef"
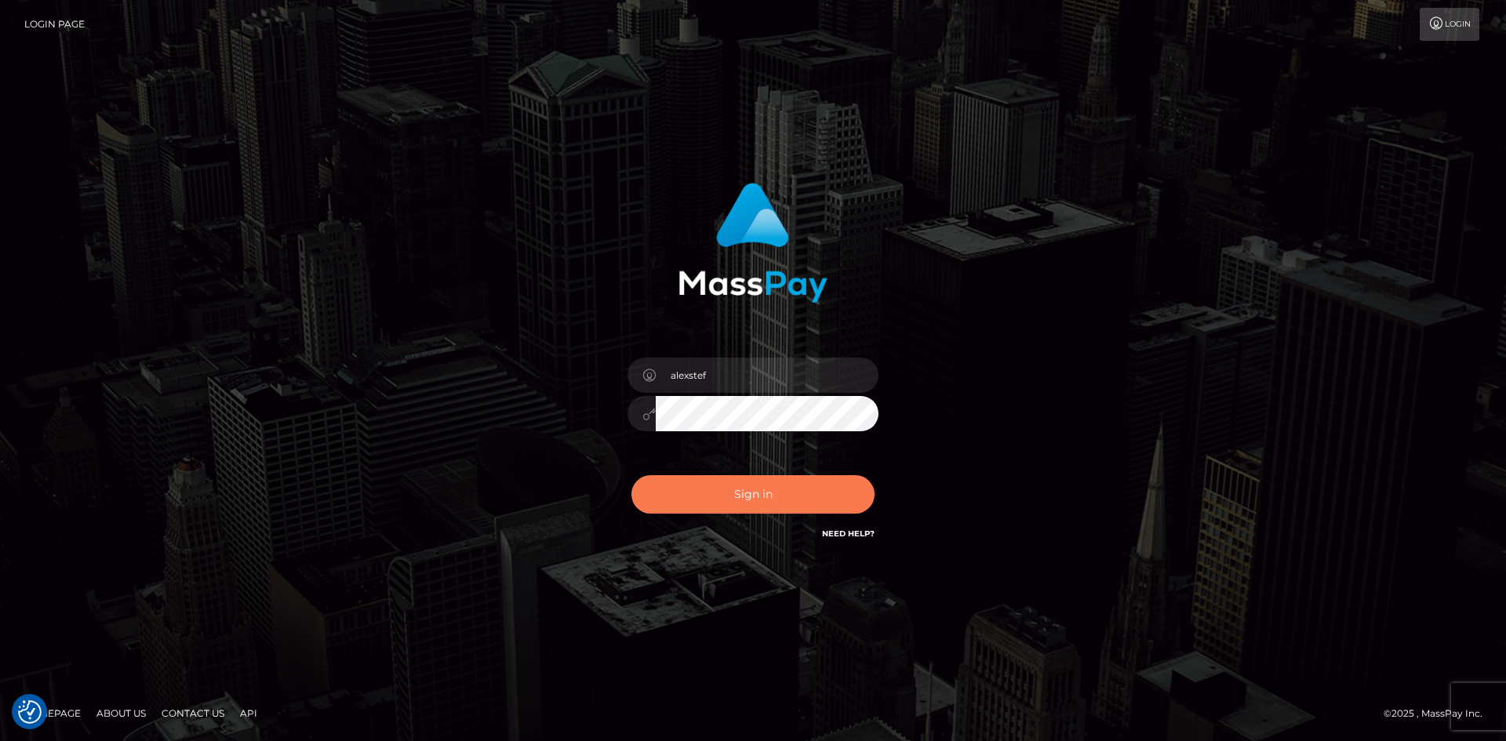
click at [727, 497] on button "Sign in" at bounding box center [753, 494] width 243 height 38
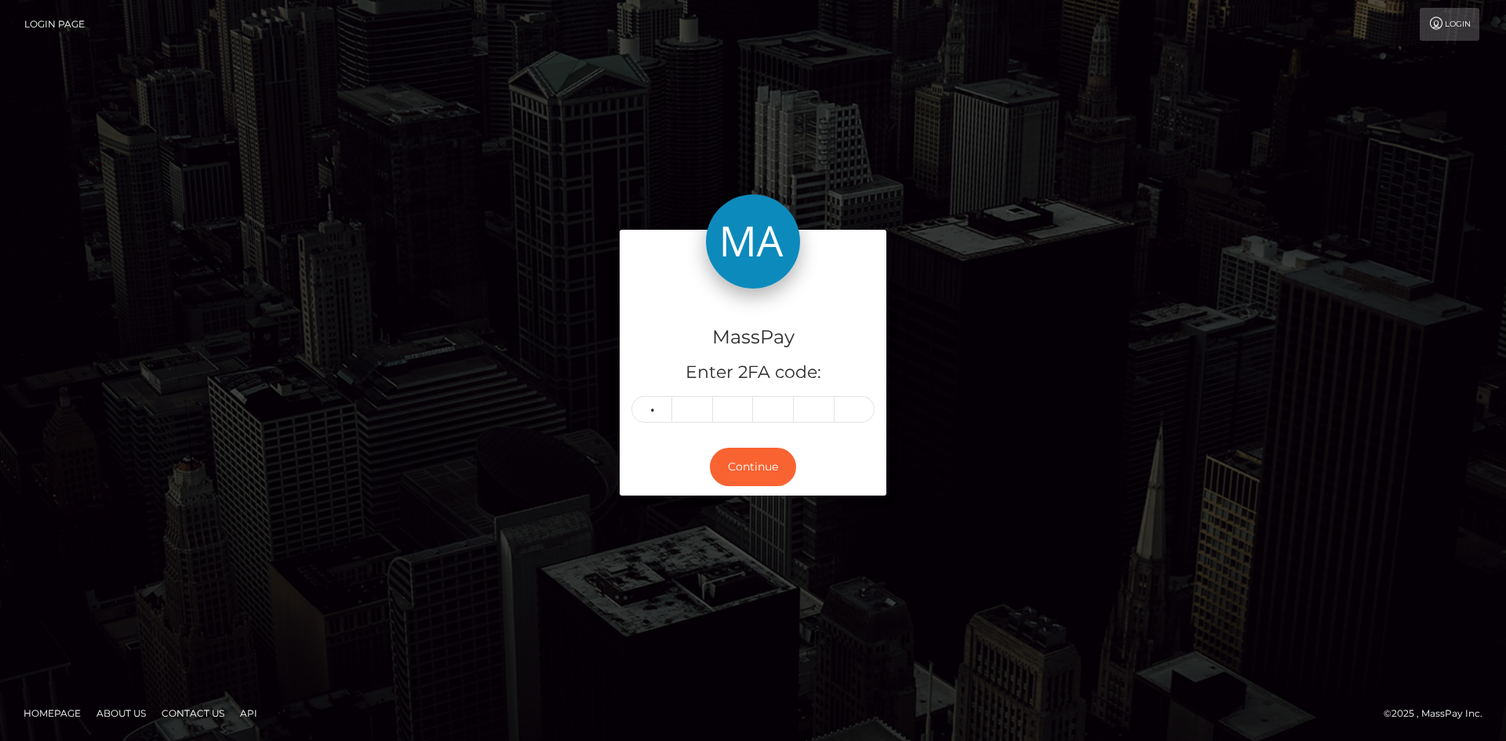
type input "0"
type input "8"
type input "9"
type input "6"
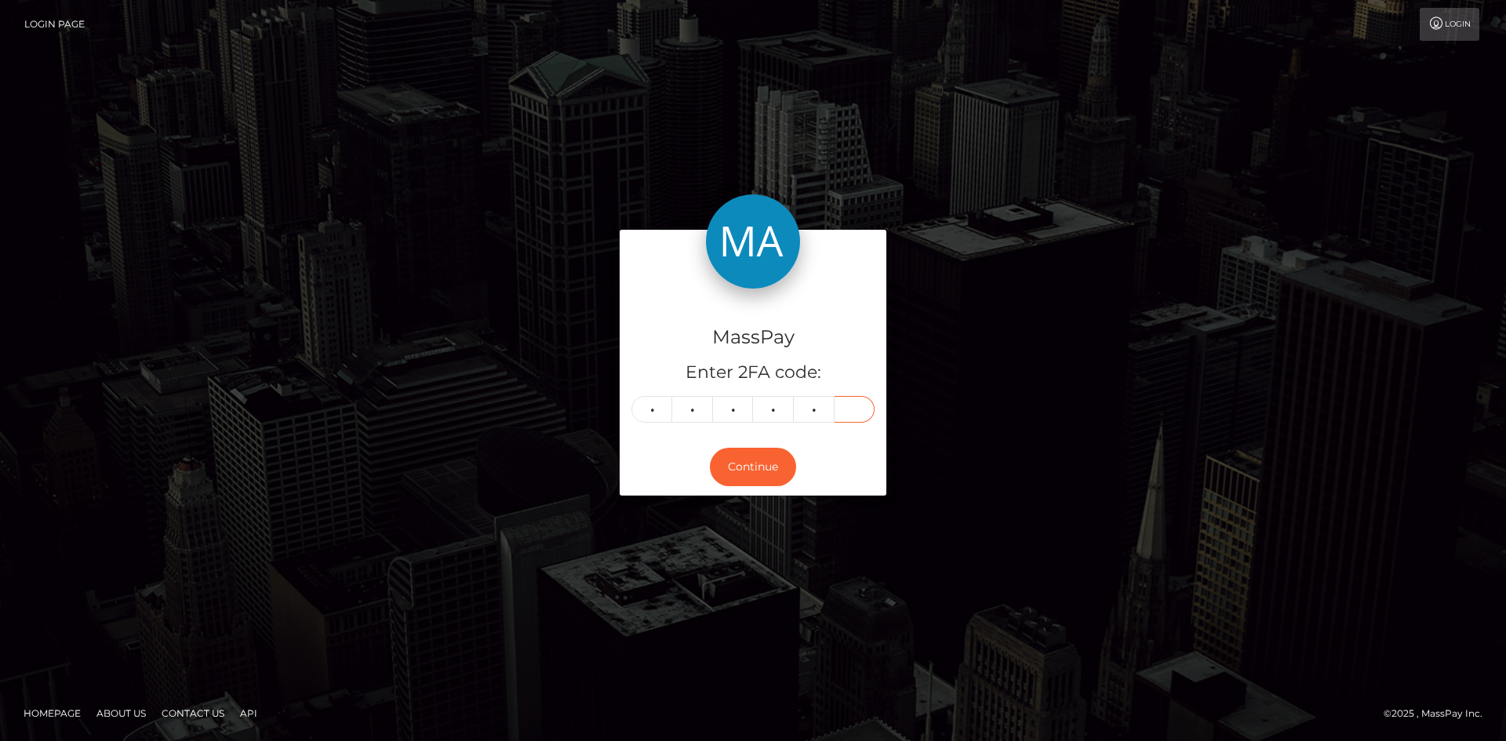
type input "7"
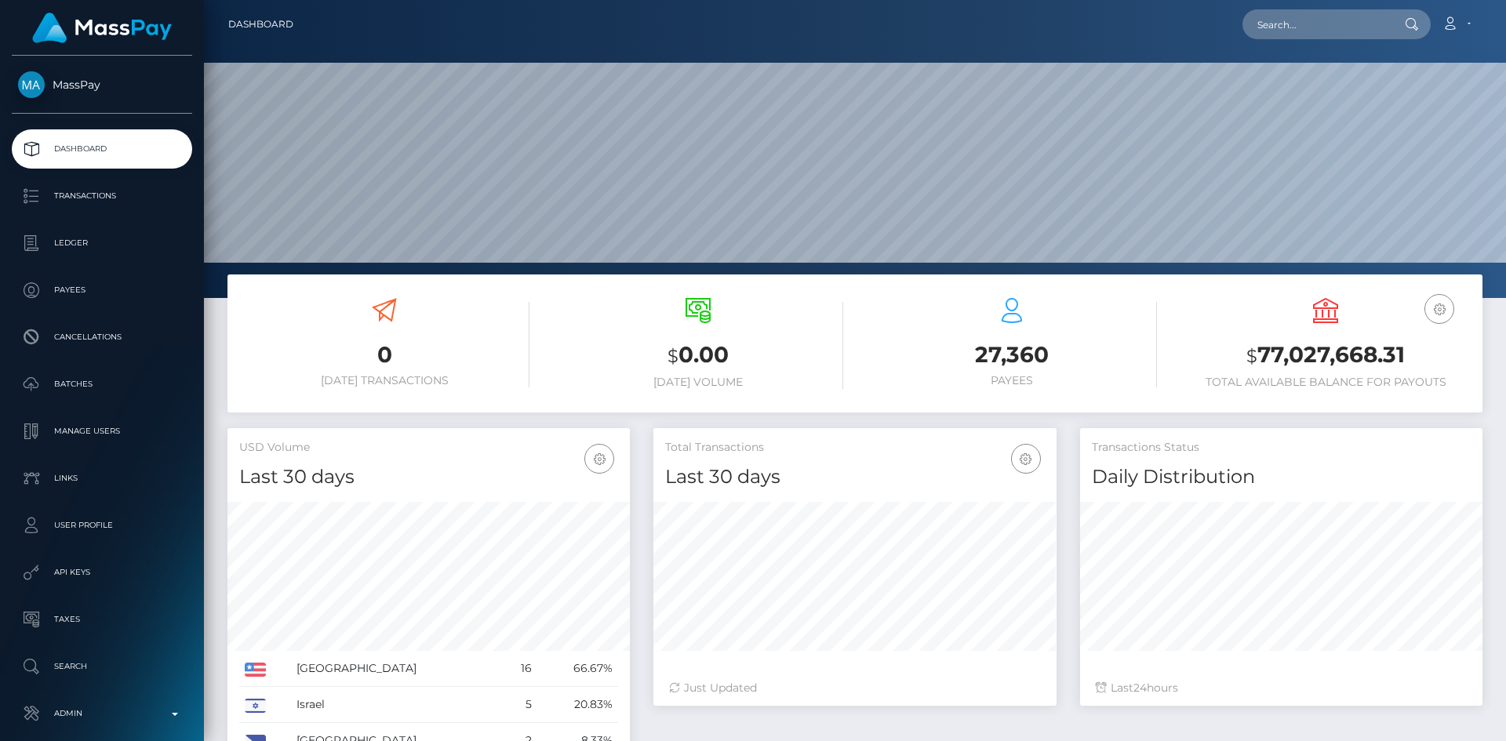
scroll to position [279, 403]
click at [1273, 27] on input "text" at bounding box center [1317, 24] width 148 height 30
paste input "[EMAIL_ADDRESS][DOMAIN_NAME]"
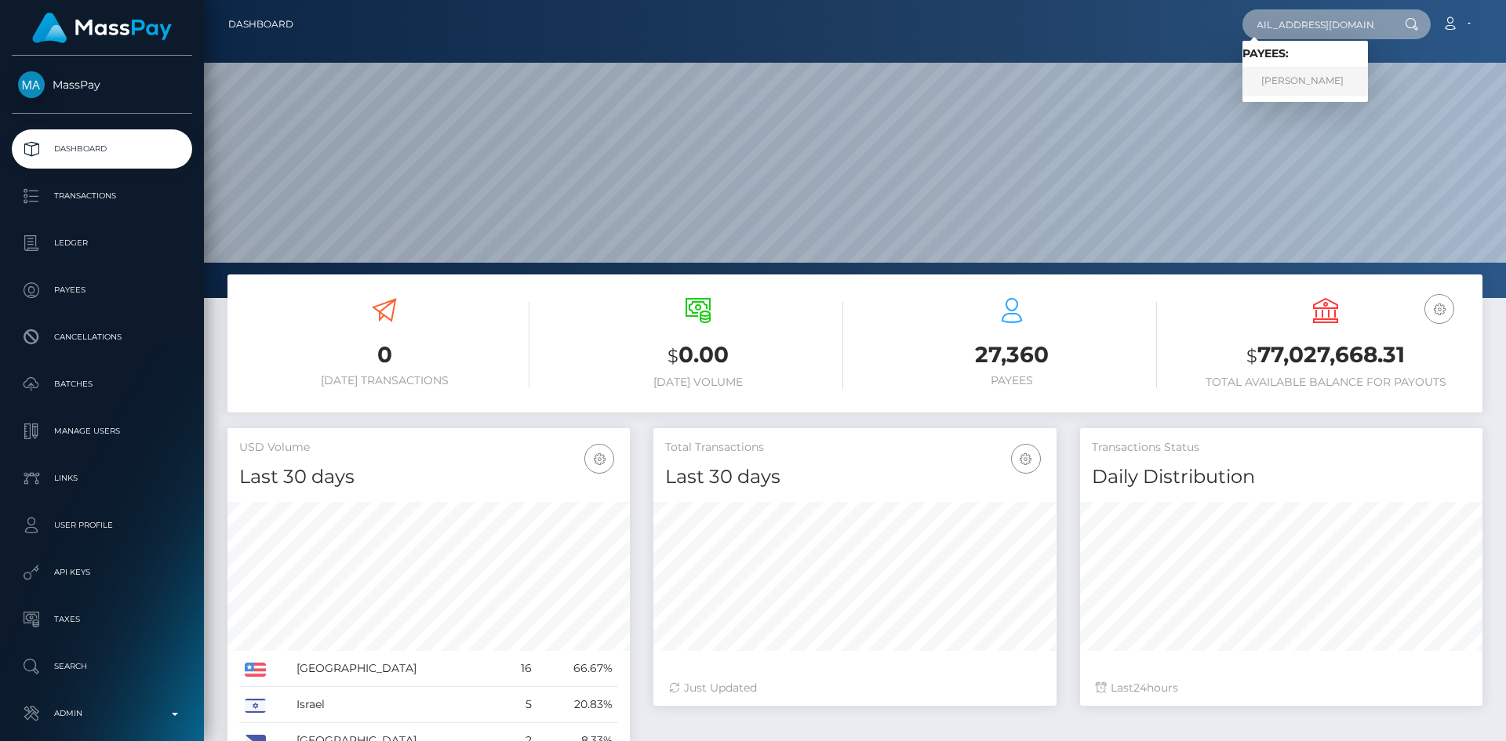
type input "[EMAIL_ADDRESS][DOMAIN_NAME]"
click at [1274, 78] on link "Alexis Cusumano" at bounding box center [1306, 81] width 126 height 29
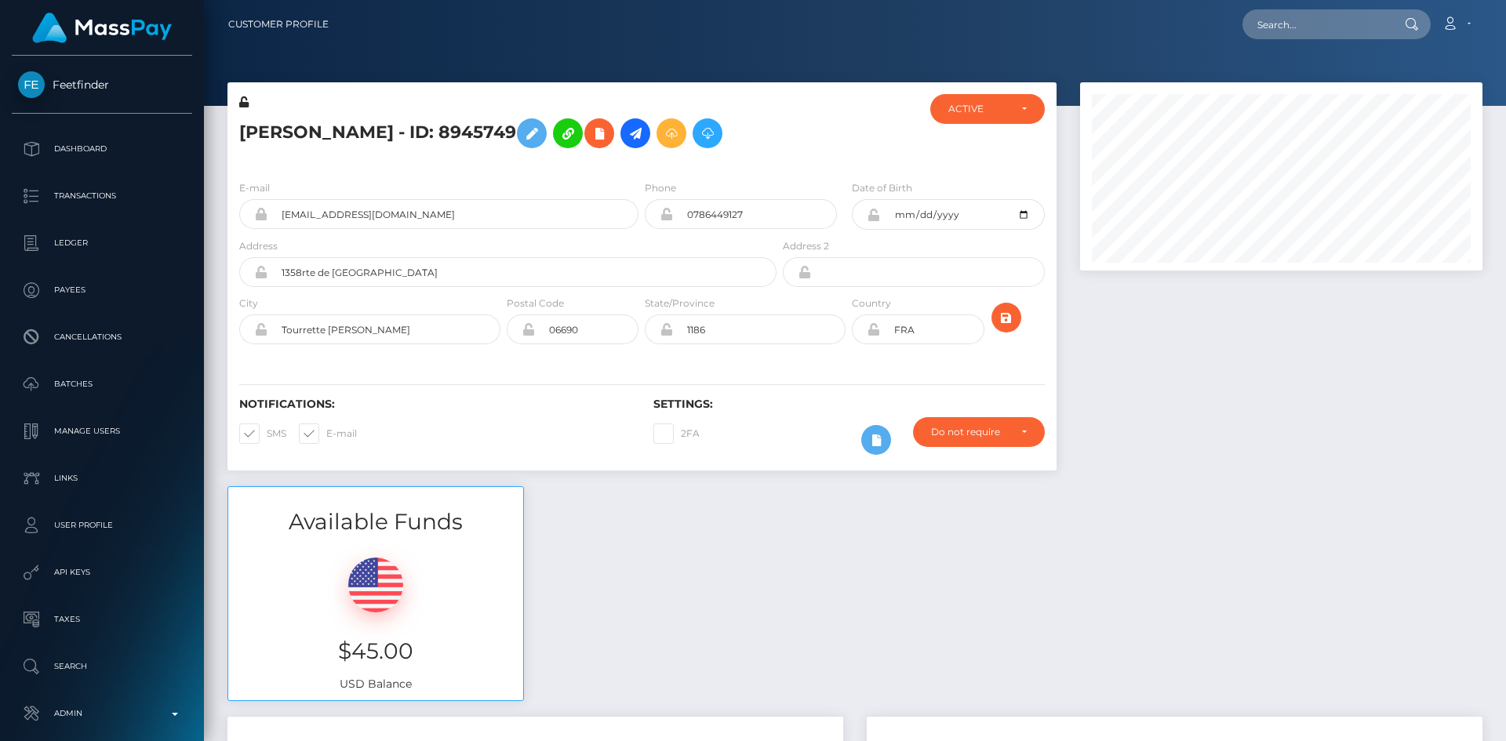
scroll to position [188, 403]
click at [645, 137] on icon at bounding box center [635, 134] width 19 height 20
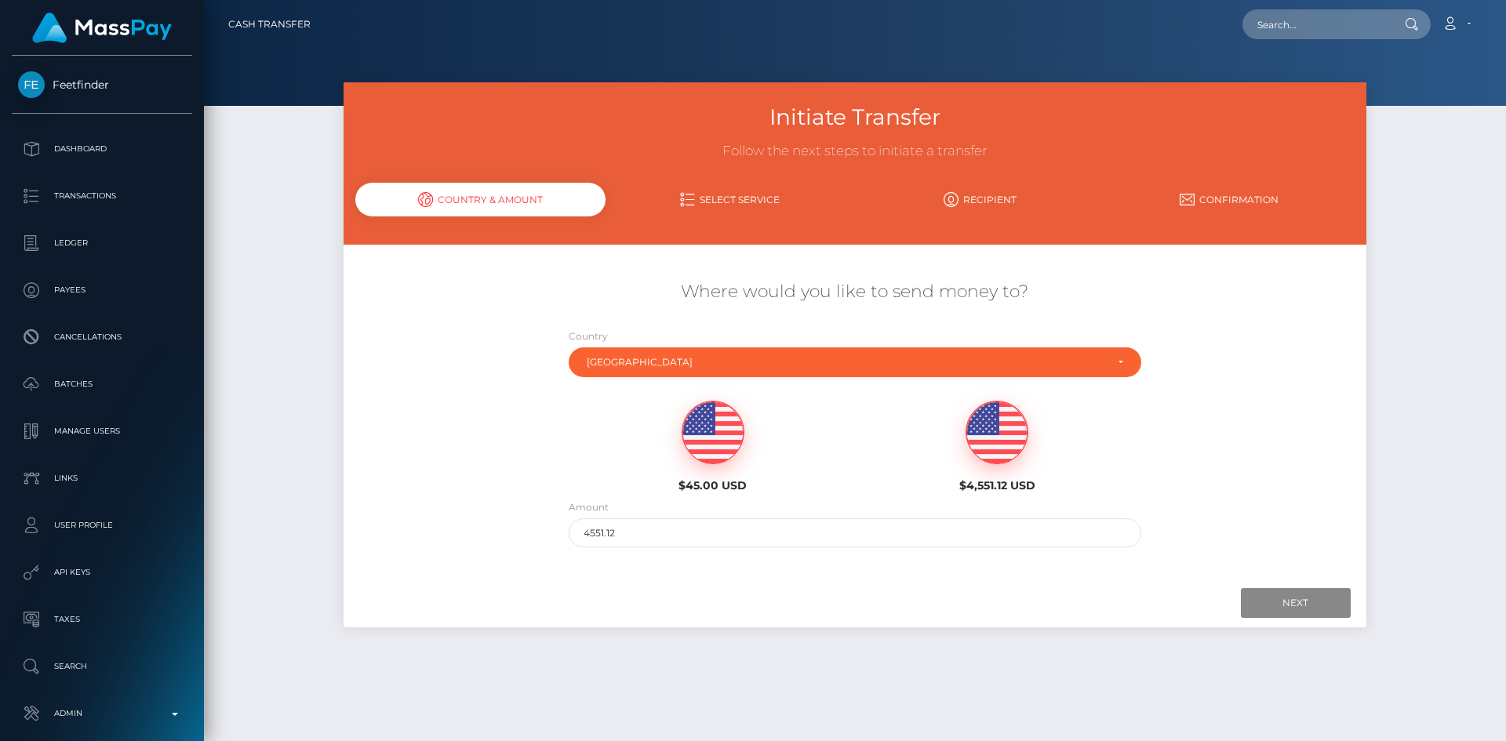
click at [712, 434] on img at bounding box center [713, 433] width 61 height 63
type input "45"
click at [1300, 603] on input "Next" at bounding box center [1296, 603] width 110 height 30
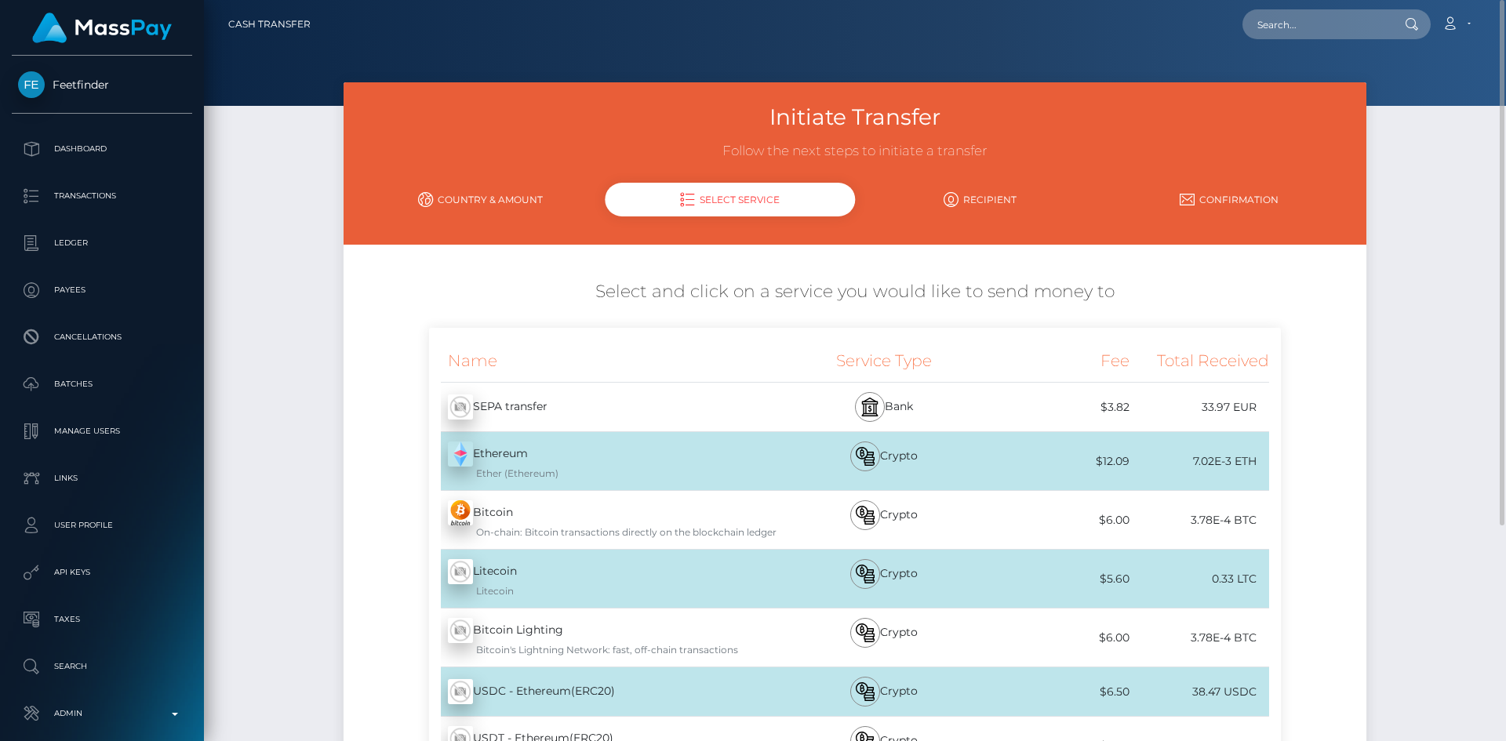
scroll to position [235, 0]
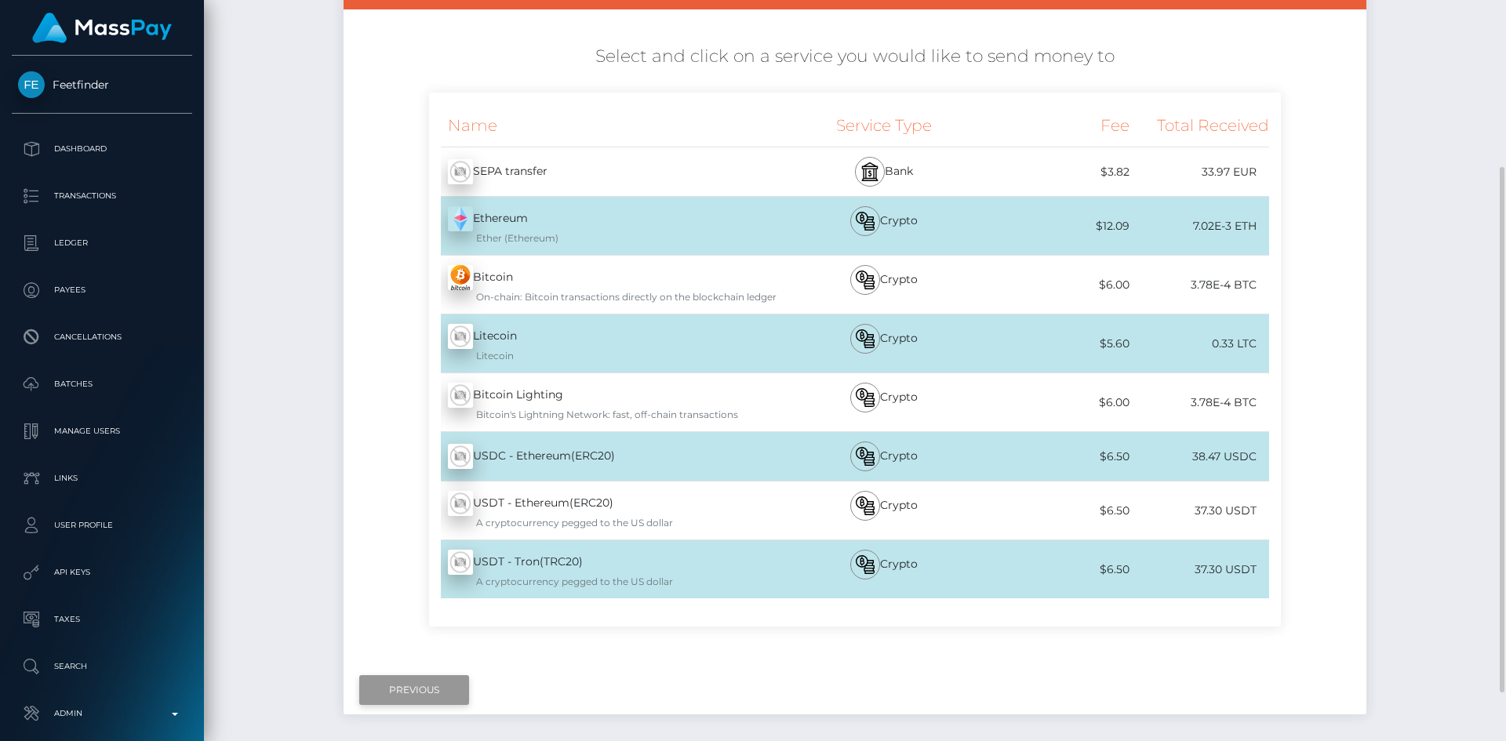
click at [436, 686] on input "Previous" at bounding box center [414, 691] width 110 height 30
